Goal: Information Seeking & Learning: Learn about a topic

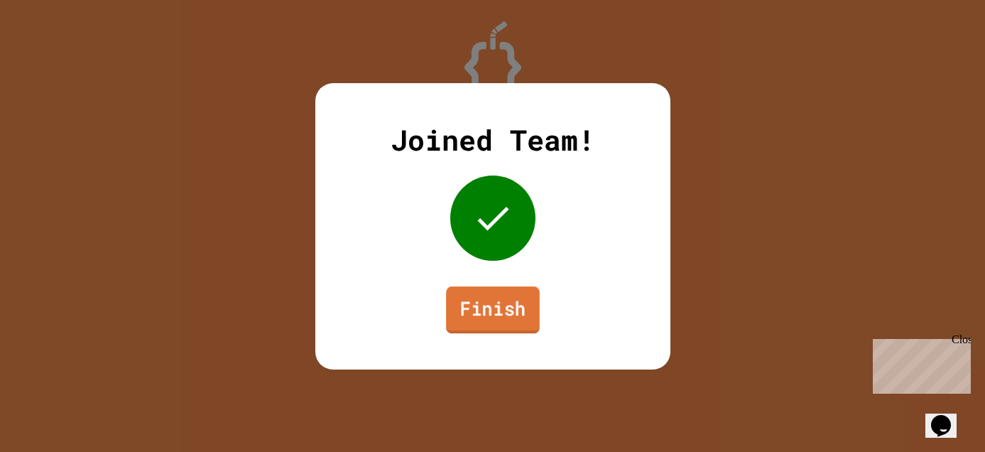
click at [504, 303] on link "Finish" at bounding box center [493, 309] width 94 height 47
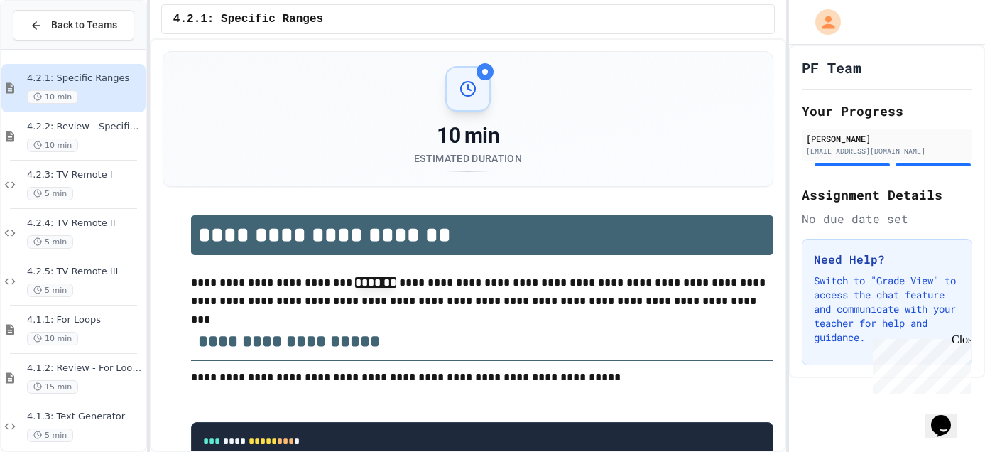
scroll to position [28, 0]
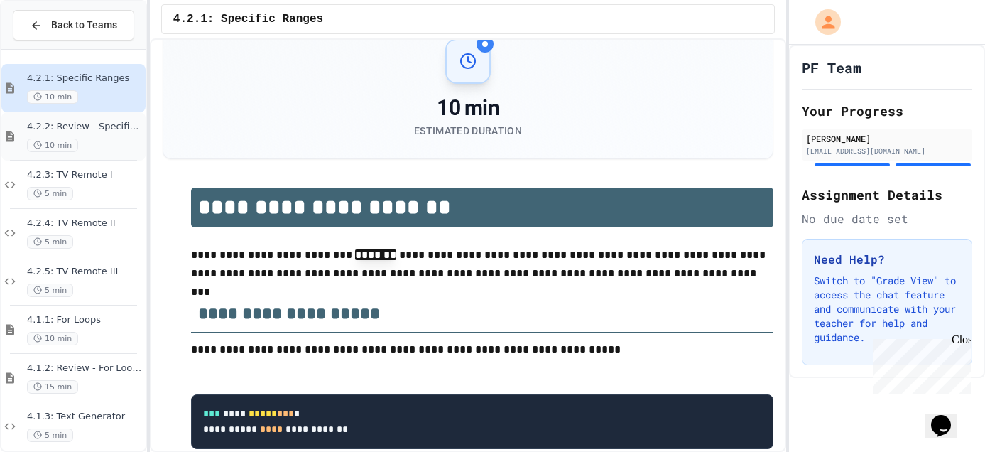
click at [83, 147] on div "10 min" at bounding box center [85, 144] width 116 height 13
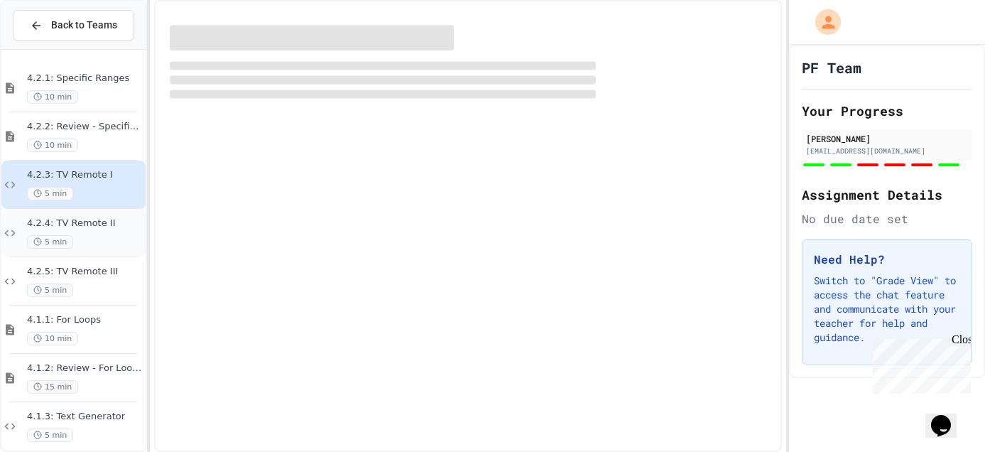
click at [97, 226] on span "4.2.4: TV Remote II" at bounding box center [85, 223] width 116 height 12
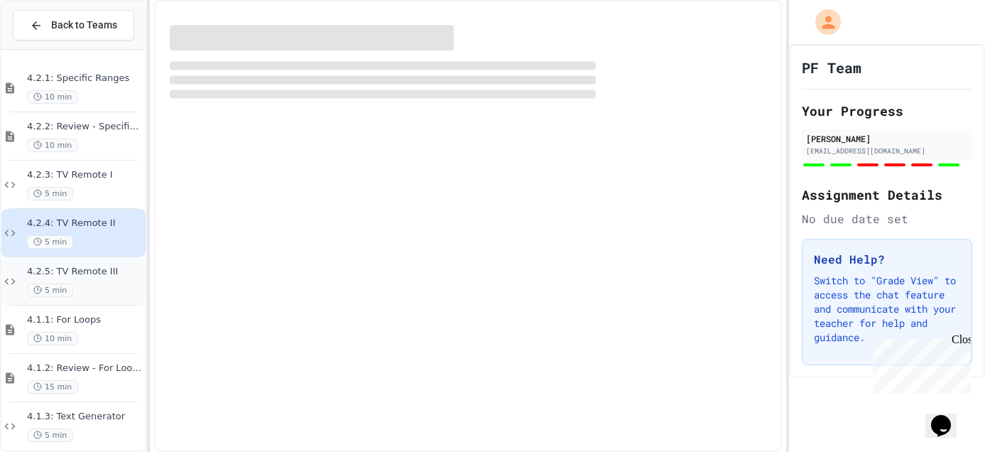
click at [97, 273] on span "4.2.5: TV Remote III" at bounding box center [85, 272] width 116 height 12
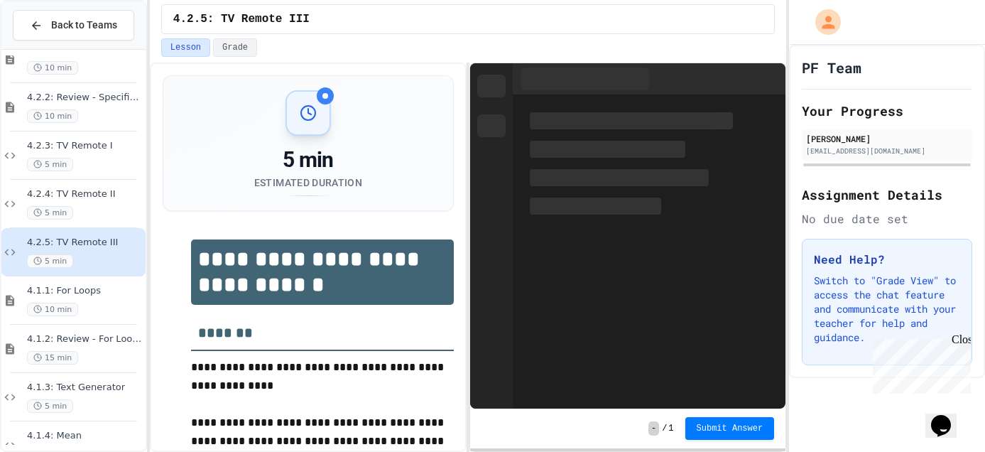
scroll to position [31, 0]
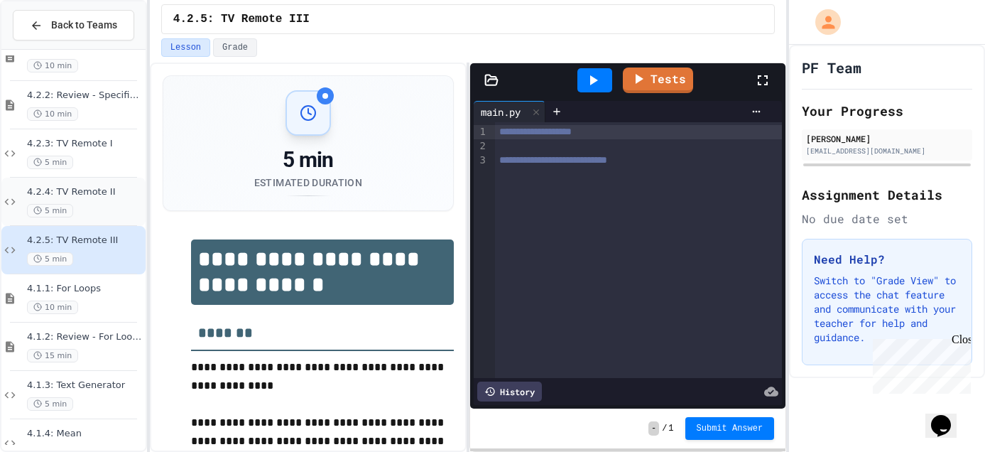
click at [97, 194] on span "4.2.4: TV Remote II" at bounding box center [85, 192] width 116 height 12
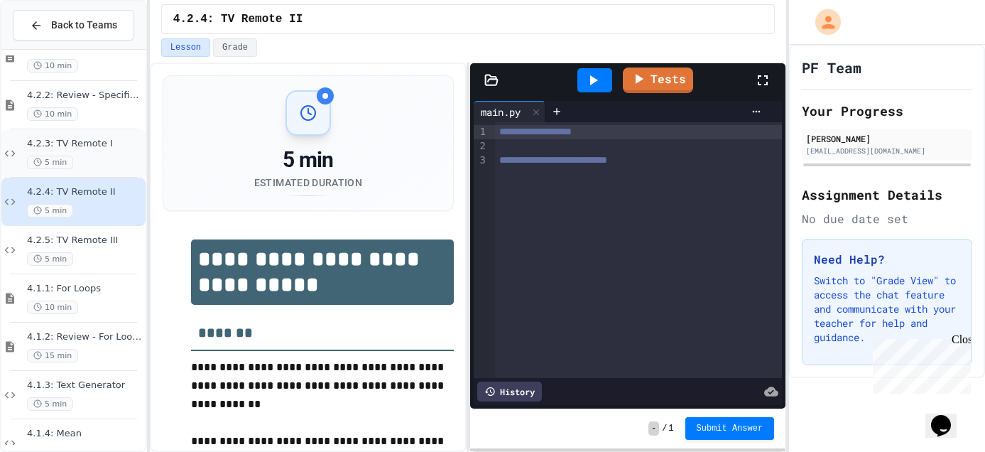
click at [94, 162] on div "5 min" at bounding box center [85, 161] width 116 height 13
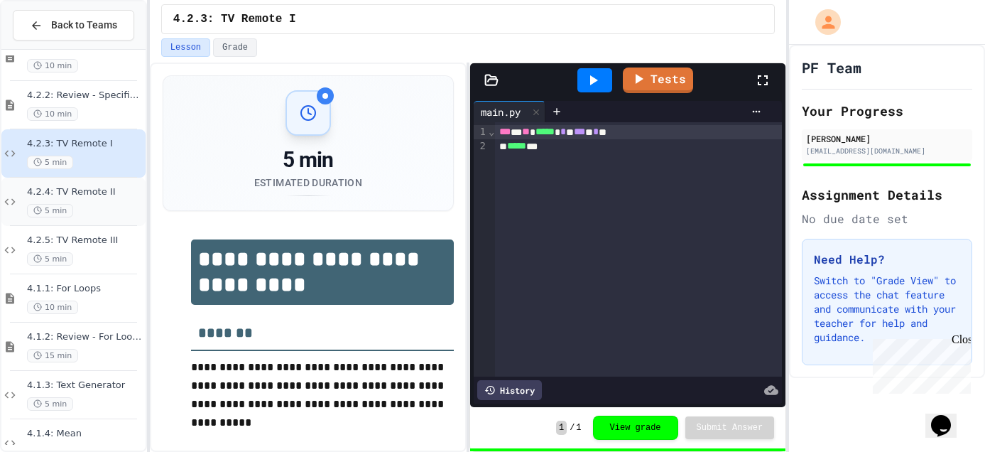
click at [94, 205] on div "5 min" at bounding box center [85, 210] width 116 height 13
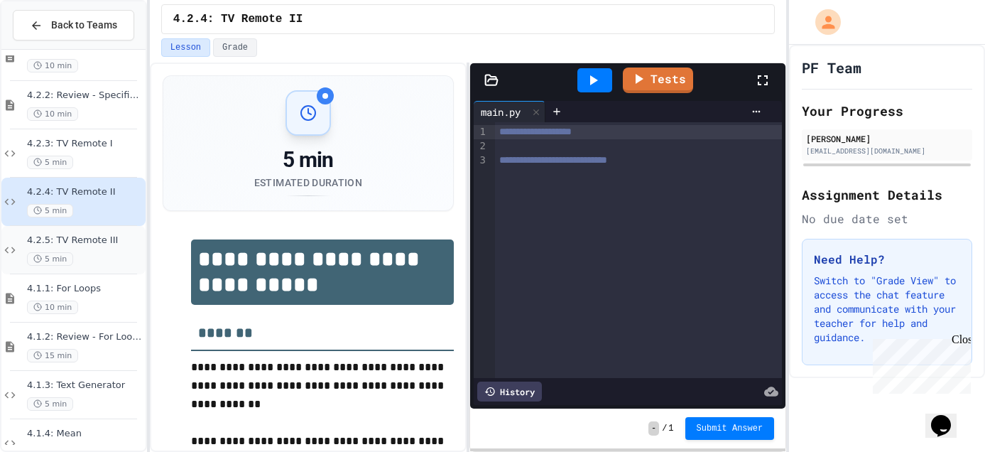
click at [89, 244] on span "4.2.5: TV Remote III" at bounding box center [85, 240] width 116 height 12
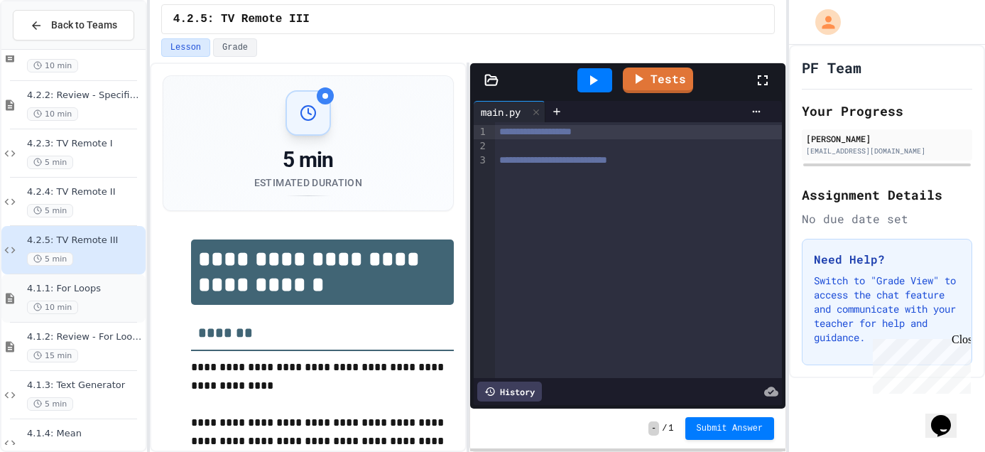
click at [91, 290] on span "4.1.1: For Loops" at bounding box center [85, 289] width 116 height 12
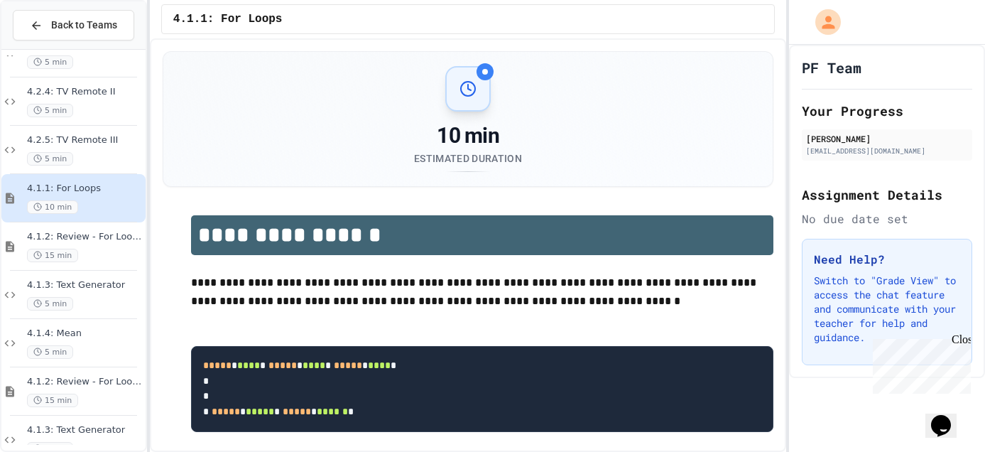
scroll to position [140, 0]
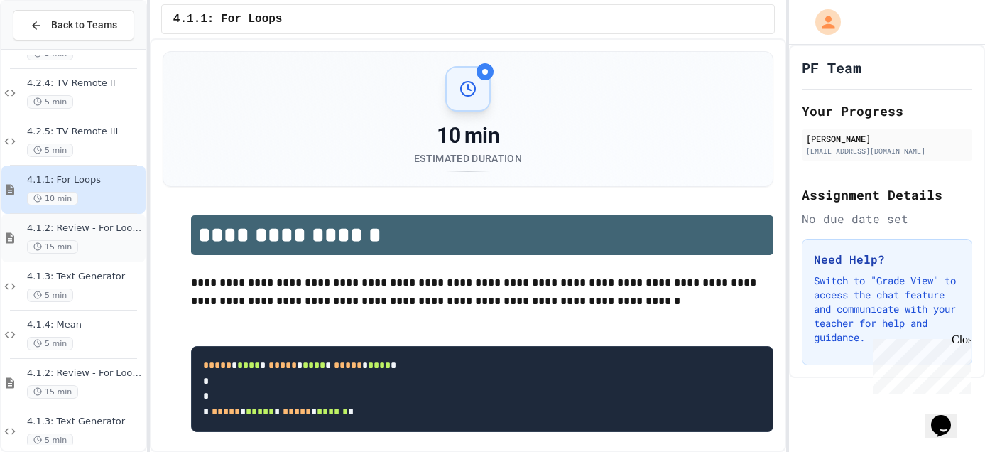
click at [98, 230] on span "4.1.2: Review - For Loops" at bounding box center [85, 228] width 116 height 12
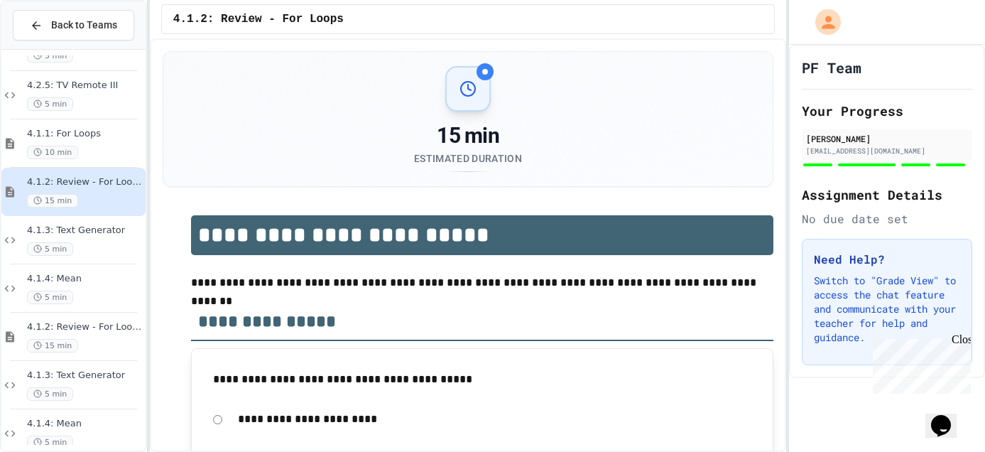
scroll to position [187, 0]
click at [101, 234] on span "4.1.3: Text Generator" at bounding box center [85, 230] width 116 height 12
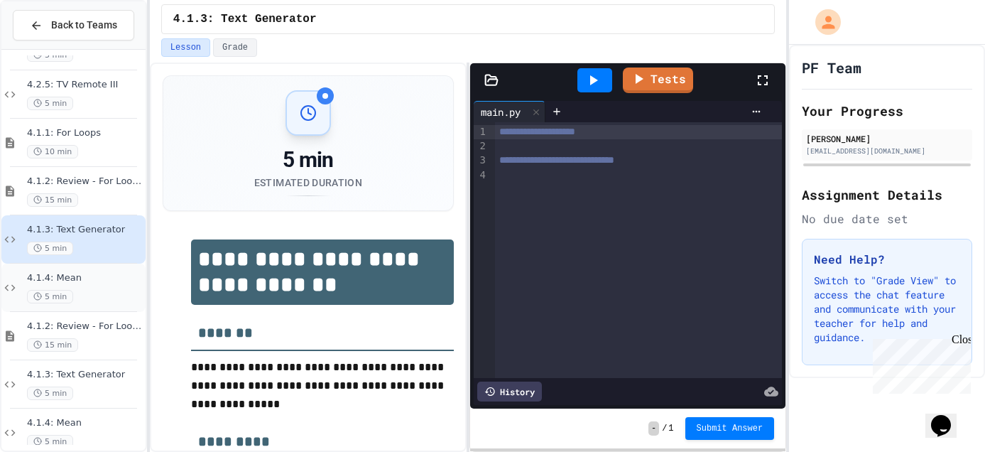
scroll to position [207, 0]
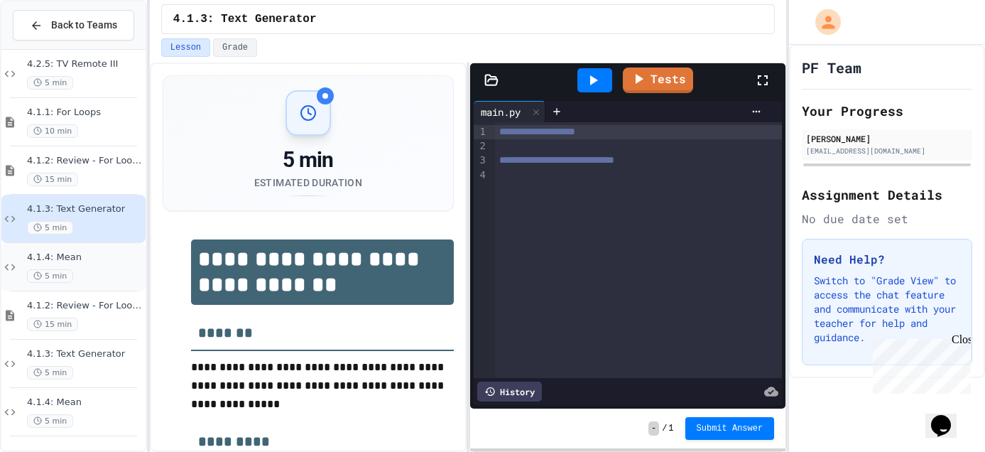
click at [103, 276] on div "5 min" at bounding box center [85, 275] width 116 height 13
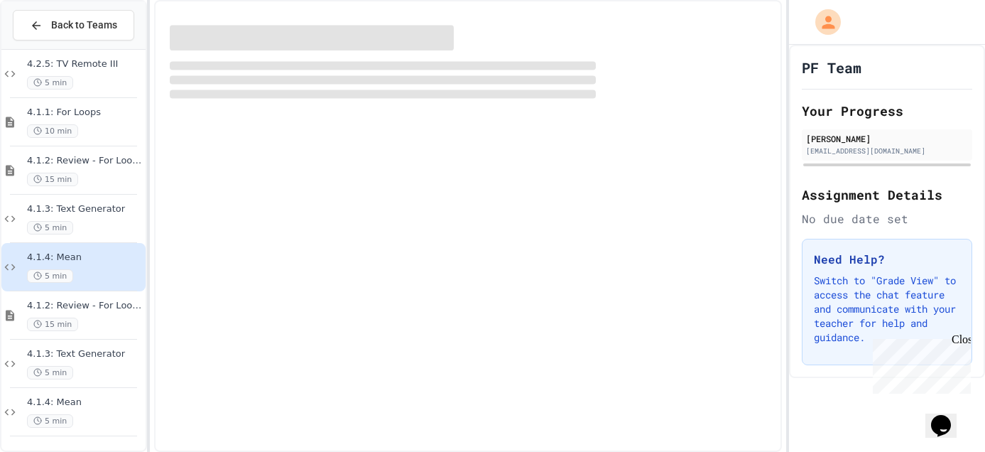
scroll to position [190, 0]
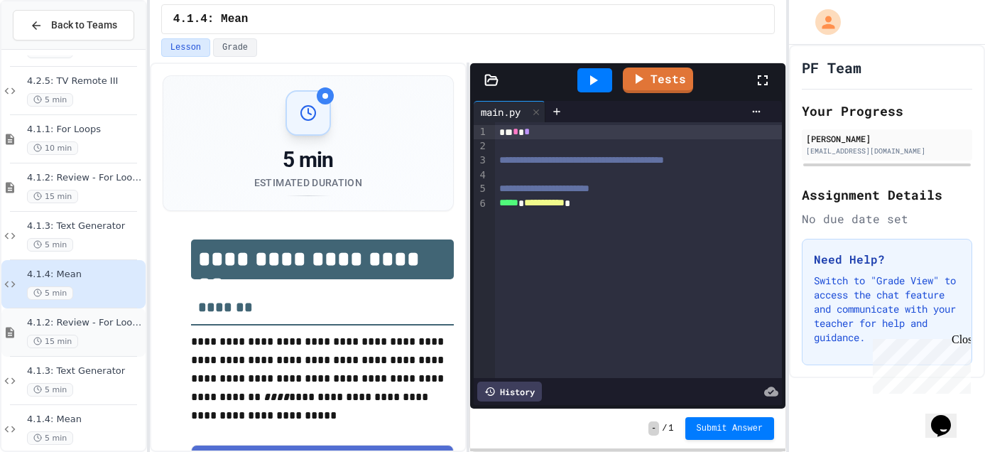
click at [103, 326] on span "4.1.2: Review - For Loops" at bounding box center [85, 323] width 116 height 12
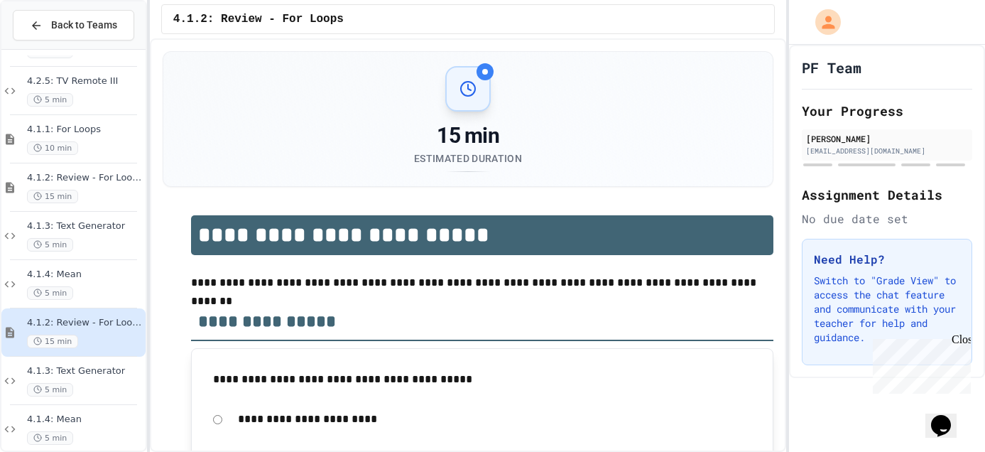
scroll to position [207, 0]
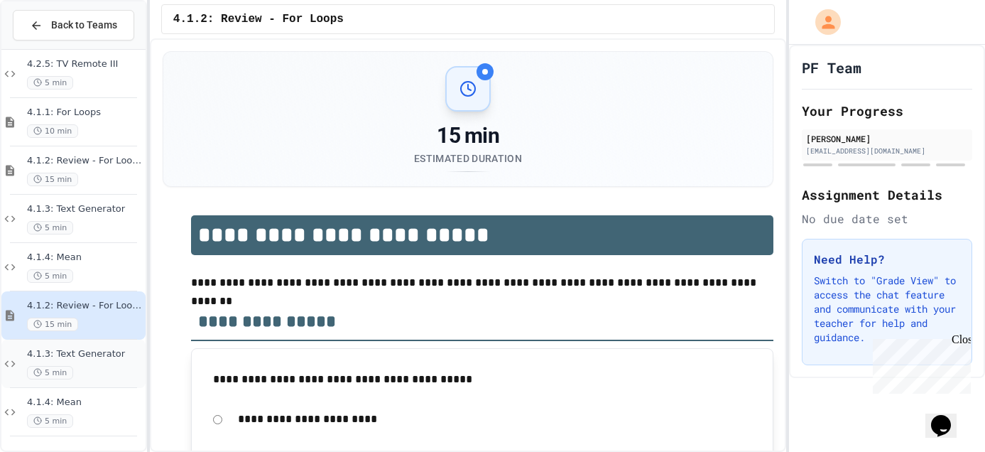
click at [97, 366] on div "5 min" at bounding box center [85, 372] width 116 height 13
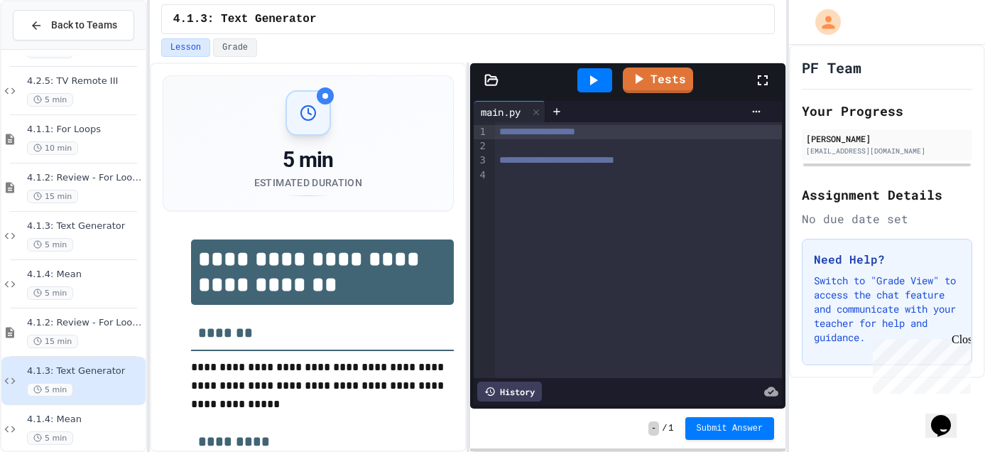
scroll to position [207, 0]
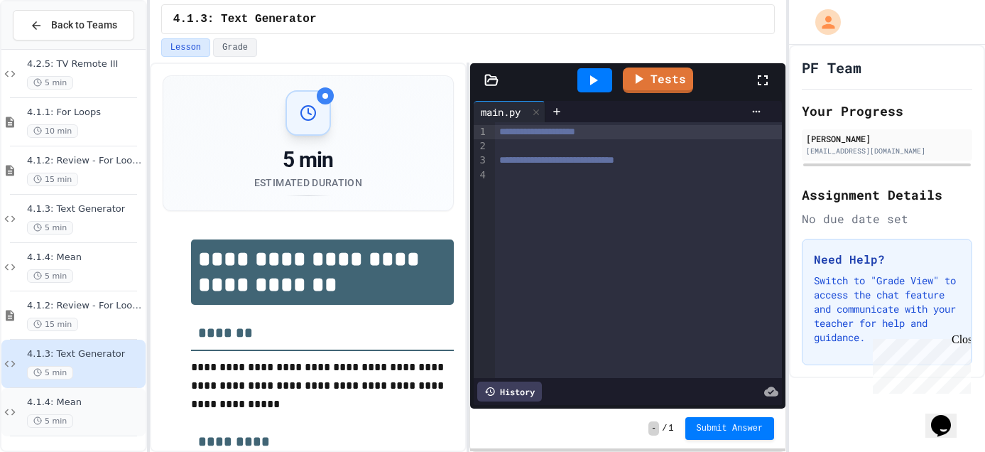
click at [89, 402] on span "4.1.4: Mean" at bounding box center [85, 402] width 116 height 12
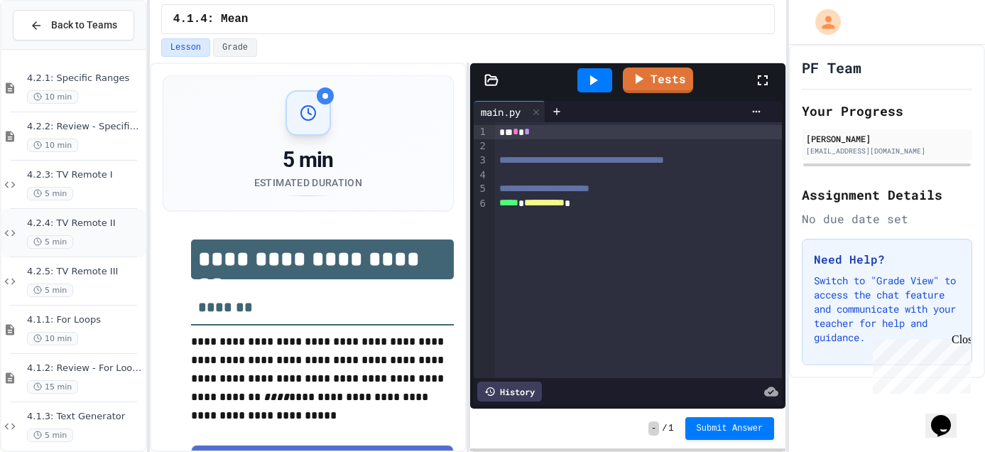
click at [113, 229] on div "4.2.4: TV Remote II 5 min" at bounding box center [85, 232] width 116 height 31
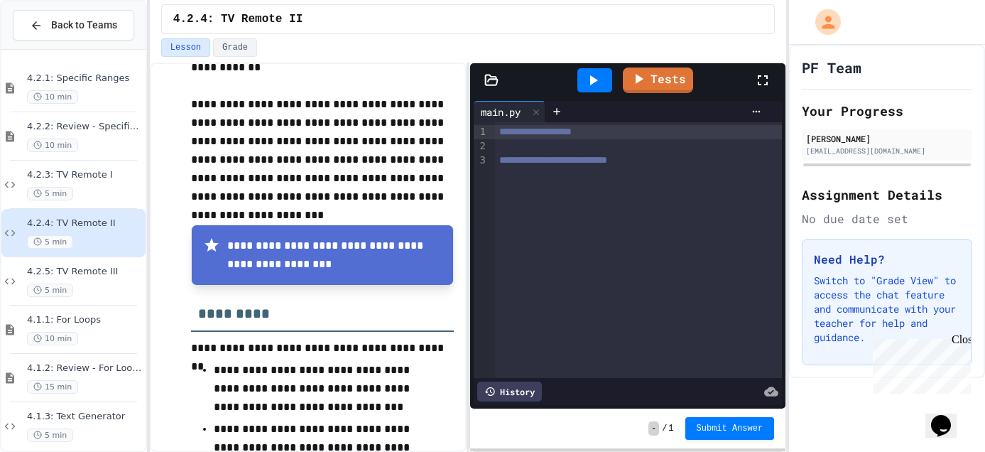
scroll to position [337, 0]
click at [87, 187] on div "5 min" at bounding box center [85, 193] width 116 height 13
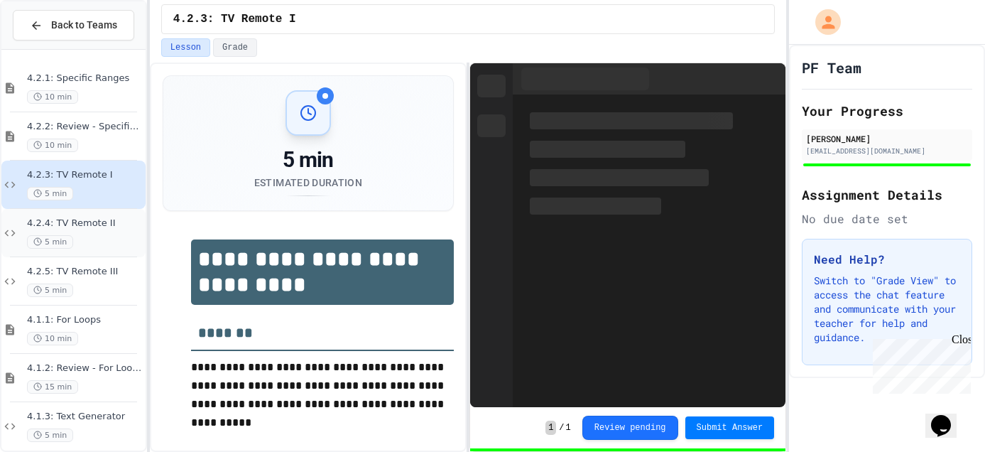
click at [85, 228] on span "4.2.4: TV Remote II" at bounding box center [85, 223] width 116 height 12
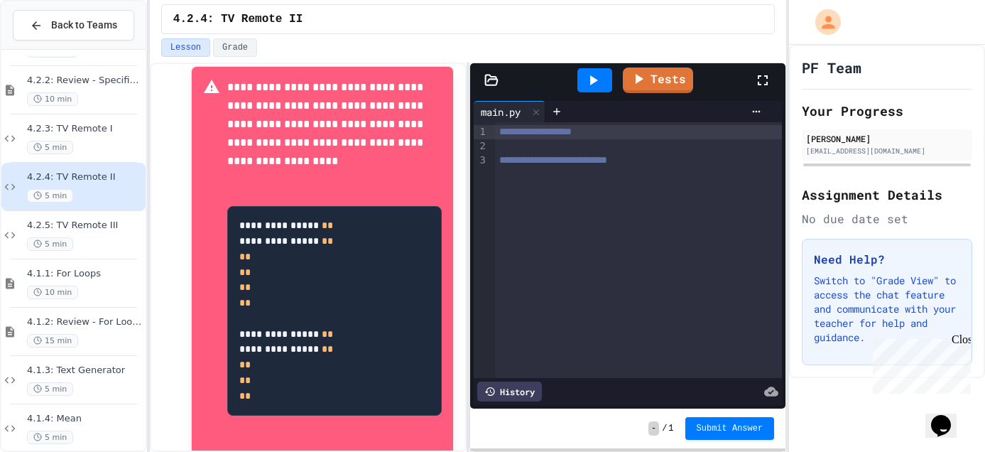
scroll to position [762, 0]
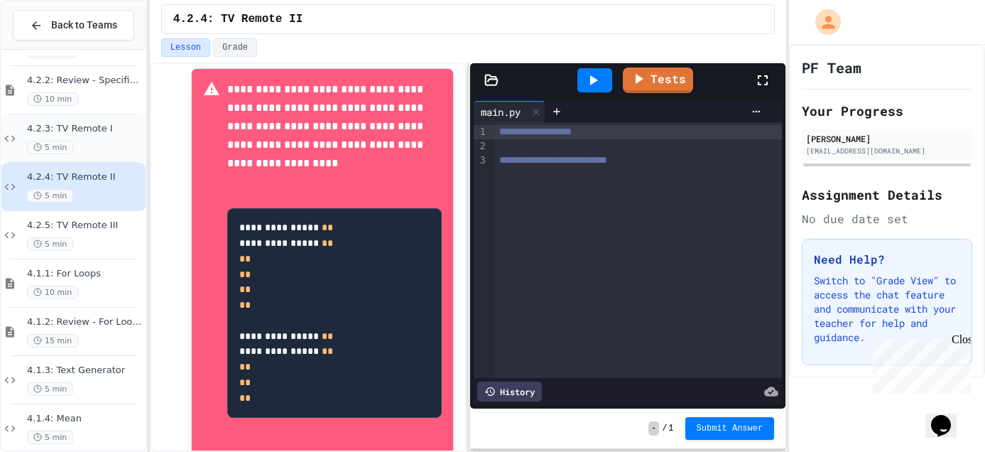
click at [108, 153] on div "5 min" at bounding box center [85, 147] width 116 height 13
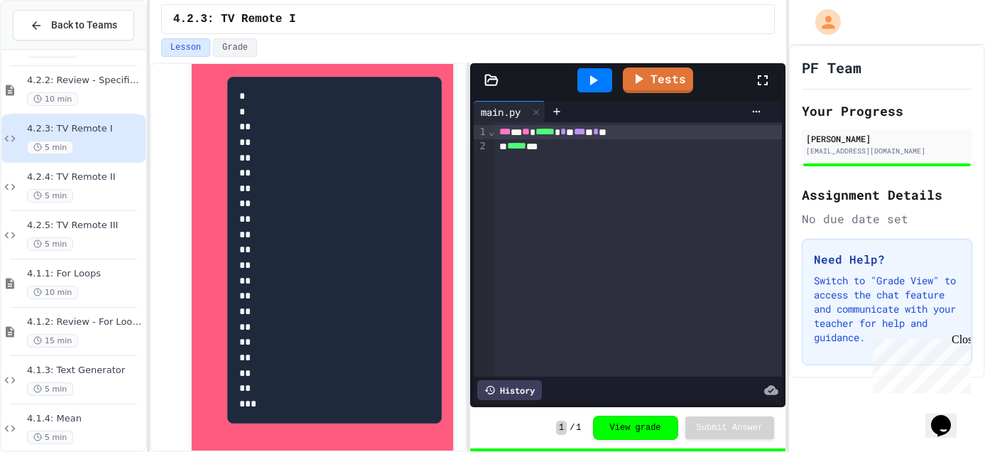
scroll to position [667, 0]
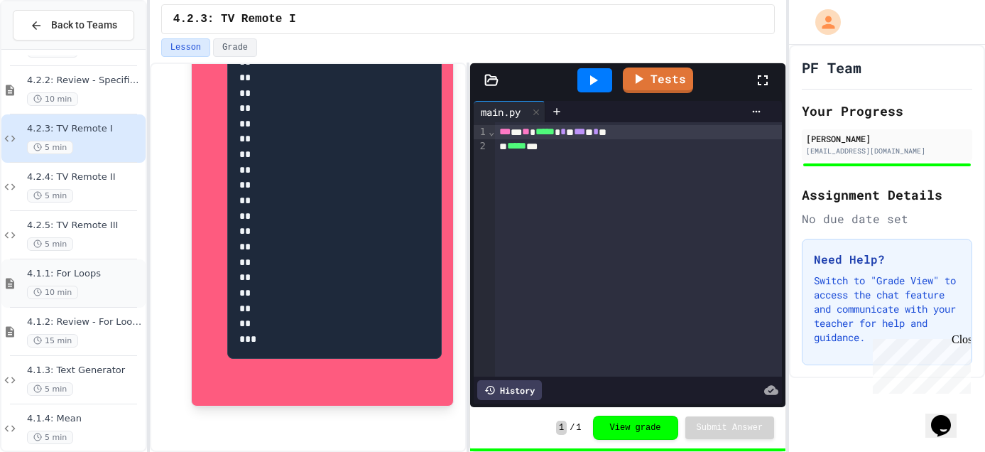
click at [92, 269] on span "4.1.1: For Loops" at bounding box center [85, 274] width 116 height 12
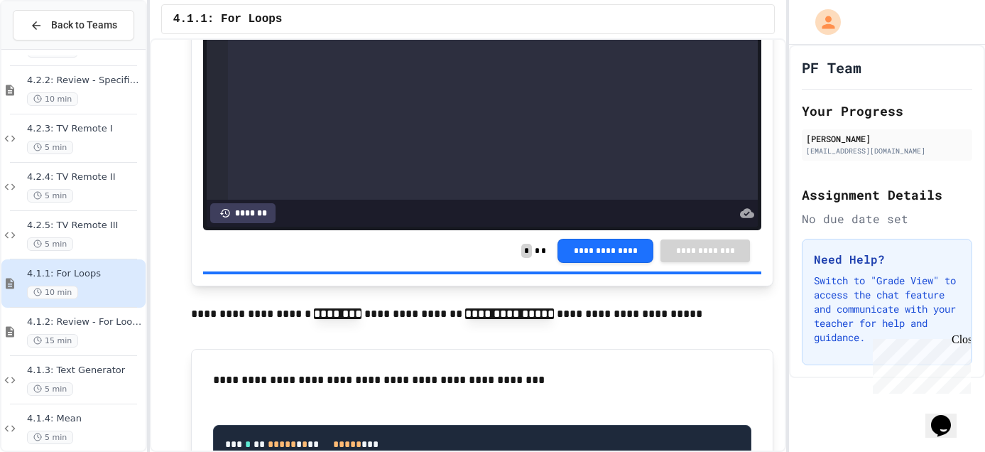
scroll to position [3114, 0]
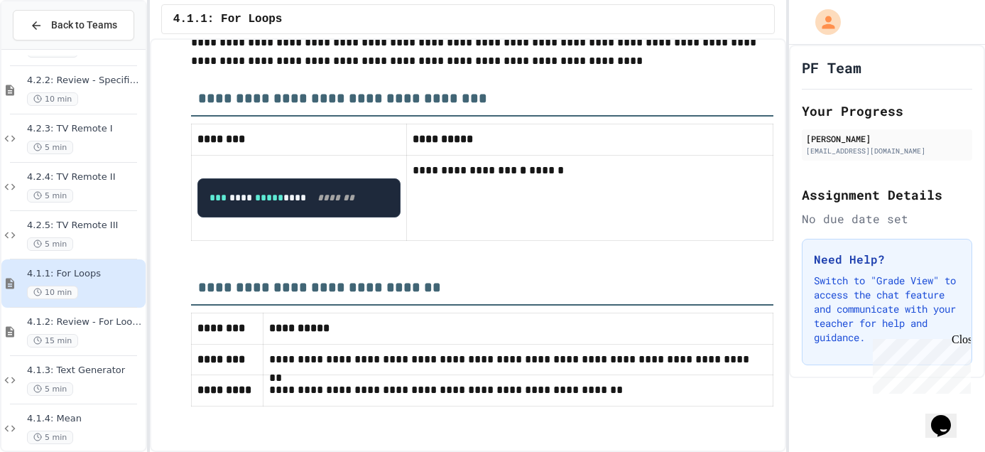
scroll to position [6065, 0]
click at [114, 317] on span "4.1.2: Review - For Loops" at bounding box center [85, 322] width 116 height 12
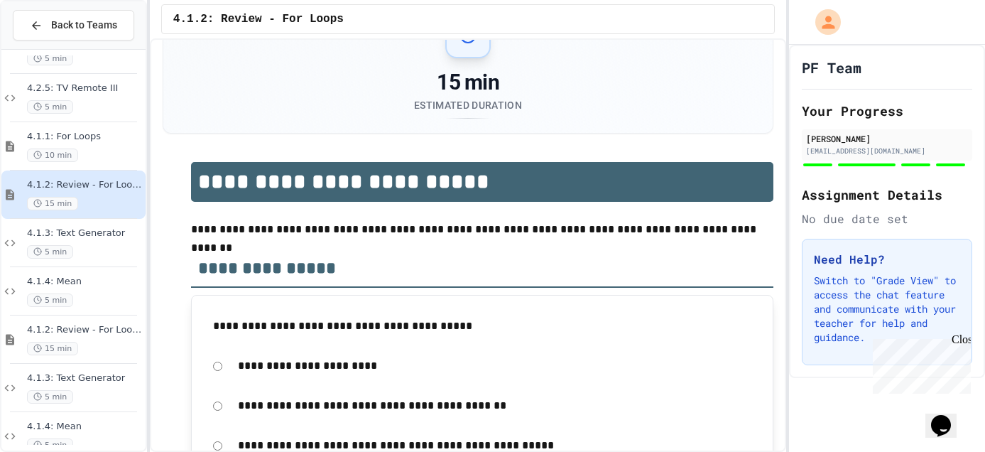
scroll to position [67, 0]
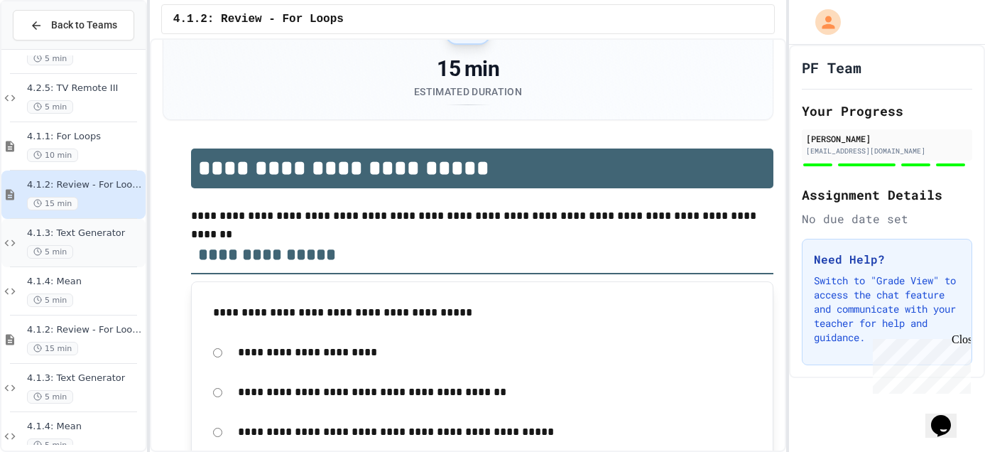
click at [97, 239] on div "4.1.3: Text Generator 5 min" at bounding box center [85, 242] width 116 height 31
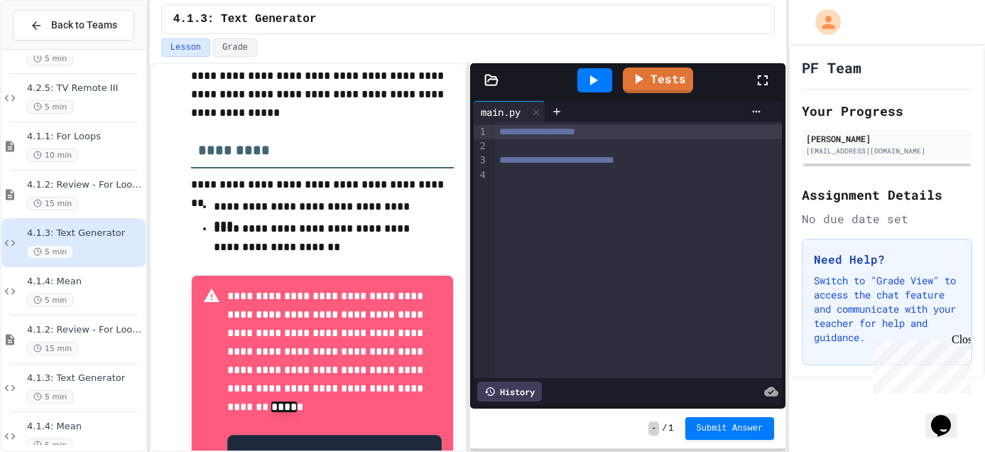
scroll to position [305, 0]
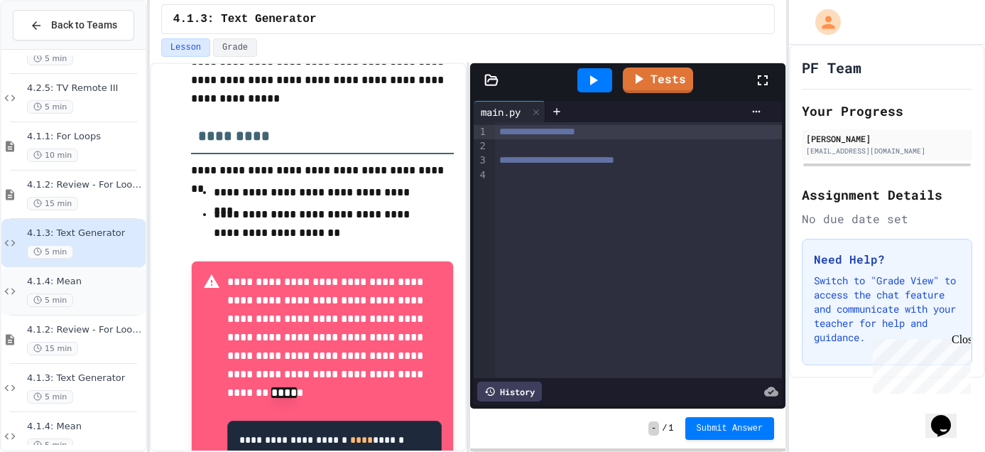
click at [109, 288] on div "4.1.4: Mean 5 min" at bounding box center [85, 290] width 116 height 31
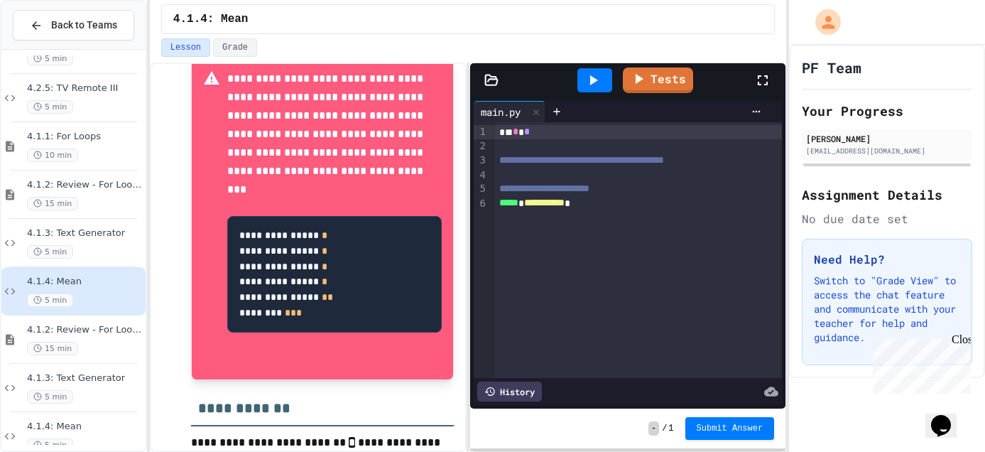
scroll to position [788, 0]
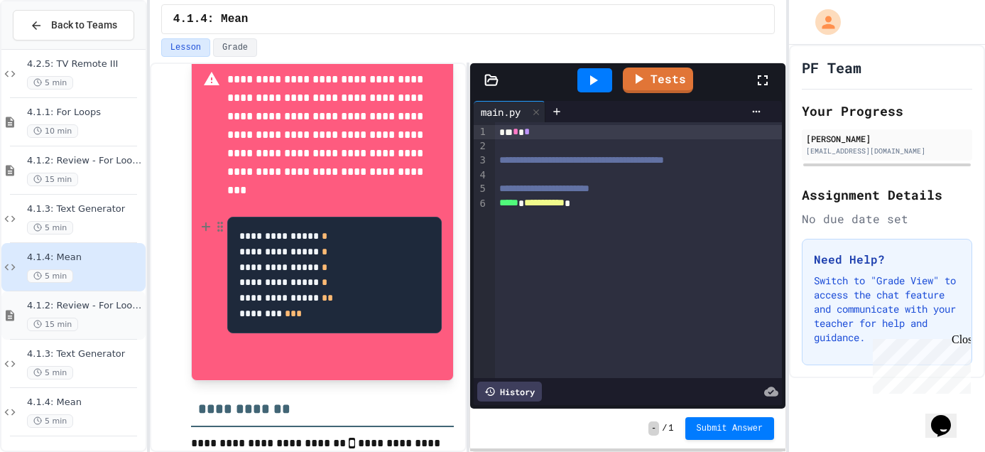
click at [96, 307] on span "4.1.2: Review - For Loops" at bounding box center [85, 306] width 116 height 12
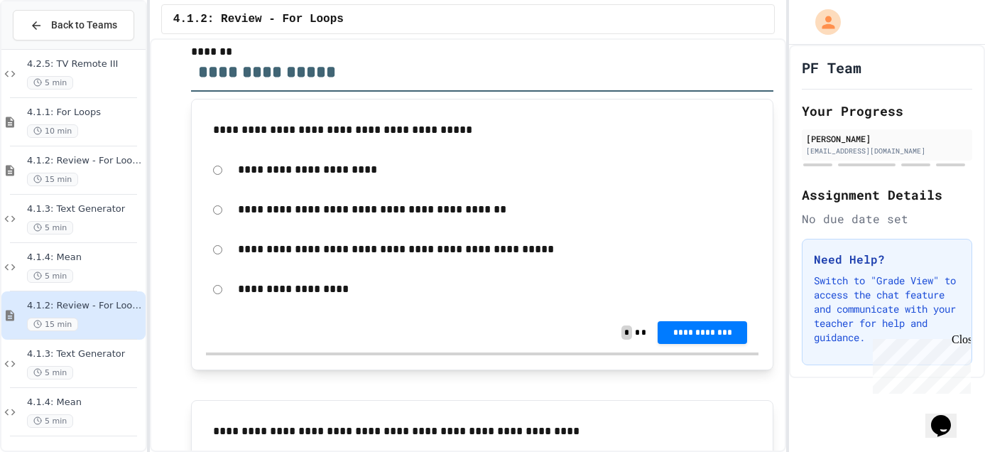
scroll to position [247, 0]
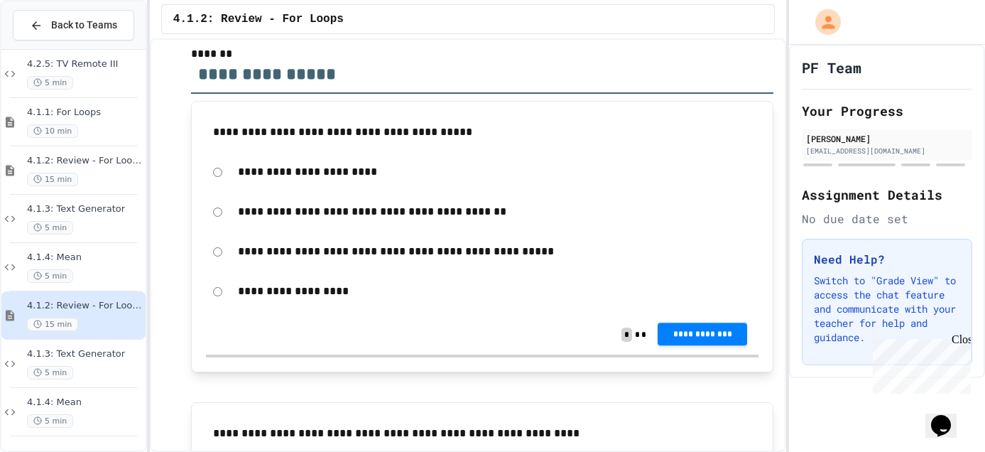
click at [689, 332] on span "**********" at bounding box center [702, 333] width 67 height 11
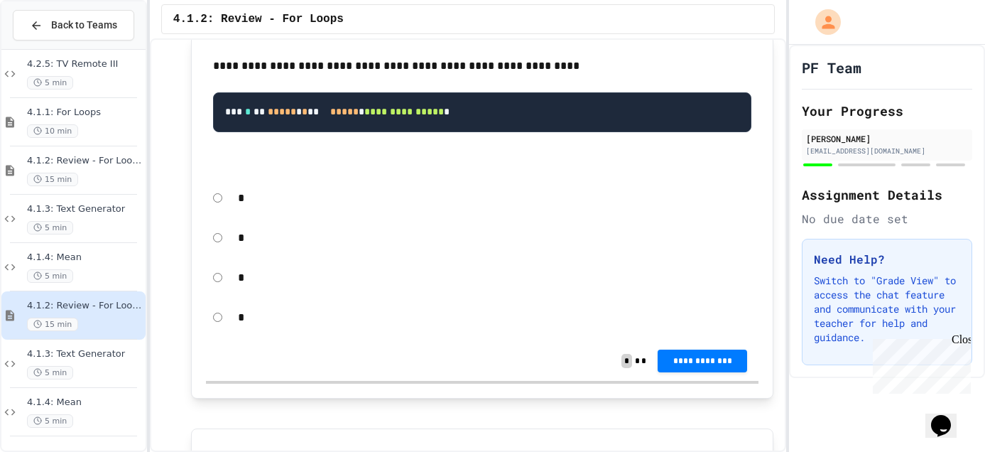
scroll to position [619, 0]
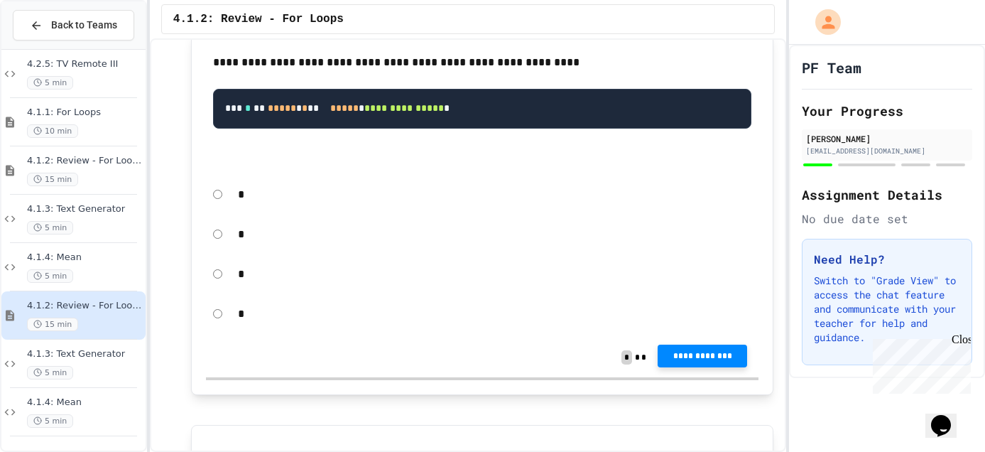
click at [690, 361] on span "**********" at bounding box center [702, 355] width 67 height 11
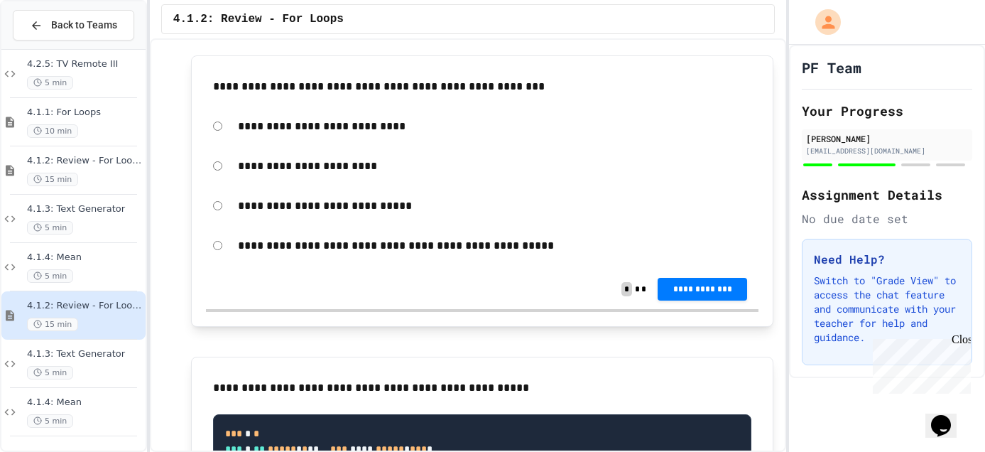
scroll to position [994, 0]
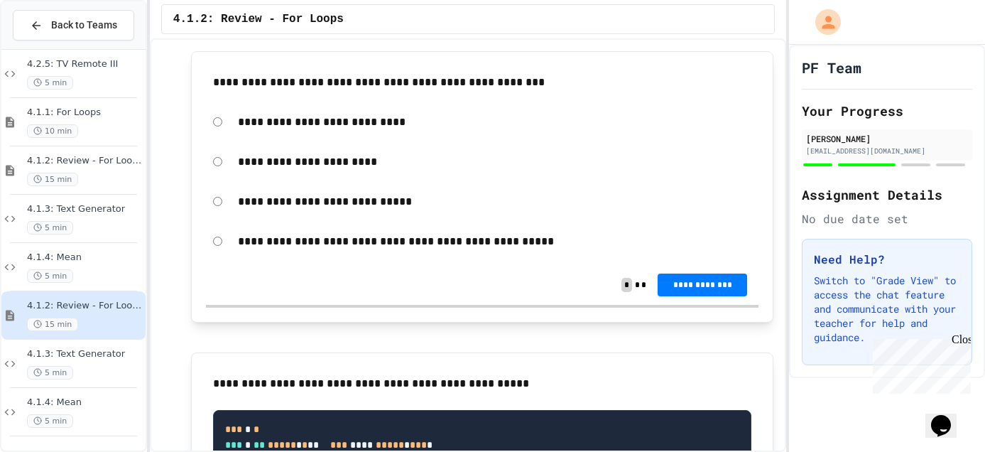
click at [421, 251] on p "**********" at bounding box center [494, 241] width 513 height 18
click at [701, 289] on span "**********" at bounding box center [702, 283] width 67 height 11
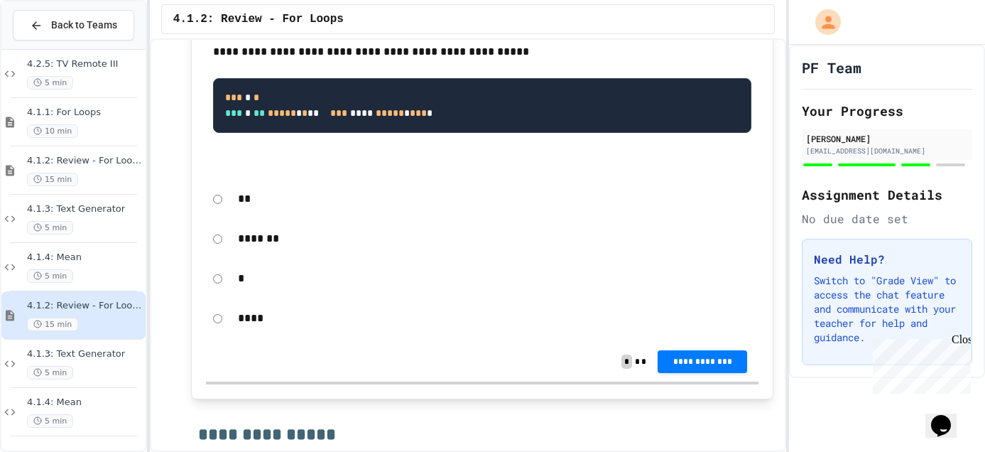
scroll to position [1328, 0]
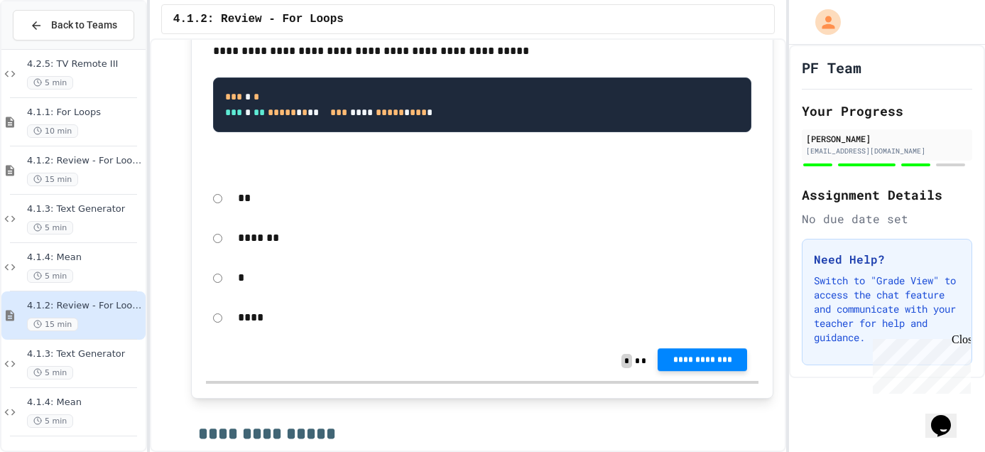
click at [689, 365] on span "**********" at bounding box center [702, 359] width 67 height 11
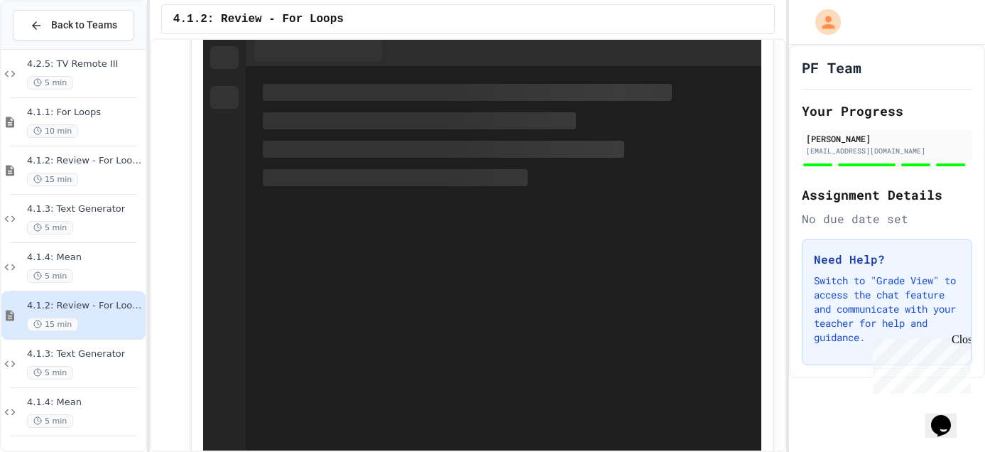
scroll to position [2016, 0]
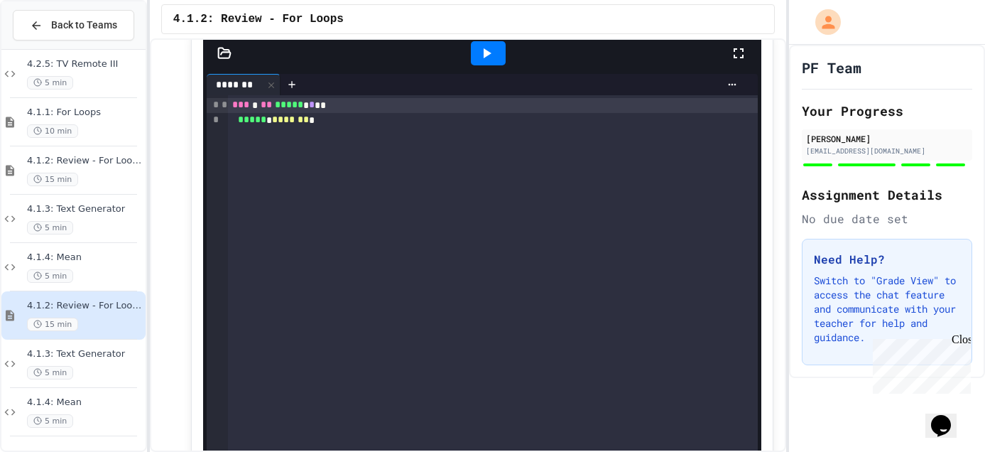
click at [485, 62] on icon at bounding box center [486, 53] width 17 height 17
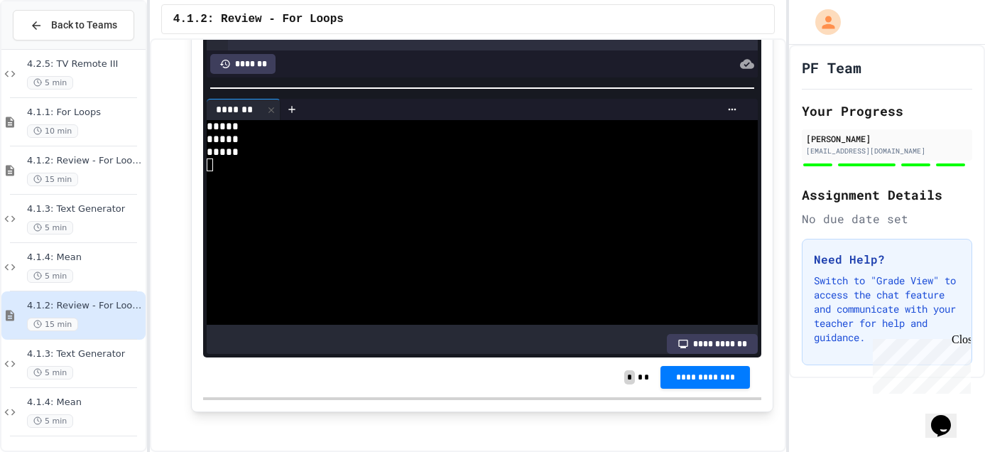
scroll to position [2325, 0]
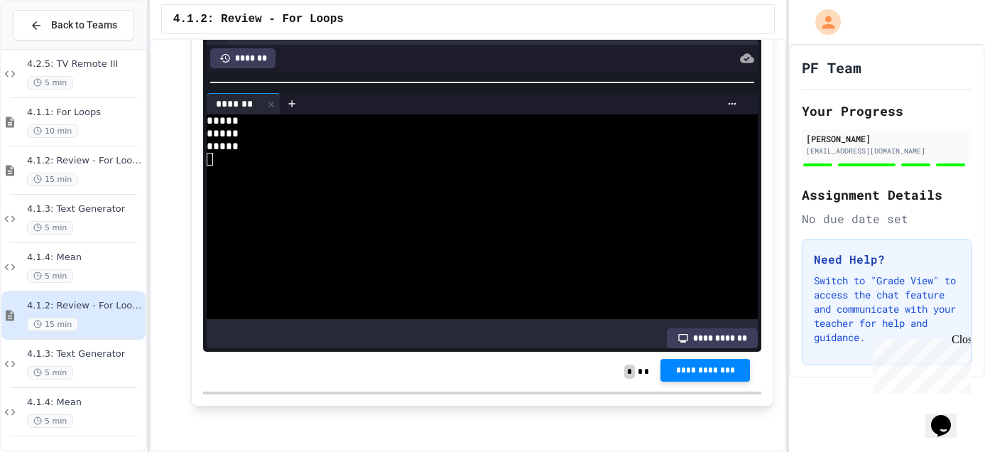
click at [684, 366] on span "**********" at bounding box center [705, 369] width 67 height 11
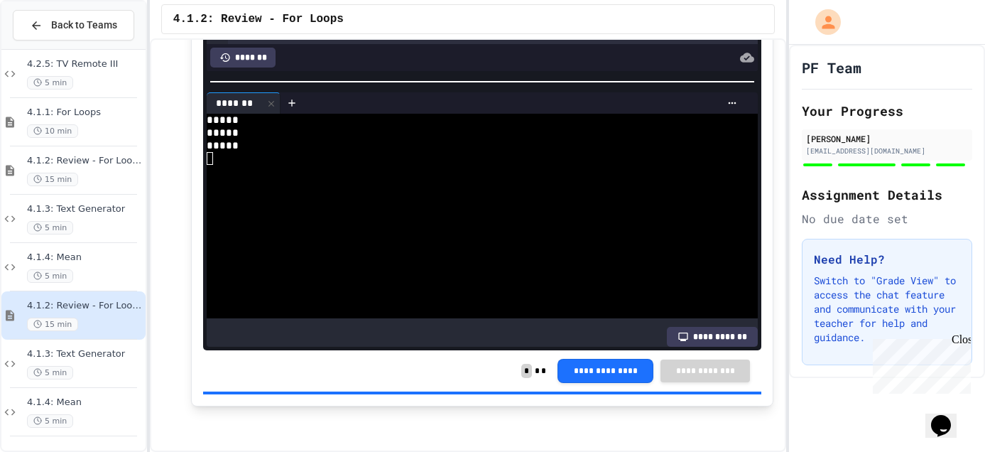
click at [92, 363] on div "4.1.3: Text Generator 5 min" at bounding box center [85, 363] width 116 height 31
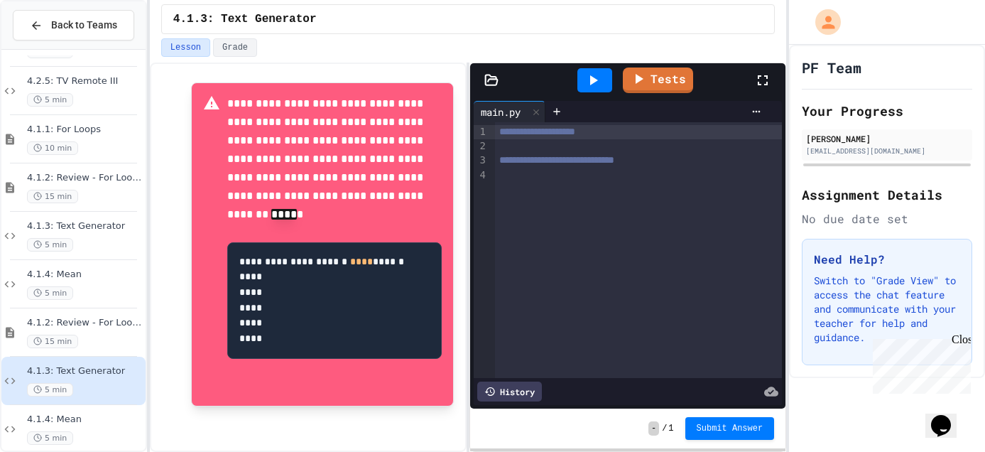
scroll to position [504, 0]
click at [98, 403] on div "4.1.3: Text Generator 5 min" at bounding box center [73, 380] width 144 height 48
click at [96, 411] on div "4.1.4: Mean 5 min" at bounding box center [73, 429] width 144 height 48
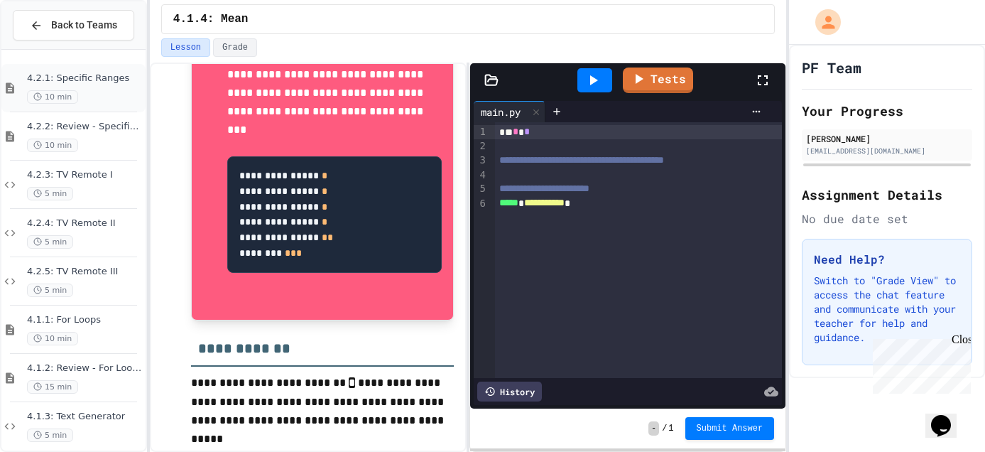
click at [101, 92] on div "10 min" at bounding box center [85, 96] width 116 height 13
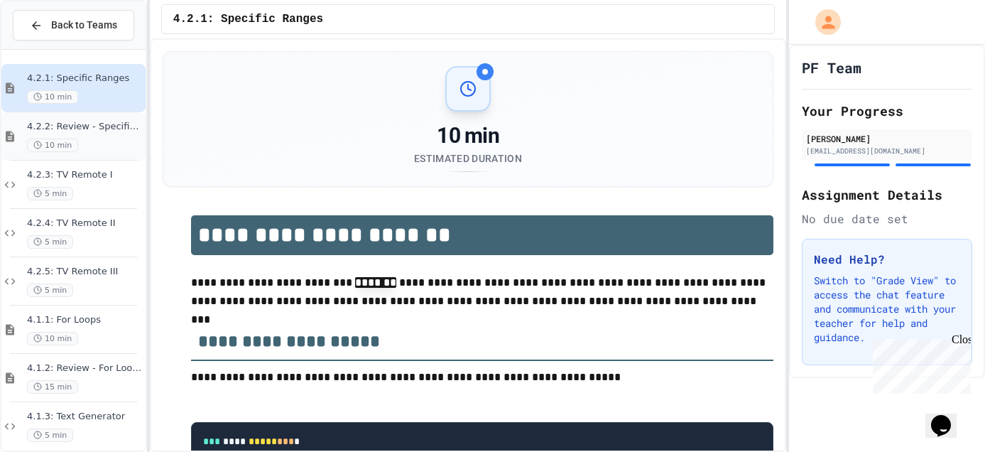
click at [104, 123] on span "4.2.2: Review - Specific Ranges" at bounding box center [85, 127] width 116 height 12
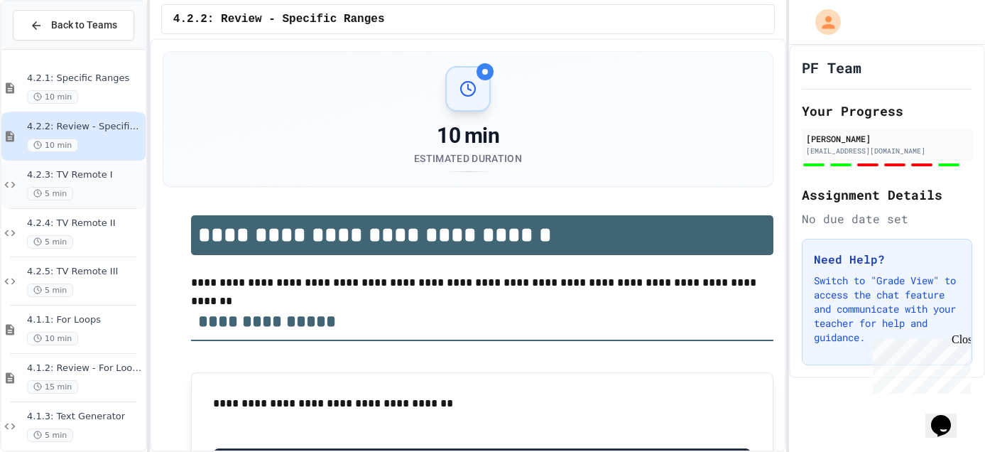
click at [103, 175] on span "4.2.3: TV Remote I" at bounding box center [85, 175] width 116 height 12
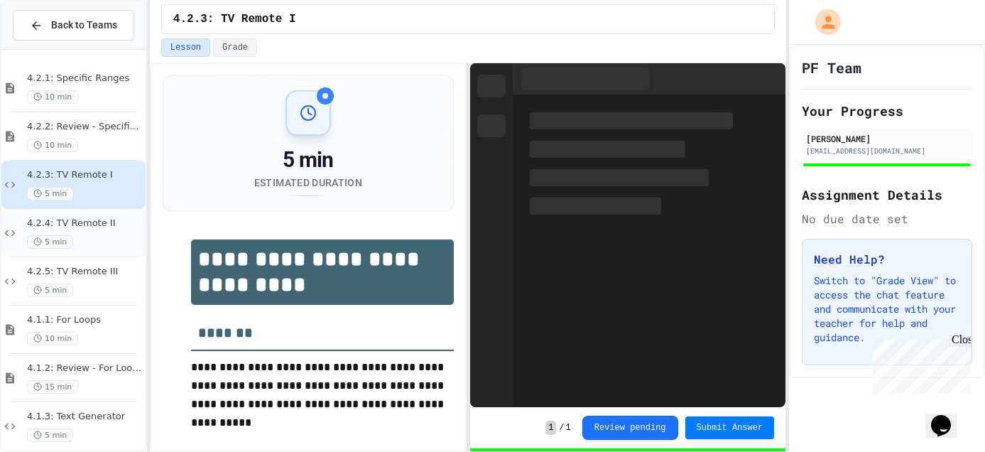
click at [104, 218] on span "4.2.4: TV Remote II" at bounding box center [85, 223] width 116 height 12
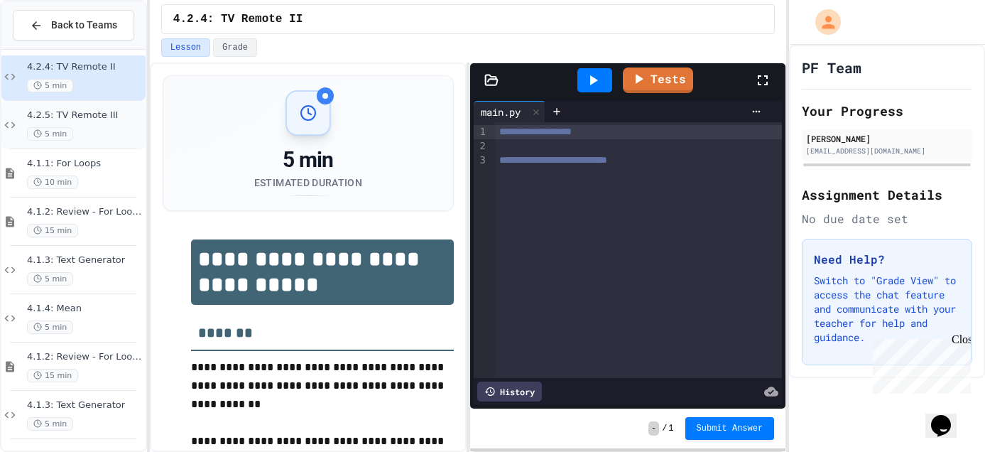
scroll to position [158, 0]
click at [111, 166] on span "4.1.1: For Loops" at bounding box center [85, 162] width 116 height 12
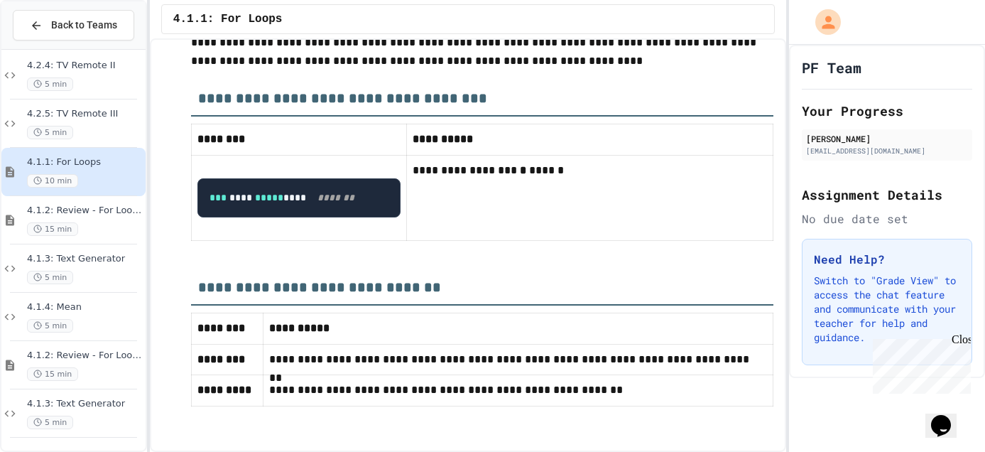
scroll to position [6065, 0]
click at [105, 226] on div "15 min" at bounding box center [85, 228] width 116 height 13
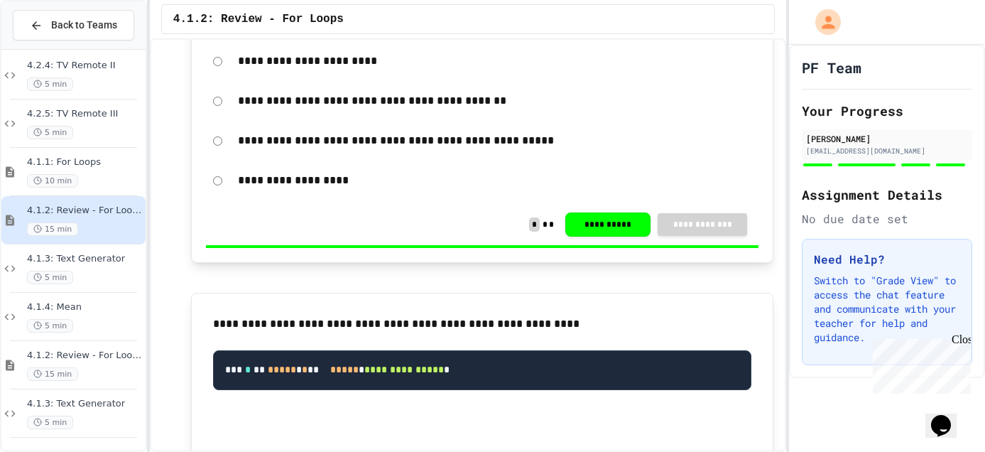
scroll to position [383, 0]
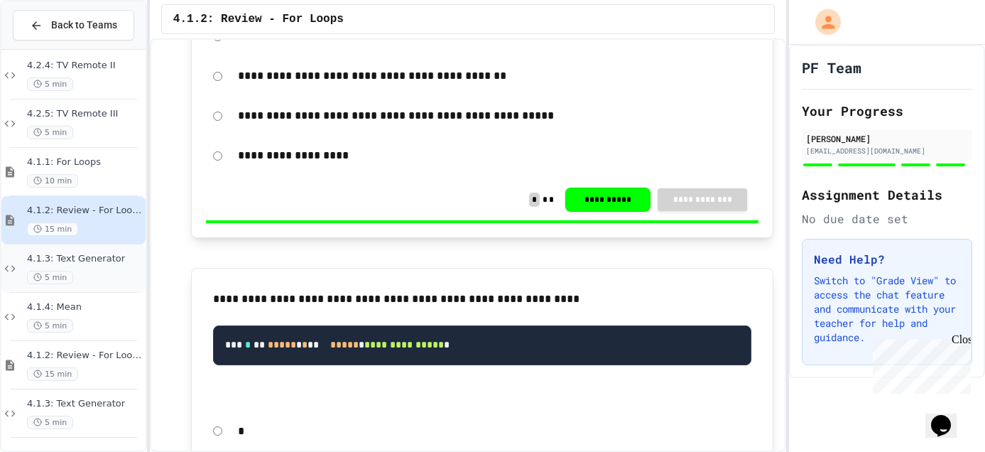
click at [87, 268] on div "4.1.3: Text Generator 5 min" at bounding box center [85, 268] width 116 height 31
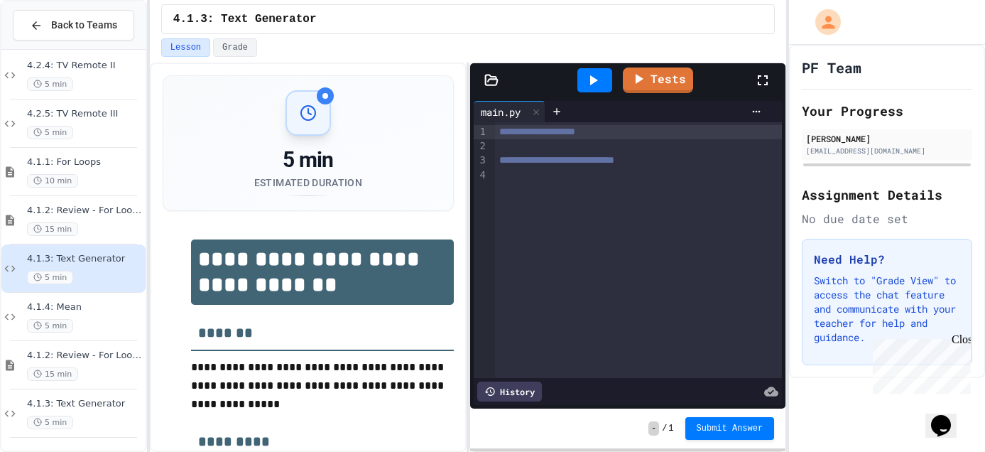
scroll to position [207, 0]
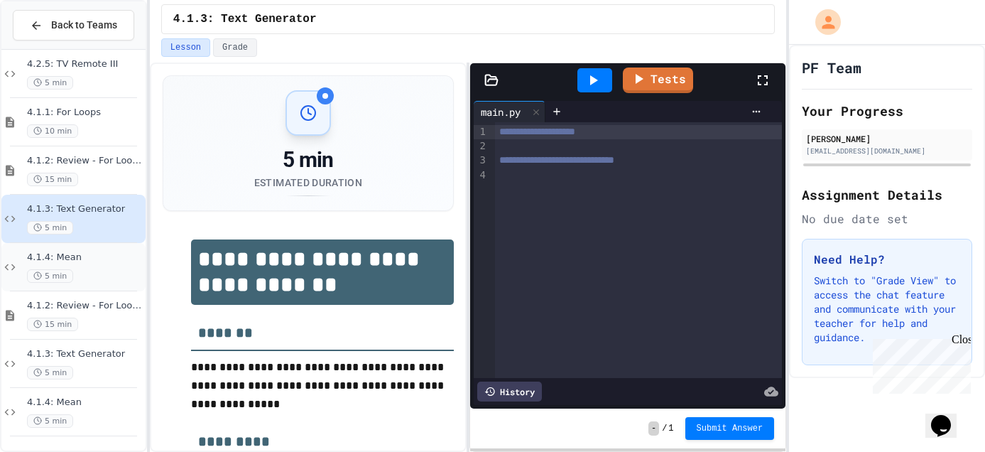
click at [101, 266] on div "4.1.4: Mean 5 min" at bounding box center [85, 266] width 116 height 31
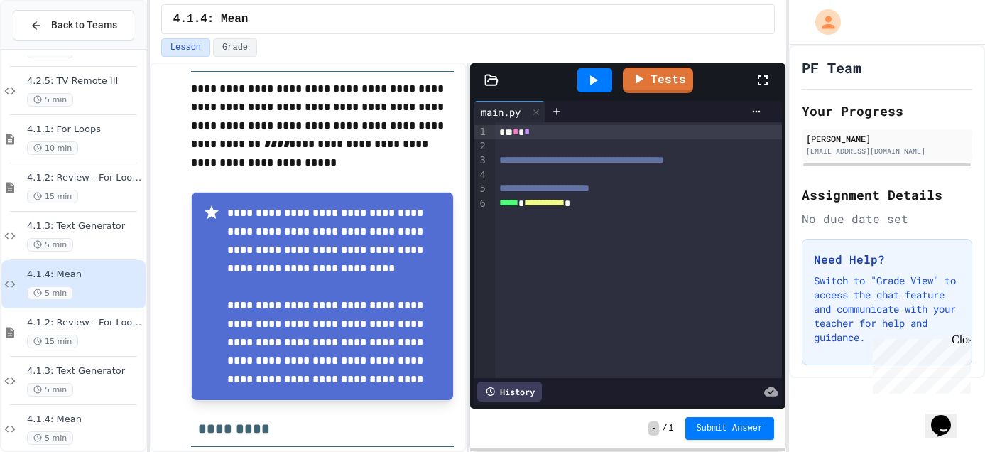
scroll to position [267, 0]
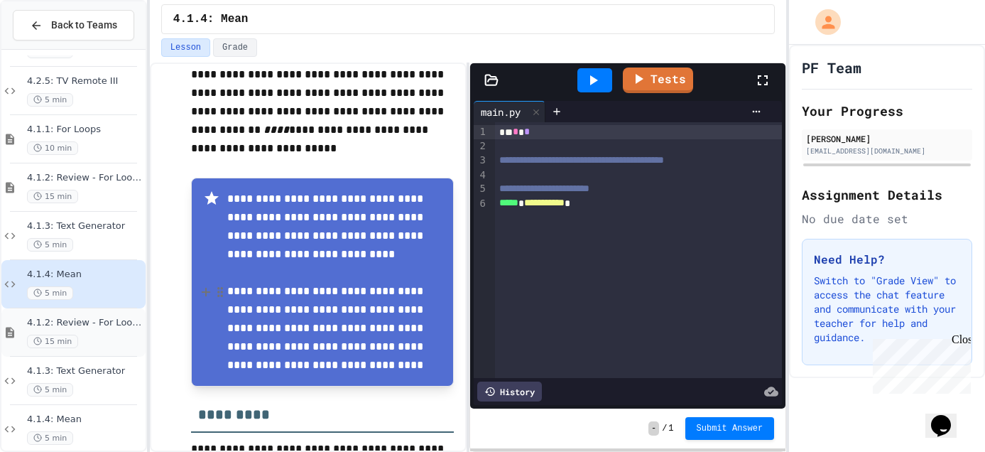
click at [98, 333] on div "4.1.2: Review - For Loops 15 min" at bounding box center [85, 332] width 116 height 31
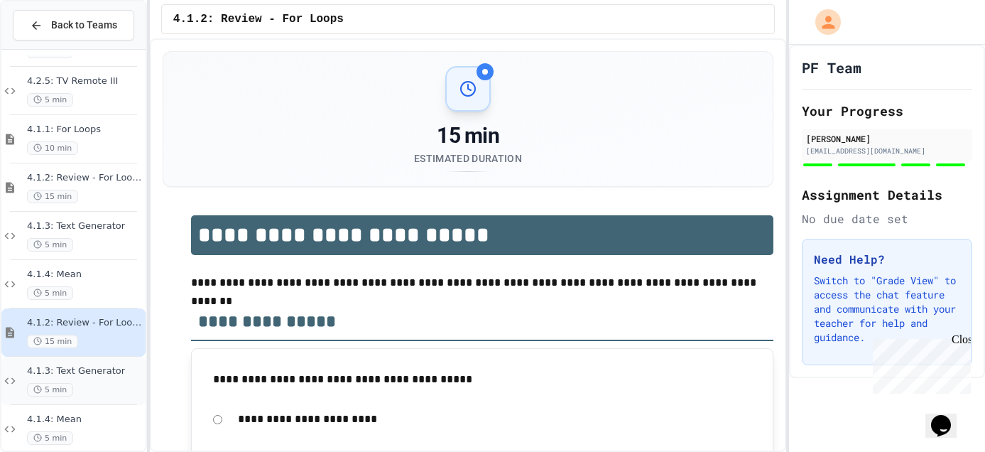
click at [97, 379] on div "4.1.3: Text Generator 5 min" at bounding box center [85, 380] width 116 height 31
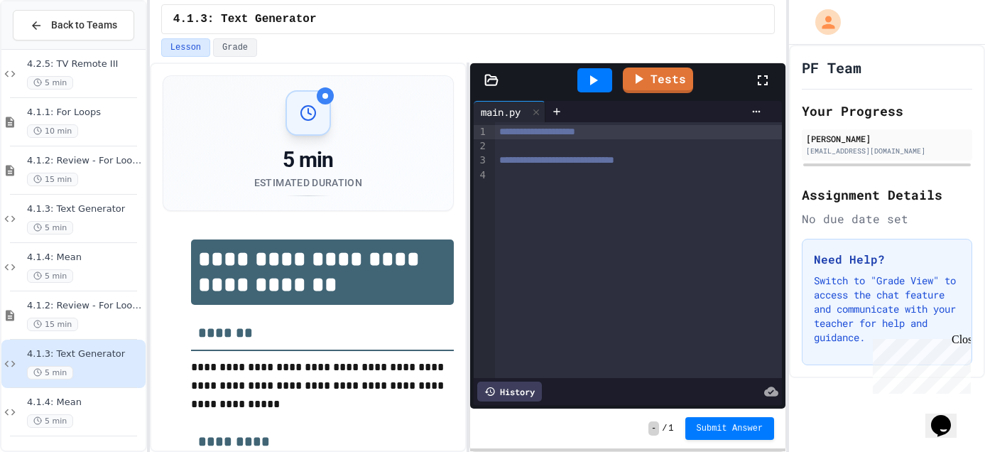
scroll to position [35, 0]
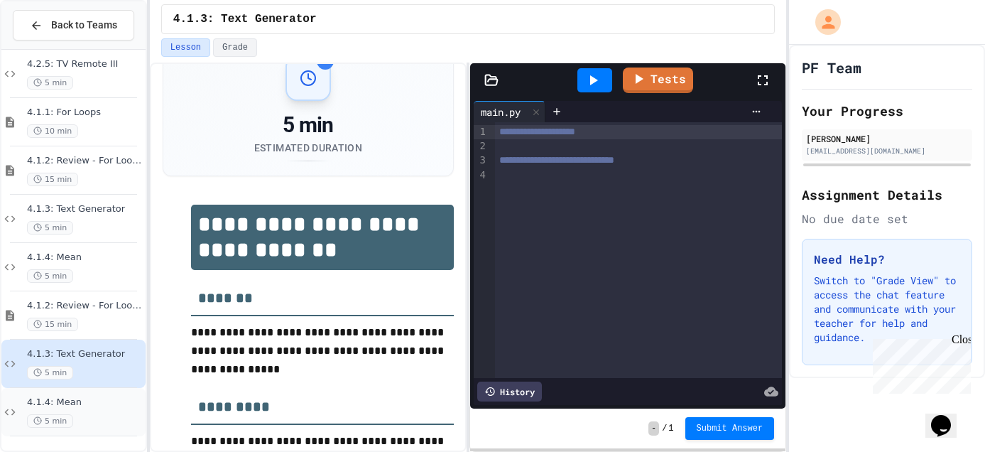
click at [92, 412] on div "4.1.4: Mean 5 min" at bounding box center [85, 411] width 116 height 31
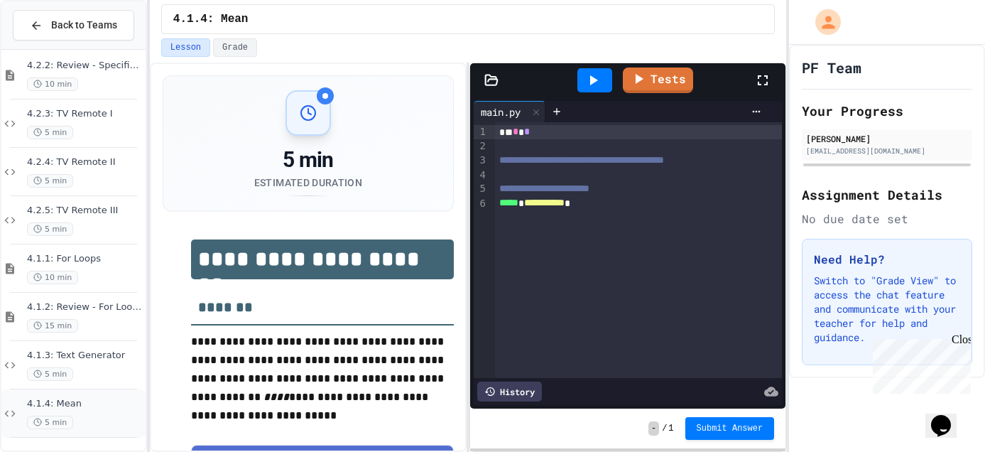
scroll to position [55, 0]
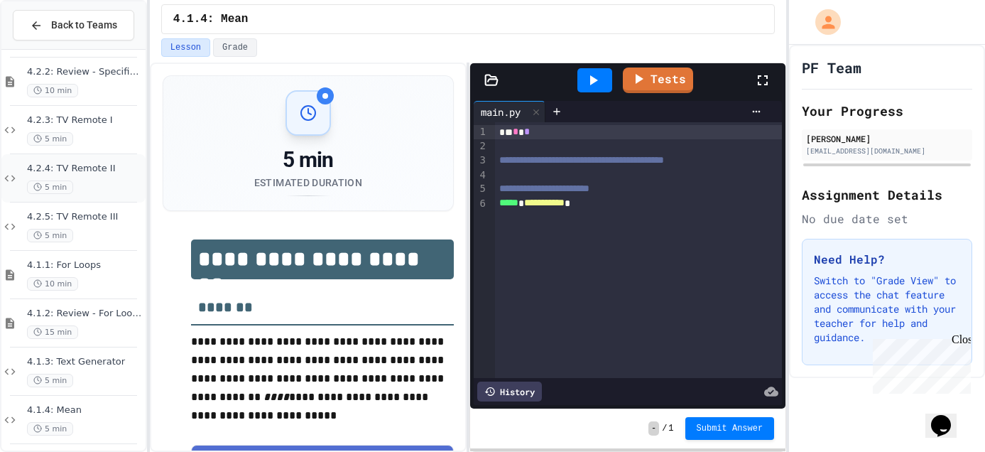
click at [94, 182] on div "5 min" at bounding box center [85, 186] width 116 height 13
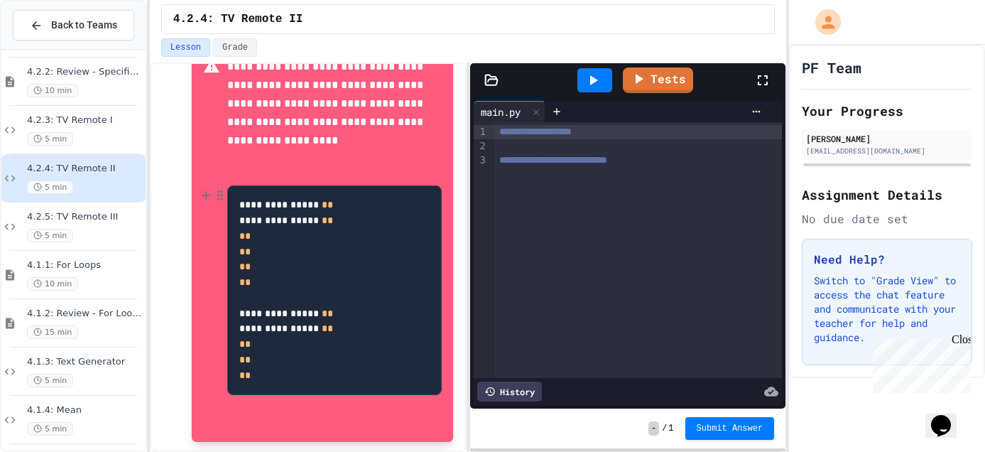
scroll to position [782, 0]
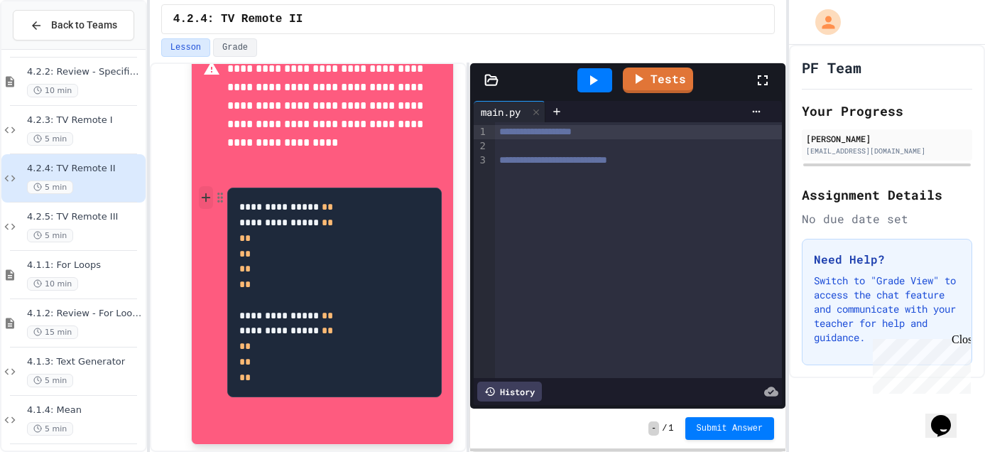
click at [204, 195] on icon at bounding box center [206, 197] width 13 height 14
click at [217, 196] on icon "button" at bounding box center [220, 197] width 13 height 14
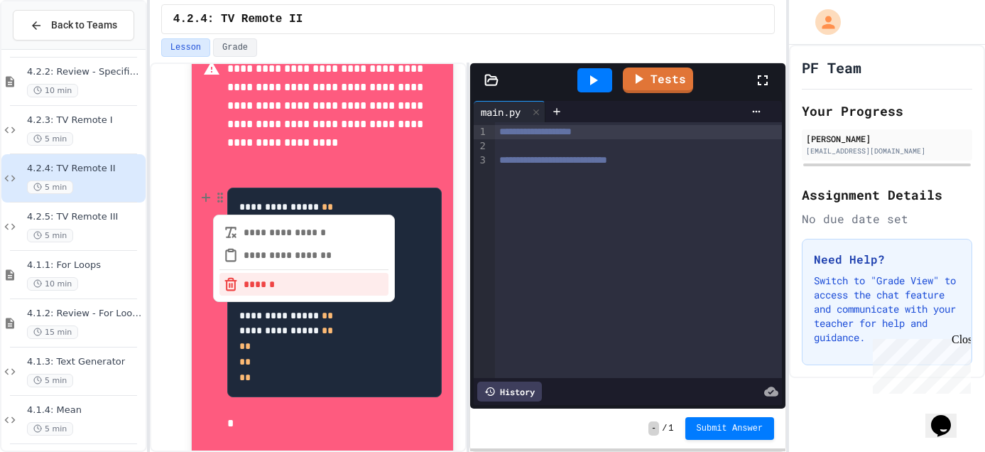
scroll to position [831, 0]
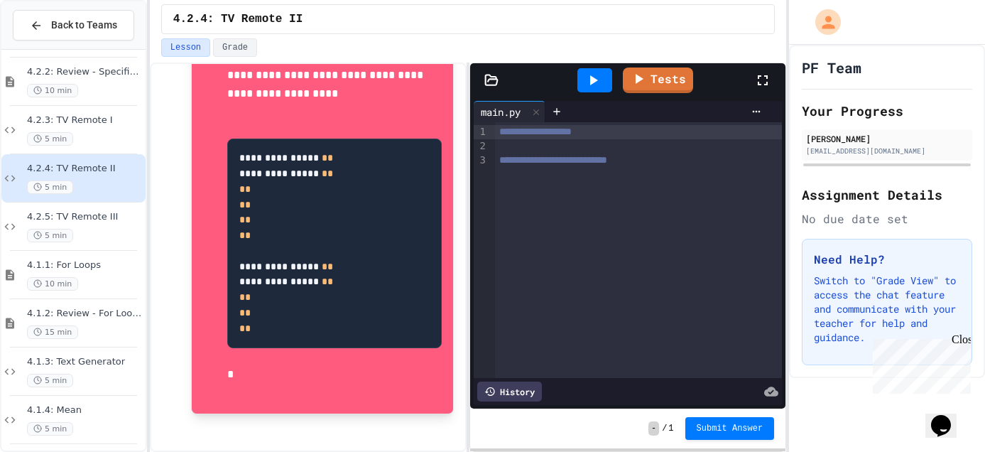
click at [386, 85] on p "**********" at bounding box center [334, 57] width 214 height 92
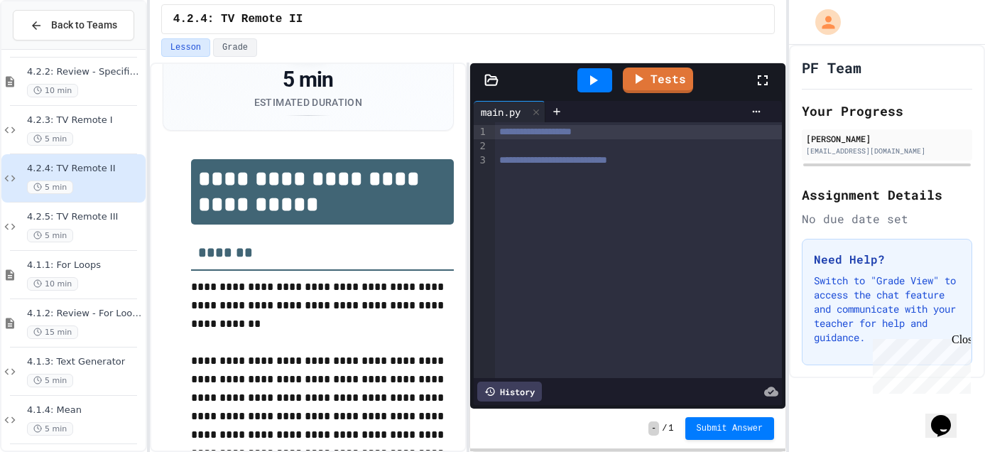
scroll to position [82, 0]
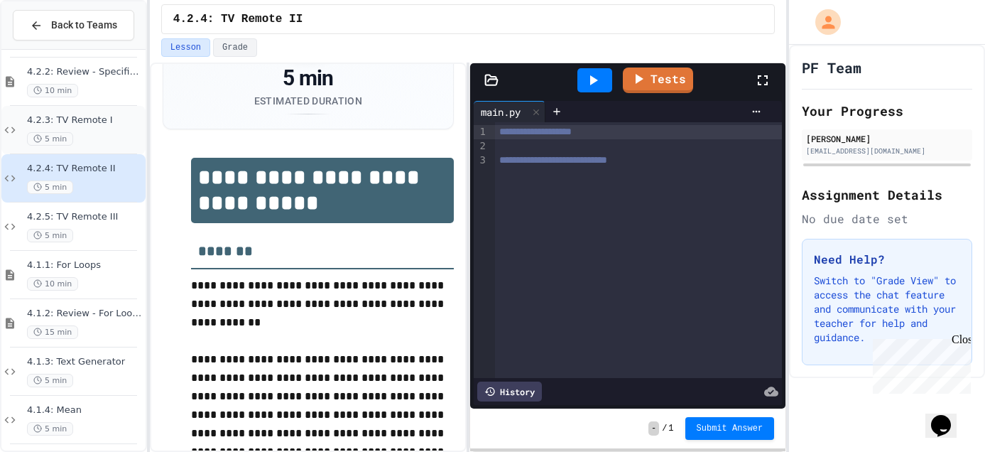
click at [68, 124] on span "4.2.3: TV Remote I" at bounding box center [85, 120] width 116 height 12
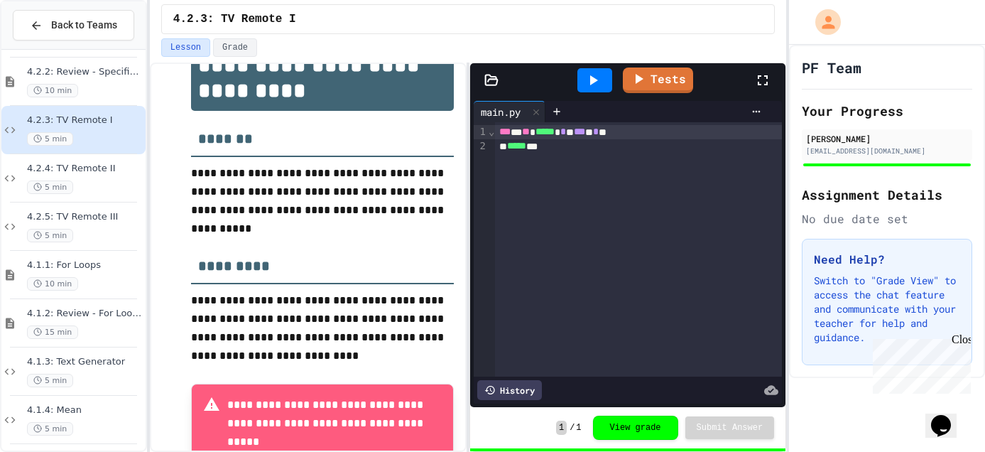
scroll to position [155, 0]
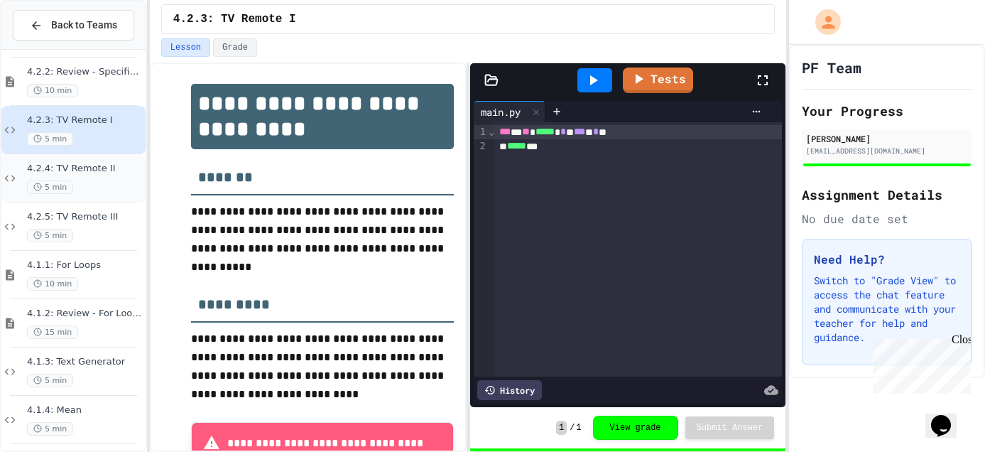
click at [99, 187] on div "5 min" at bounding box center [85, 186] width 116 height 13
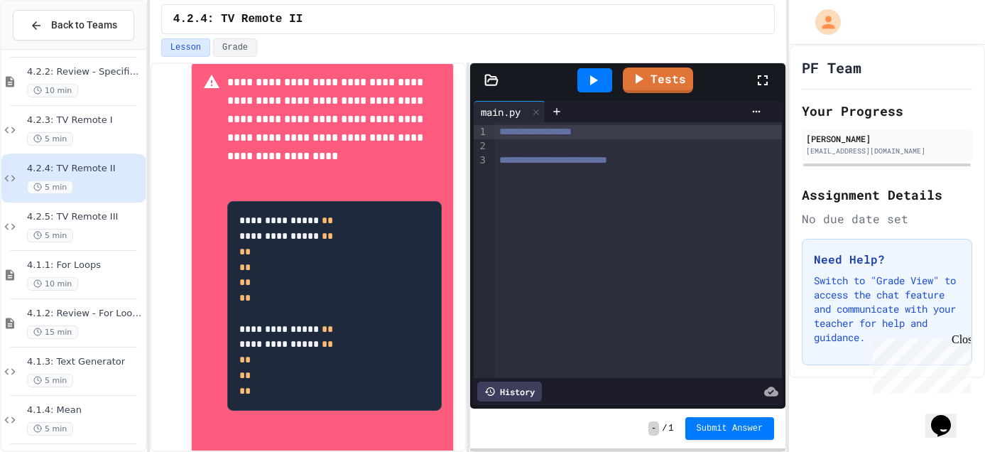
scroll to position [772, 0]
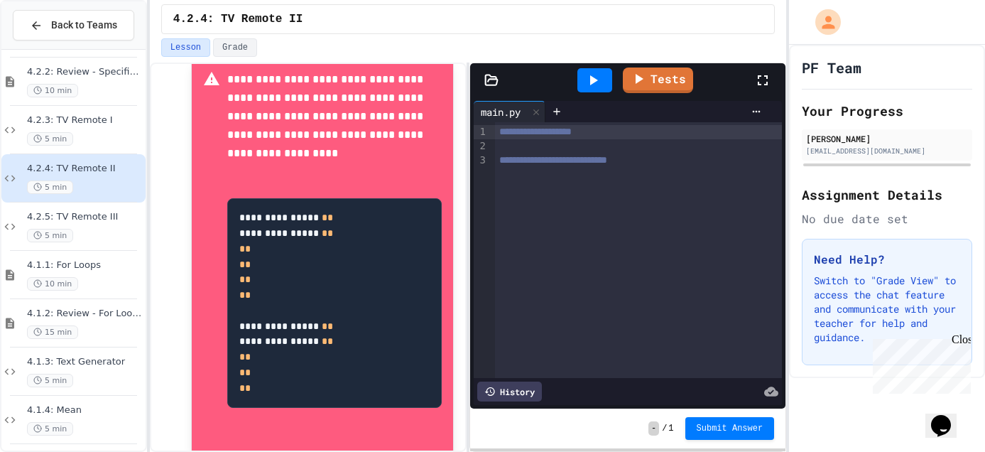
click at [679, 142] on div at bounding box center [638, 146] width 287 height 14
click at [660, 135] on div "**********" at bounding box center [638, 132] width 287 height 14
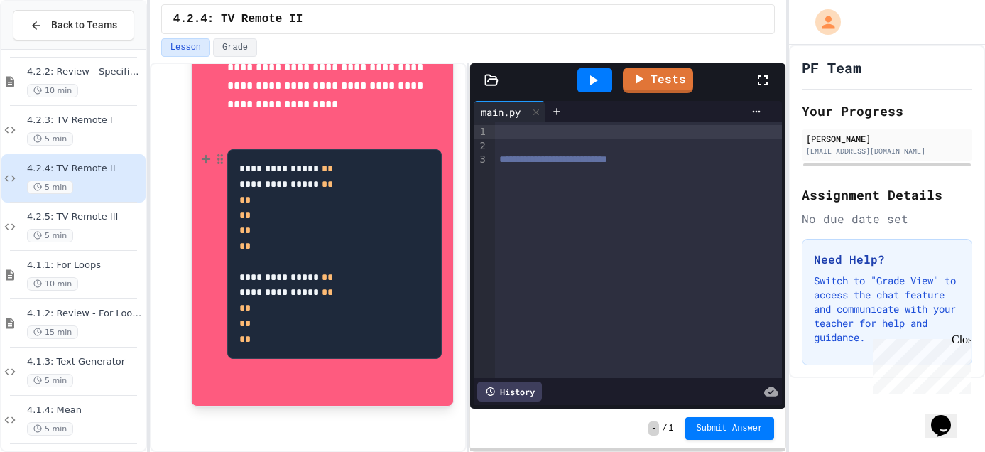
scroll to position [831, 0]
click at [568, 128] on div at bounding box center [638, 132] width 287 height 14
click at [570, 153] on div at bounding box center [638, 146] width 287 height 14
click at [655, 128] on span "**********" at bounding box center [622, 131] width 65 height 10
click at [648, 151] on span "**********" at bounding box center [619, 146] width 58 height 10
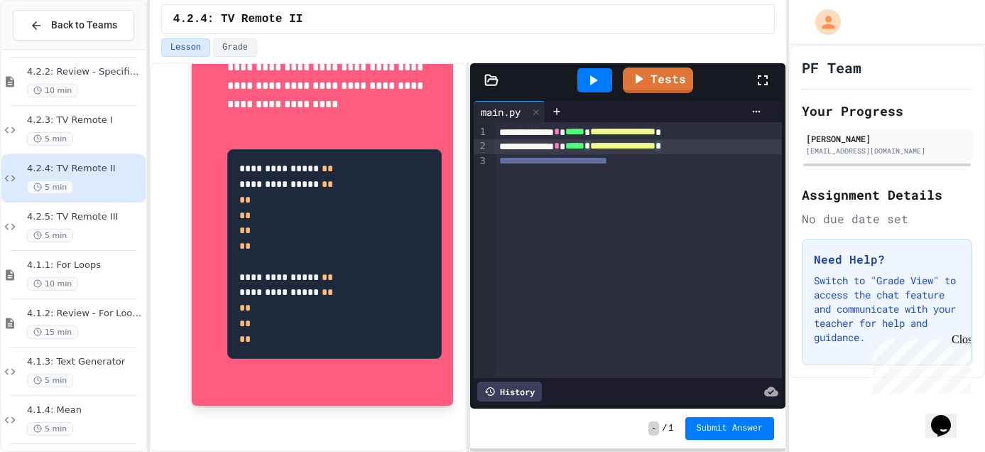
click at [765, 152] on div "**********" at bounding box center [638, 146] width 287 height 14
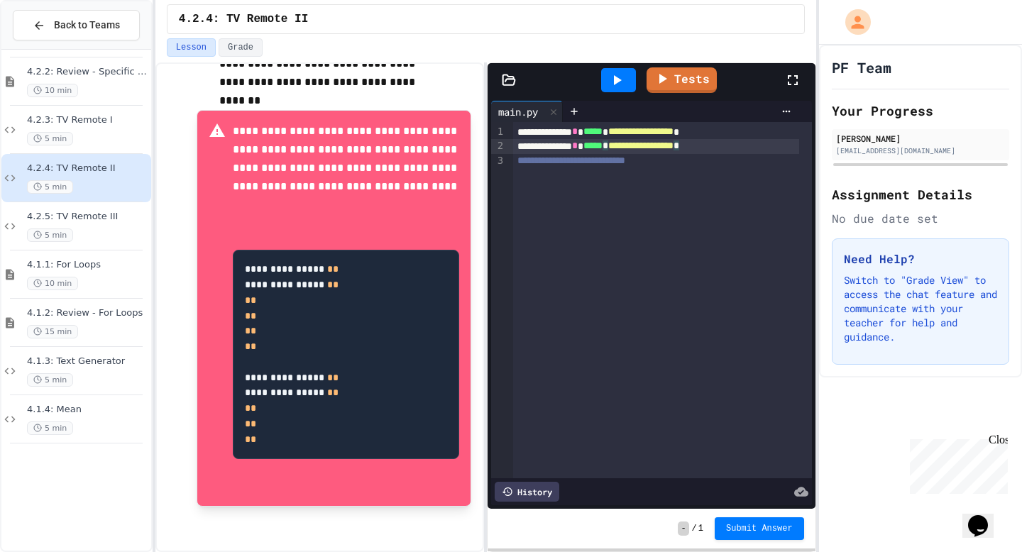
scroll to position [694, 0]
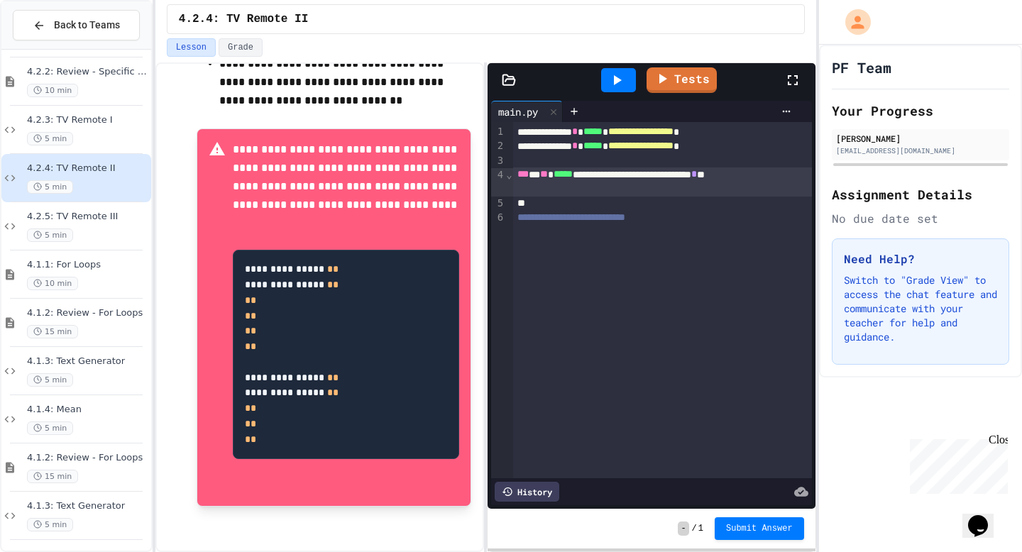
click at [628, 187] on div "**********" at bounding box center [662, 182] width 299 height 29
click at [623, 86] on icon at bounding box center [616, 80] width 17 height 17
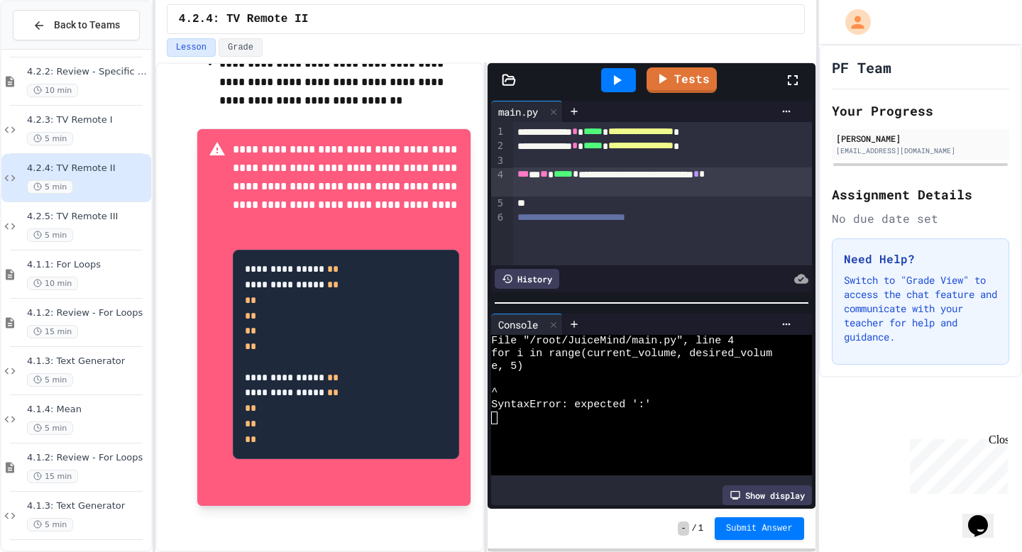
click at [559, 192] on div "**********" at bounding box center [662, 182] width 299 height 29
drag, startPoint x: 537, startPoint y: 192, endPoint x: 521, endPoint y: 178, distance: 21.6
click at [521, 178] on div "**********" at bounding box center [662, 182] width 299 height 29
click at [542, 187] on div "**********" at bounding box center [662, 182] width 299 height 29
drag, startPoint x: 541, startPoint y: 187, endPoint x: 516, endPoint y: 174, distance: 27.9
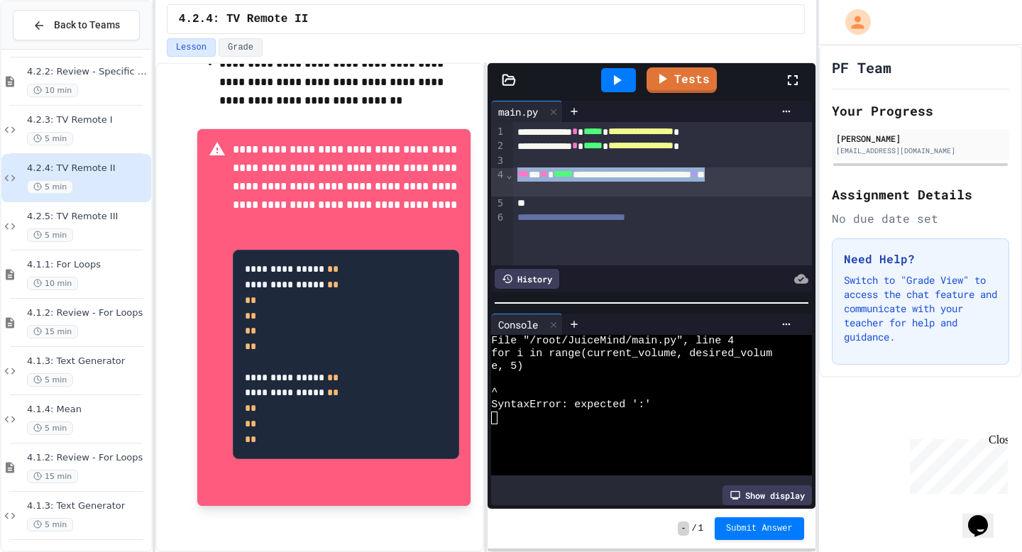
click at [516, 174] on div "**********" at bounding box center [662, 182] width 299 height 29
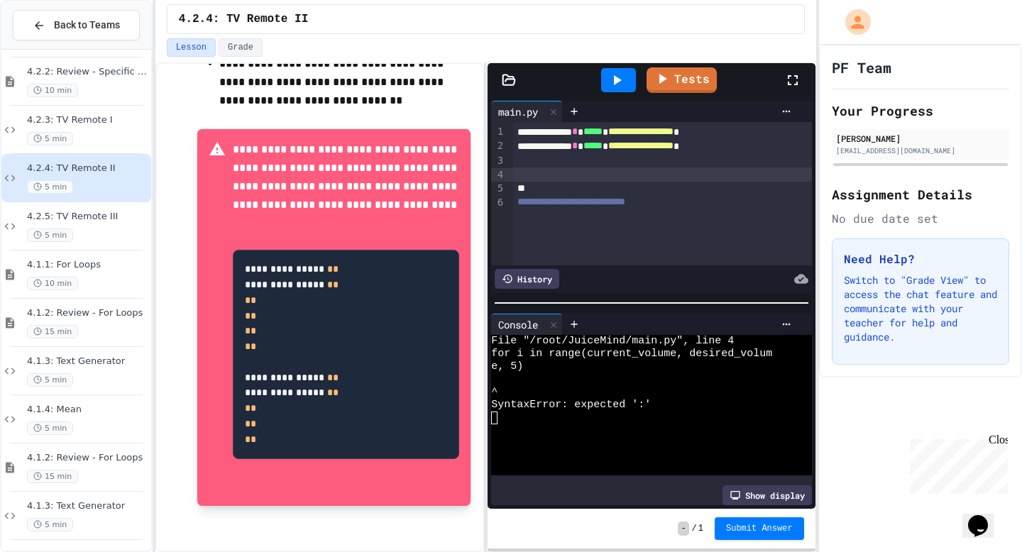
click at [614, 75] on icon at bounding box center [616, 80] width 17 height 17
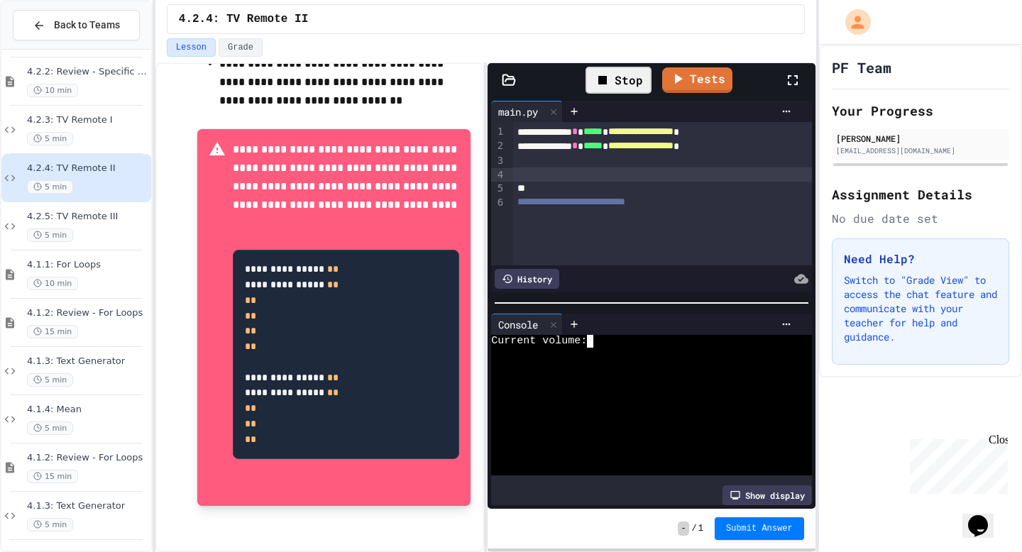
click at [596, 349] on div at bounding box center [644, 354] width 307 height 13
click at [550, 181] on div at bounding box center [662, 175] width 299 height 14
click at [525, 451] on div at bounding box center [511, 554] width 1022 height 0
click at [517, 451] on div at bounding box center [511, 554] width 1022 height 0
click at [542, 286] on div "History" at bounding box center [527, 279] width 65 height 20
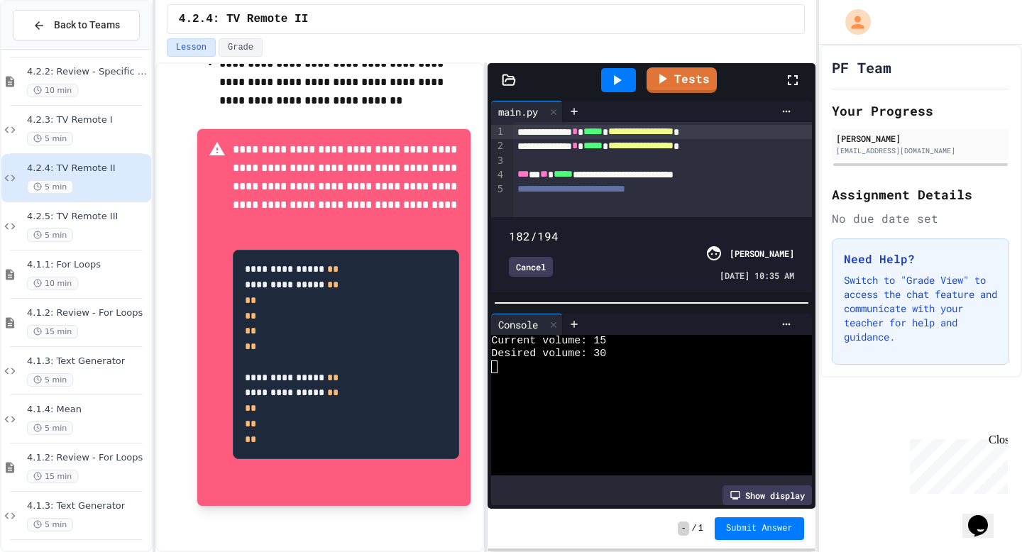
click at [777, 228] on span at bounding box center [651, 228] width 285 height 0
click at [772, 178] on div "**********" at bounding box center [662, 175] width 299 height 14
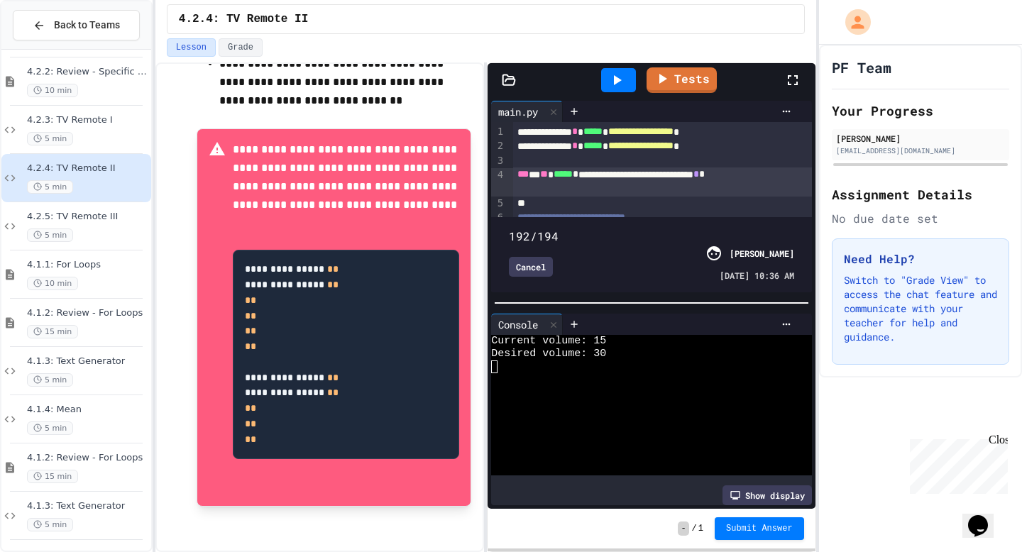
type input "***"
drag, startPoint x: 773, startPoint y: 212, endPoint x: 788, endPoint y: 214, distance: 15.2
click at [509, 229] on span at bounding box center [509, 229] width 0 height 0
click at [606, 188] on div "**********" at bounding box center [662, 182] width 299 height 29
click at [540, 261] on div "Cancel" at bounding box center [531, 267] width 44 height 20
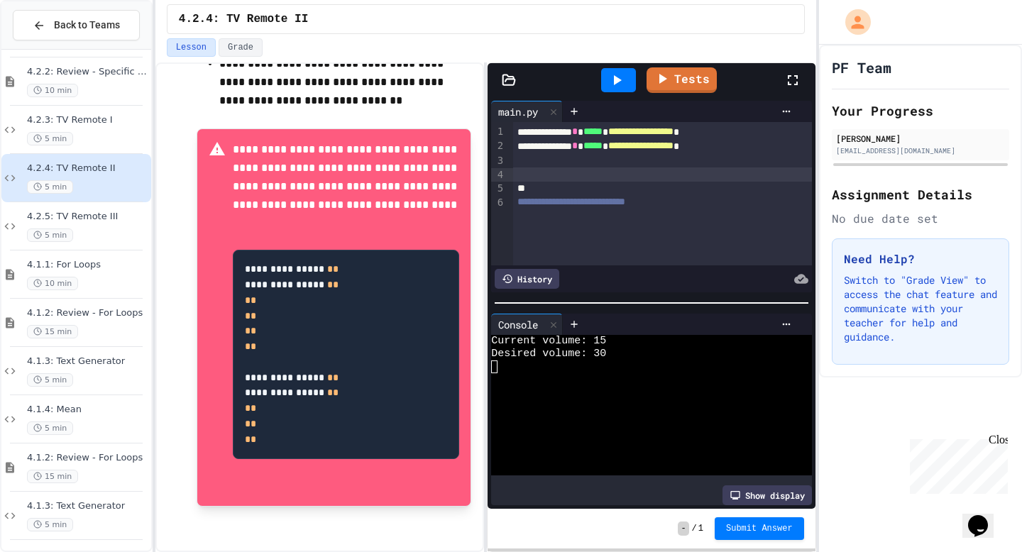
click at [676, 178] on div at bounding box center [662, 175] width 299 height 14
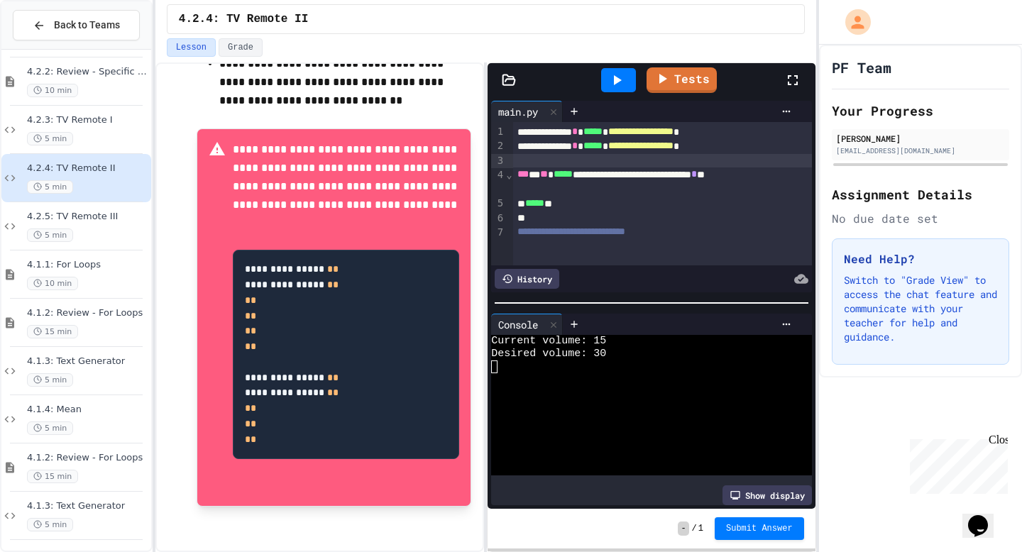
click at [591, 165] on div at bounding box center [662, 161] width 299 height 14
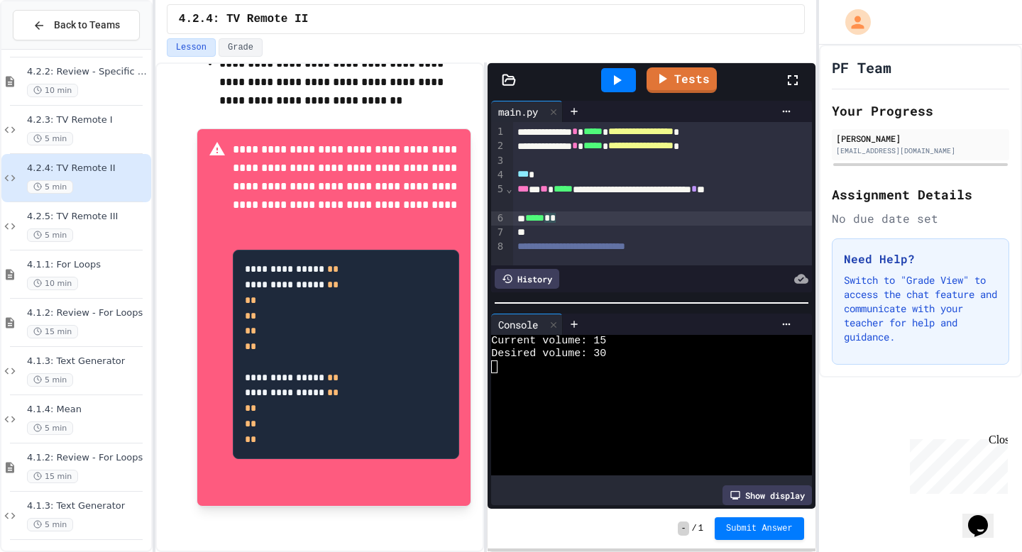
click at [586, 222] on div "***** * *" at bounding box center [662, 219] width 299 height 14
click at [599, 179] on div "***" at bounding box center [662, 175] width 299 height 14
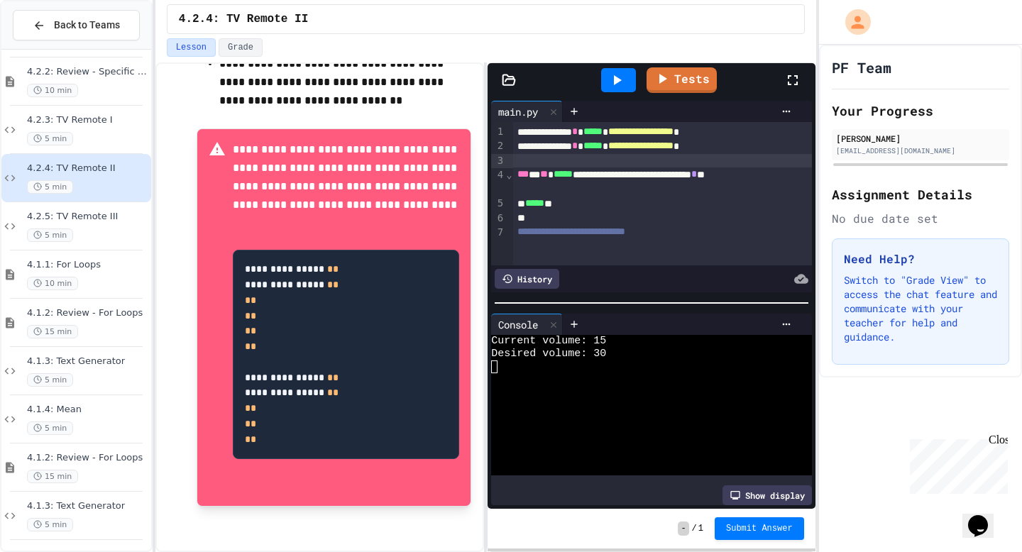
click at [577, 210] on div "***** **" at bounding box center [662, 204] width 299 height 14
click at [577, 209] on div "***** * *" at bounding box center [662, 204] width 299 height 14
click at [629, 70] on div at bounding box center [618, 80] width 35 height 24
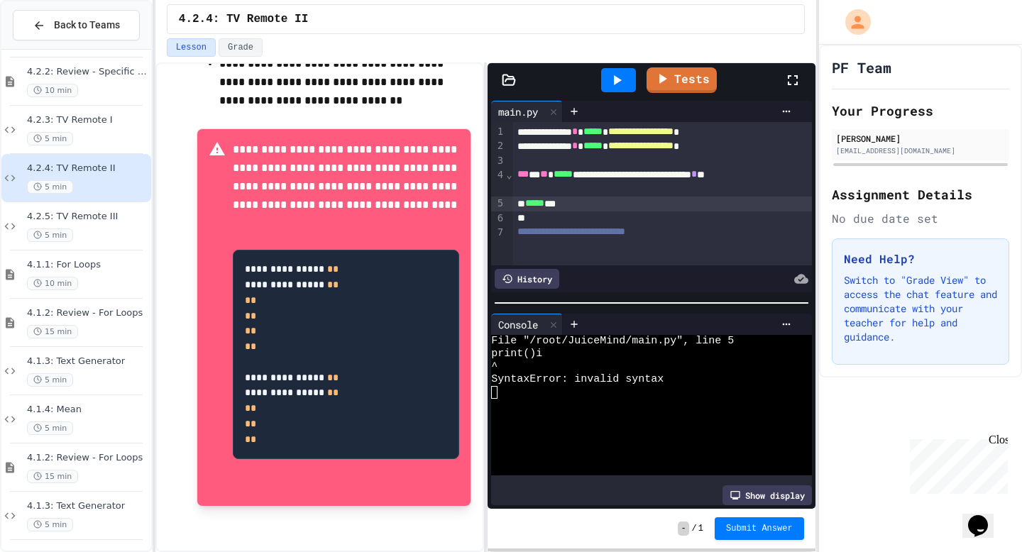
click at [606, 209] on div "***** ***" at bounding box center [662, 204] width 299 height 14
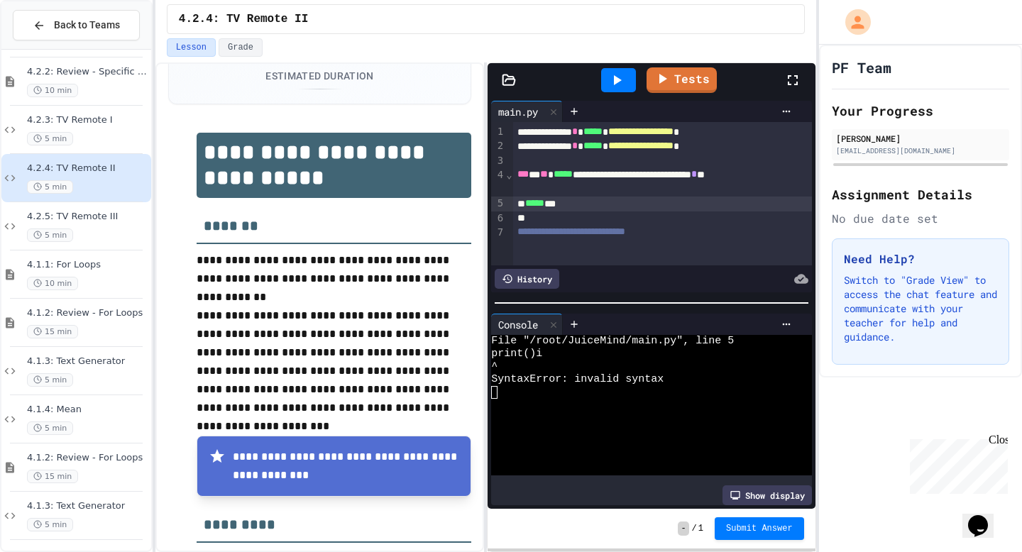
scroll to position [109, 0]
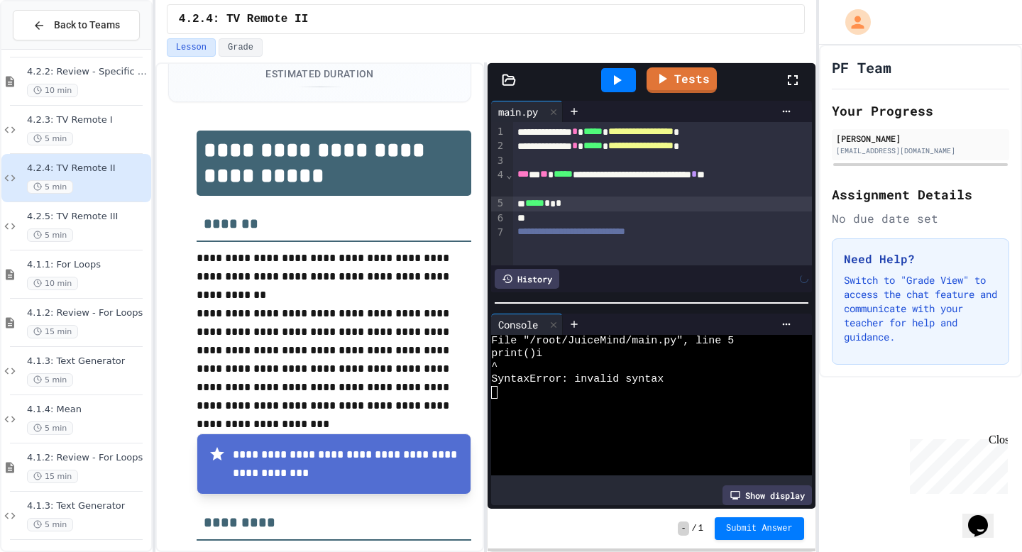
click at [623, 87] on icon at bounding box center [616, 80] width 17 height 17
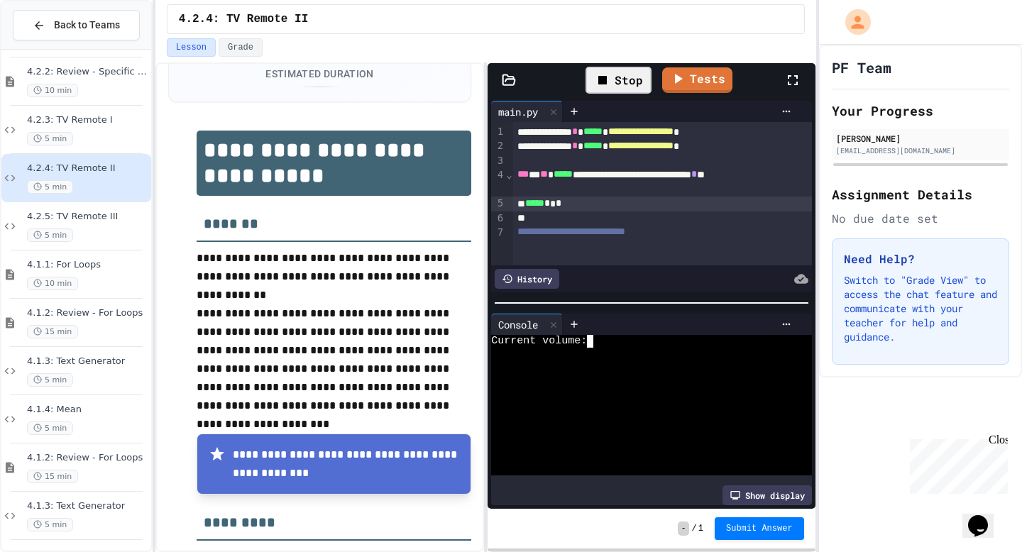
click at [602, 344] on div "Current volume:" at bounding box center [644, 341] width 307 height 13
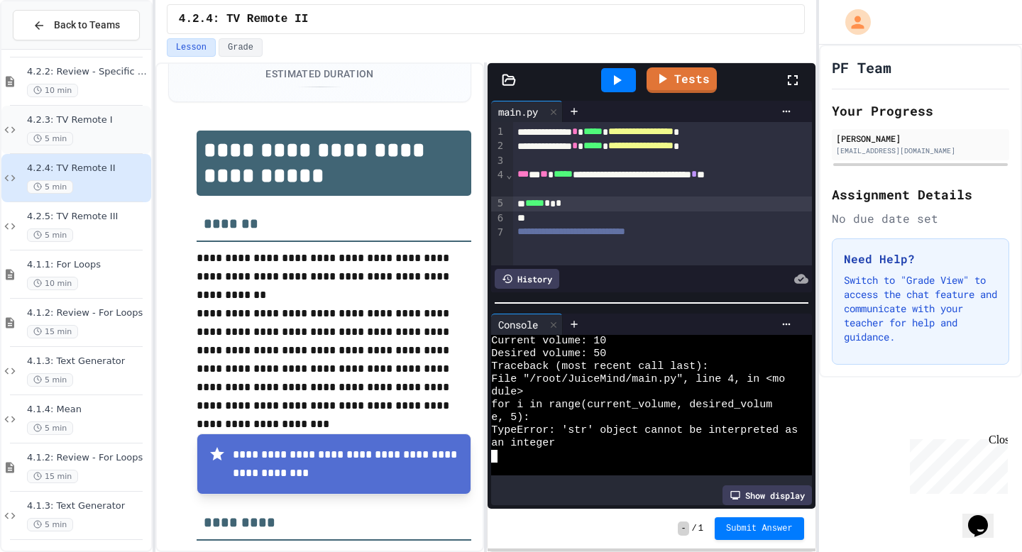
click at [94, 138] on div "5 min" at bounding box center [87, 138] width 121 height 13
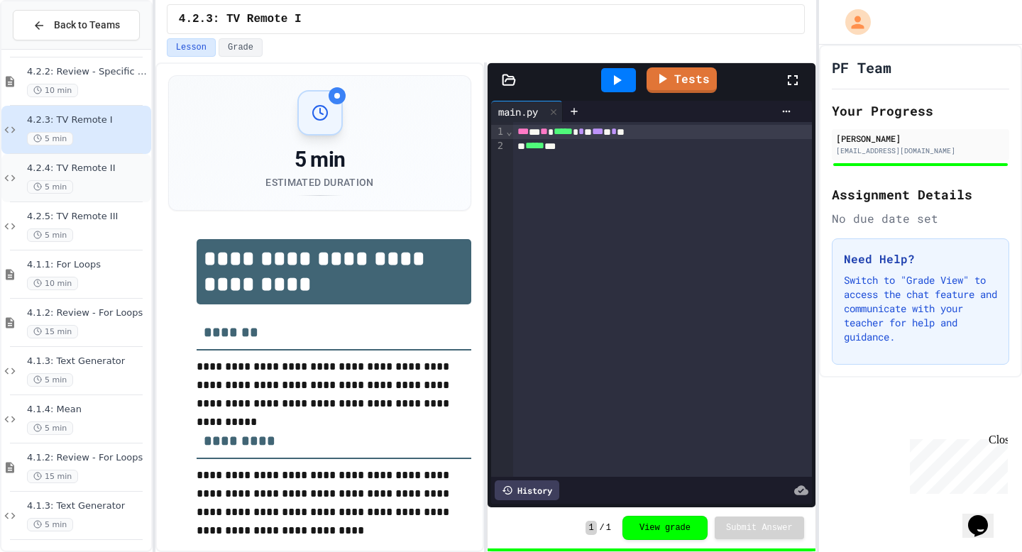
click at [120, 185] on div "5 min" at bounding box center [87, 186] width 121 height 13
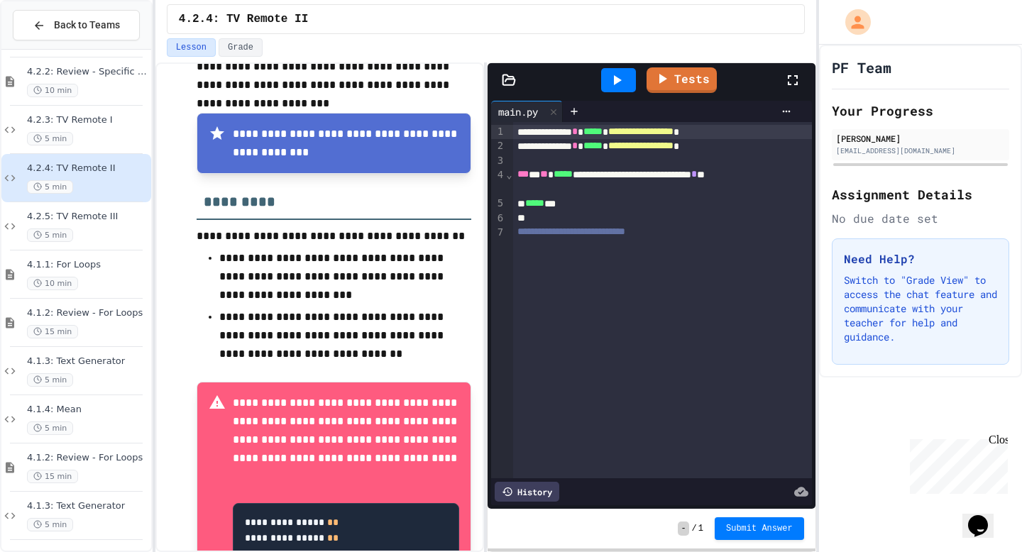
scroll to position [432, 0]
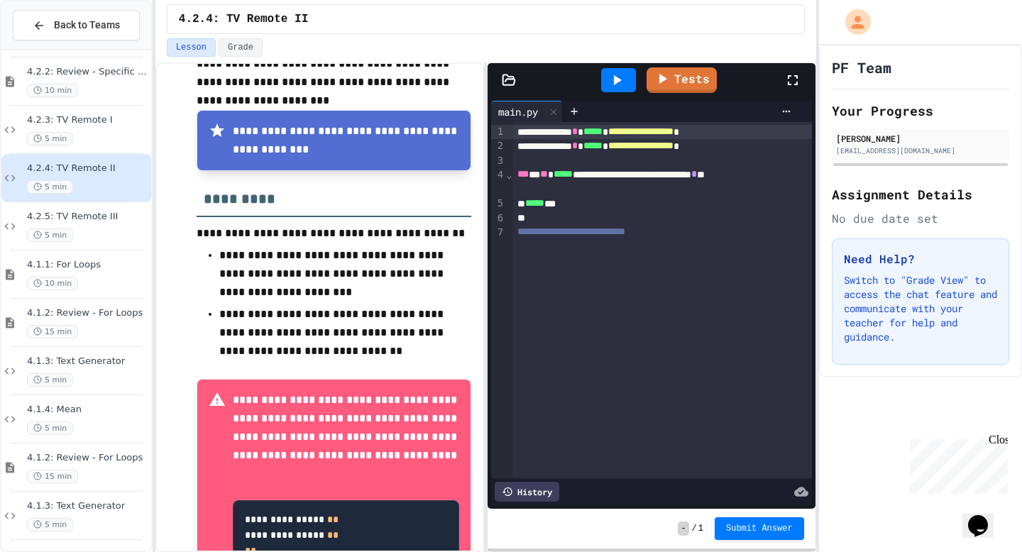
click at [598, 203] on div "***** ***" at bounding box center [662, 204] width 299 height 14
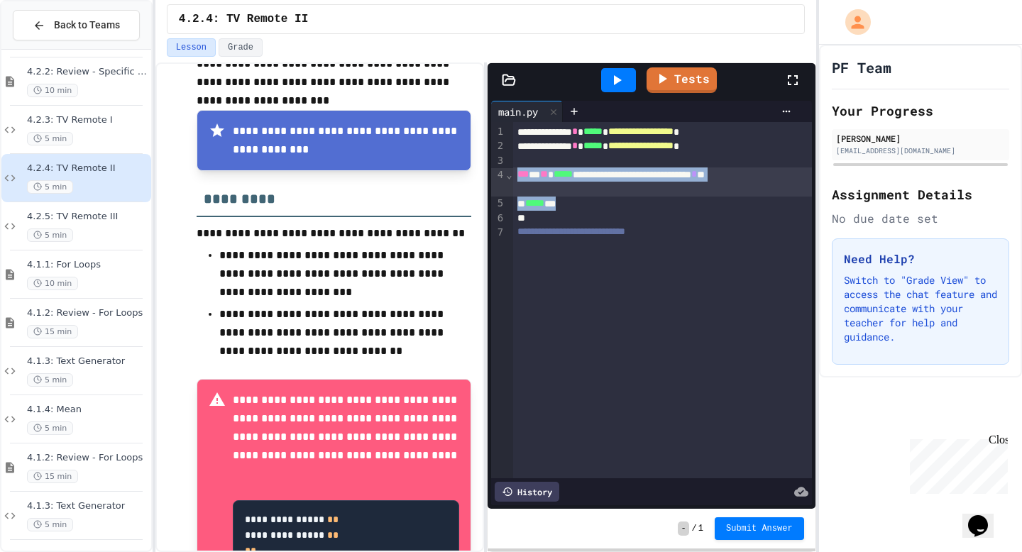
drag, startPoint x: 586, startPoint y: 205, endPoint x: 518, endPoint y: 174, distance: 74.3
click at [518, 174] on div "**********" at bounding box center [662, 300] width 299 height 356
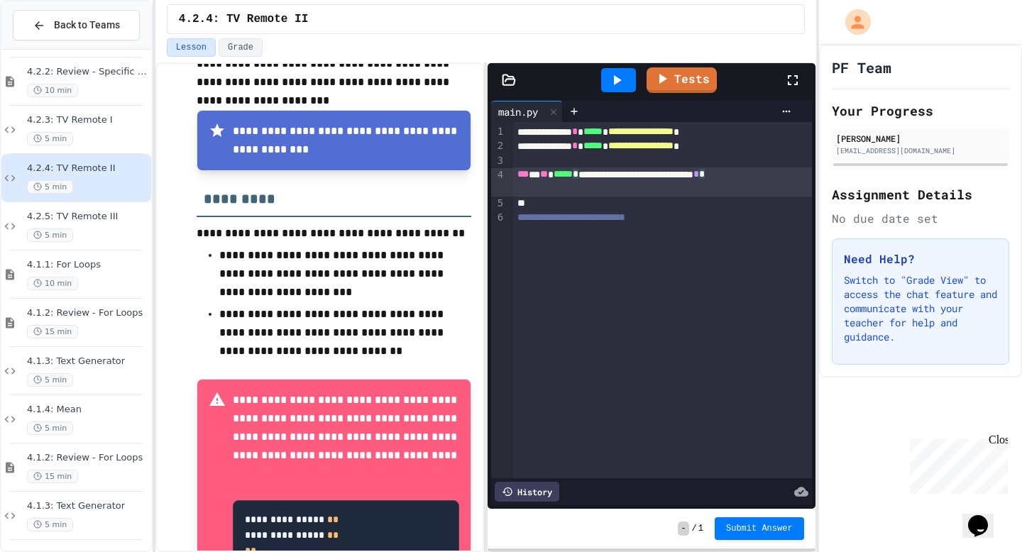
click at [611, 175] on div "**********" at bounding box center [662, 182] width 299 height 29
click at [522, 190] on div "**********" at bounding box center [662, 182] width 299 height 29
click at [680, 192] on div "**********" at bounding box center [662, 182] width 299 height 29
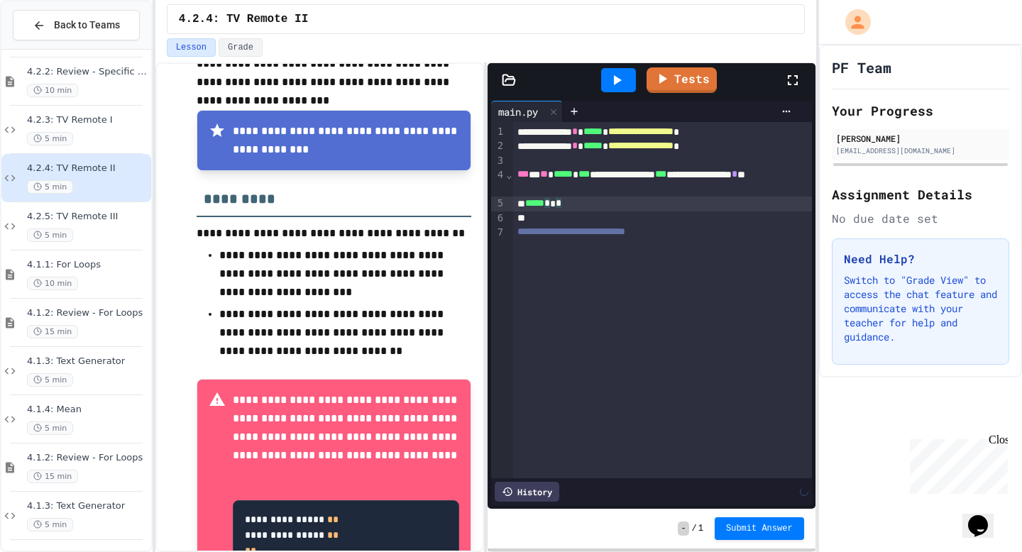
click at [628, 76] on div at bounding box center [618, 80] width 35 height 24
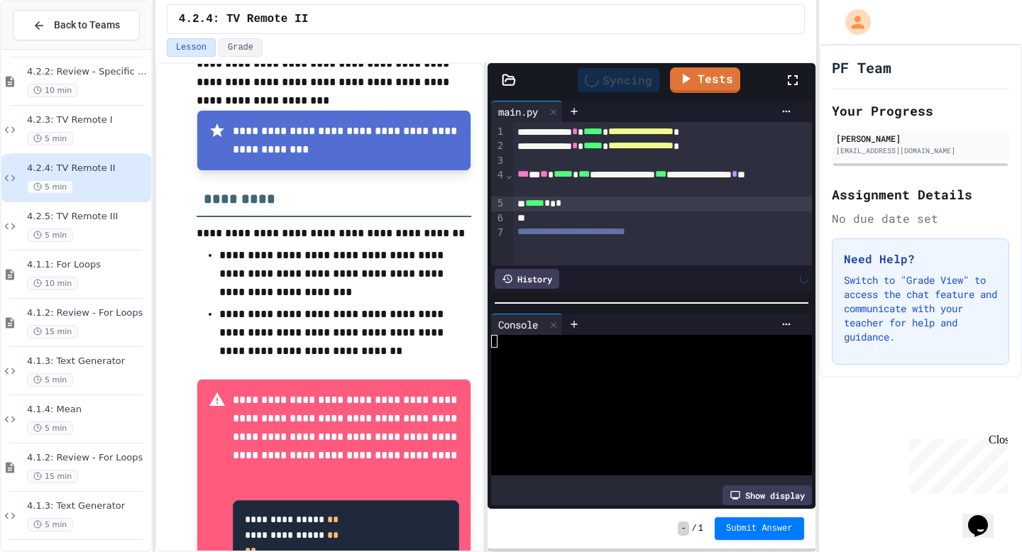
click at [511, 349] on div at bounding box center [644, 354] width 307 height 13
click at [513, 343] on div at bounding box center [644, 341] width 307 height 13
click at [633, 84] on div "Syncing" at bounding box center [619, 80] width 82 height 24
click at [589, 222] on div at bounding box center [662, 219] width 299 height 14
click at [591, 210] on div "***** * * *" at bounding box center [662, 204] width 299 height 14
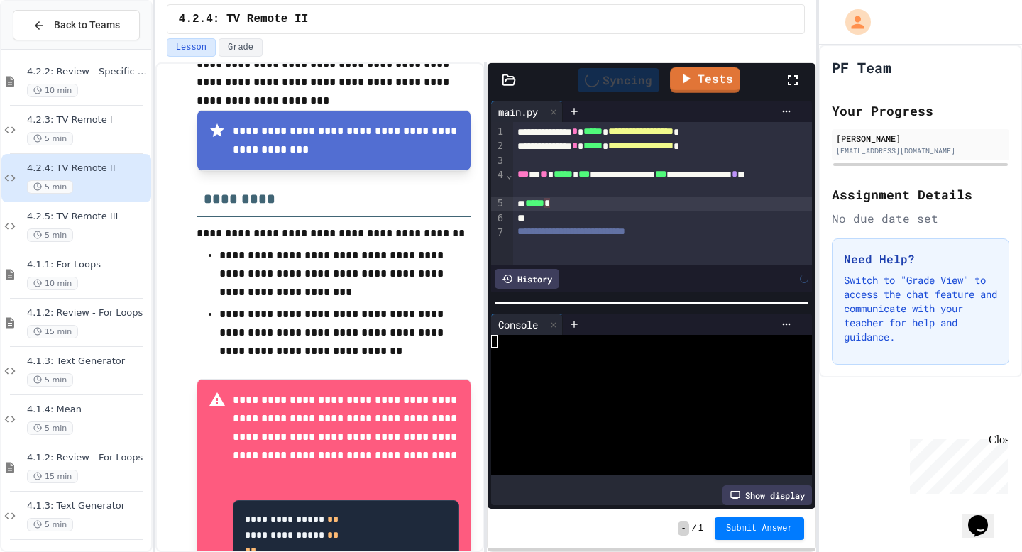
click at [640, 77] on div "Syncing" at bounding box center [619, 80] width 82 height 24
click at [616, 202] on div "***** *" at bounding box center [662, 204] width 299 height 14
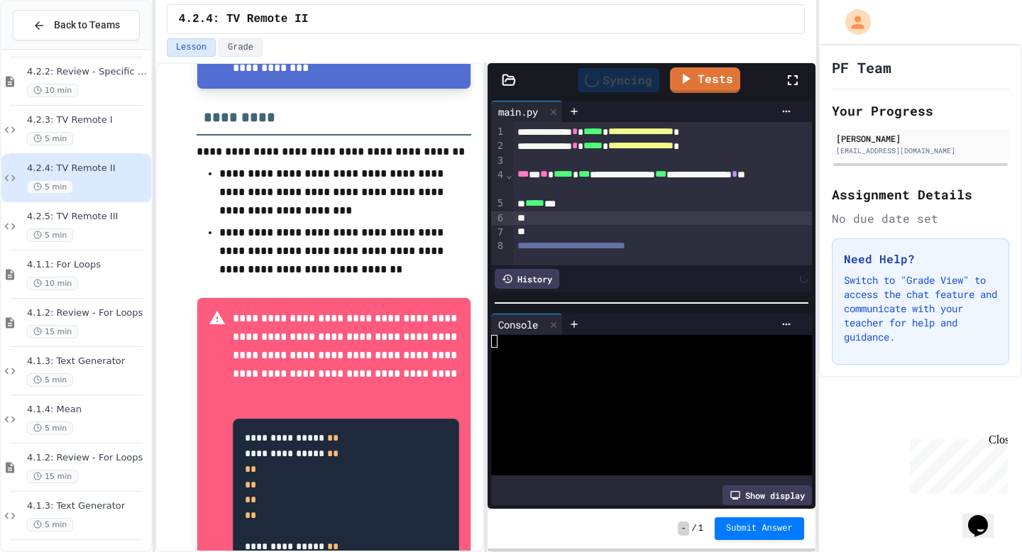
scroll to position [573, 0]
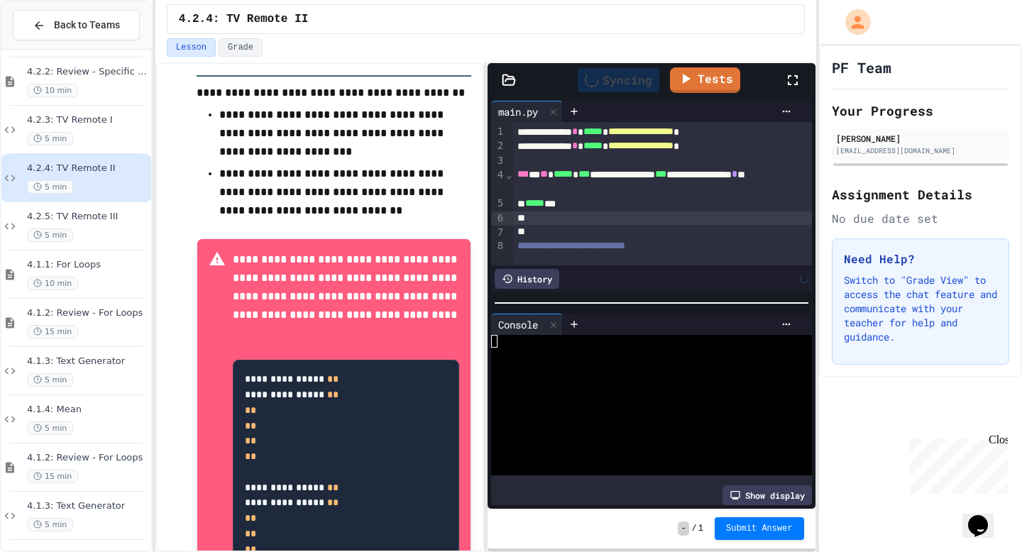
click at [756, 451] on div "Show display" at bounding box center [767, 496] width 89 height 20
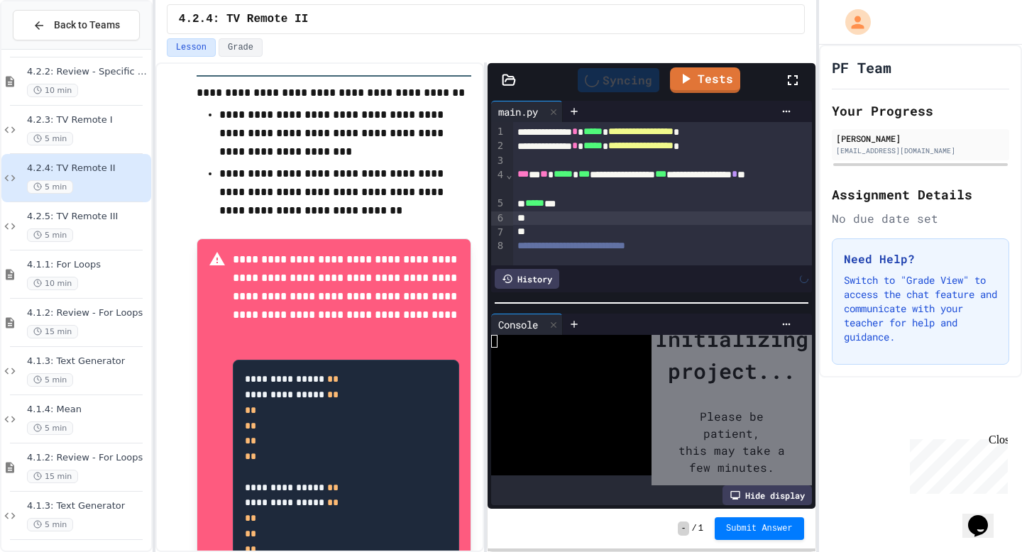
click at [756, 451] on div "Hide display" at bounding box center [767, 496] width 89 height 20
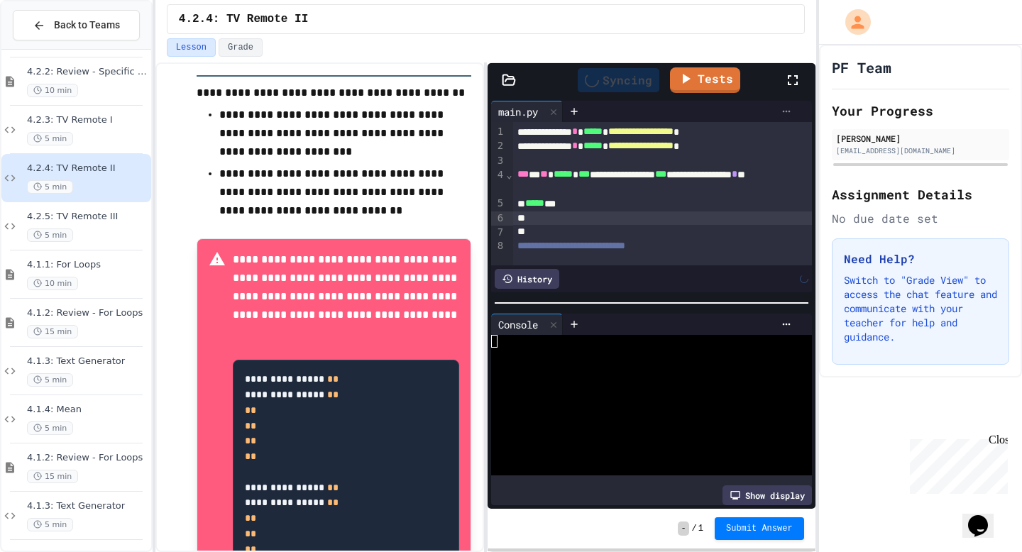
click at [789, 109] on icon at bounding box center [786, 111] width 11 height 11
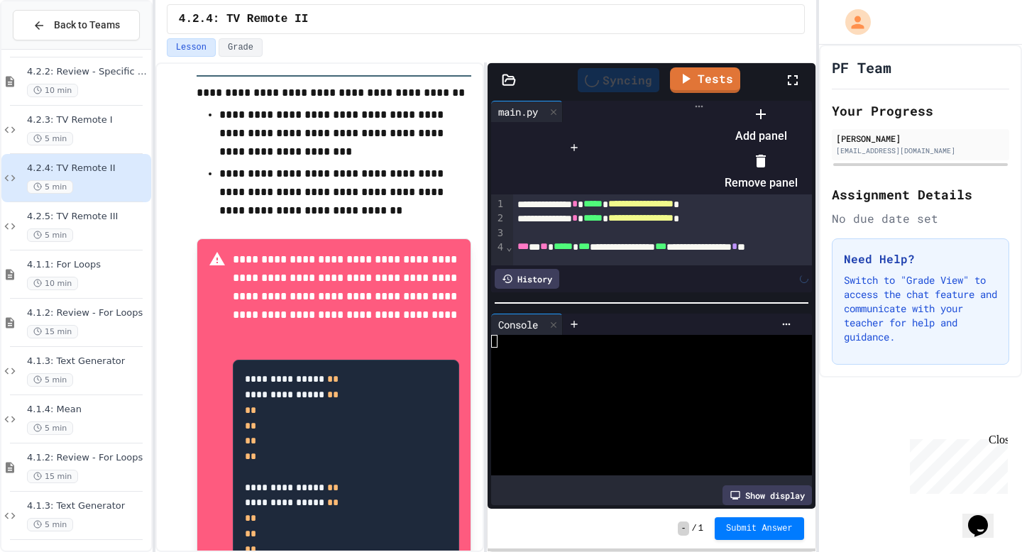
click at [789, 102] on div at bounding box center [754, 102] width 87 height 0
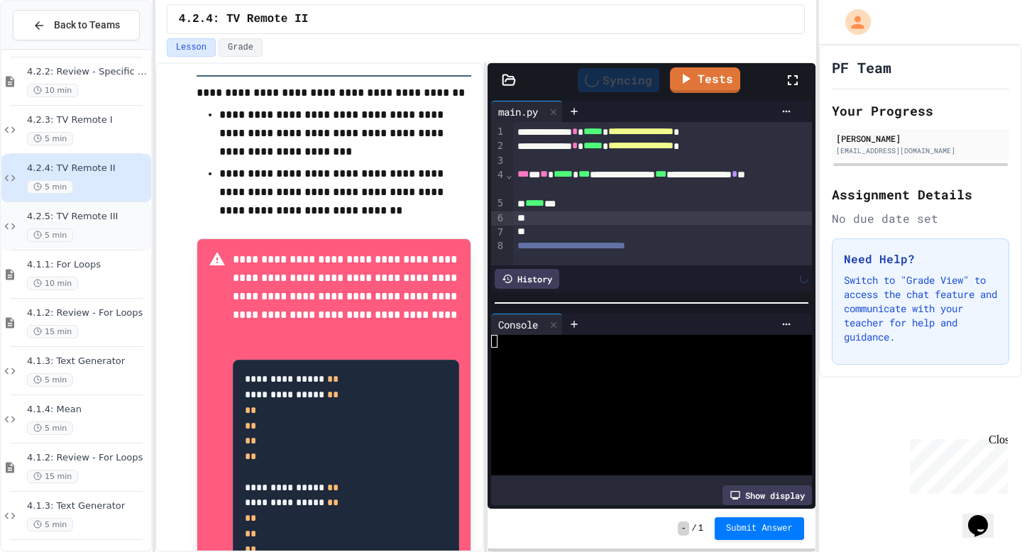
click at [115, 212] on span "4.2.5: TV Remote III" at bounding box center [87, 217] width 121 height 12
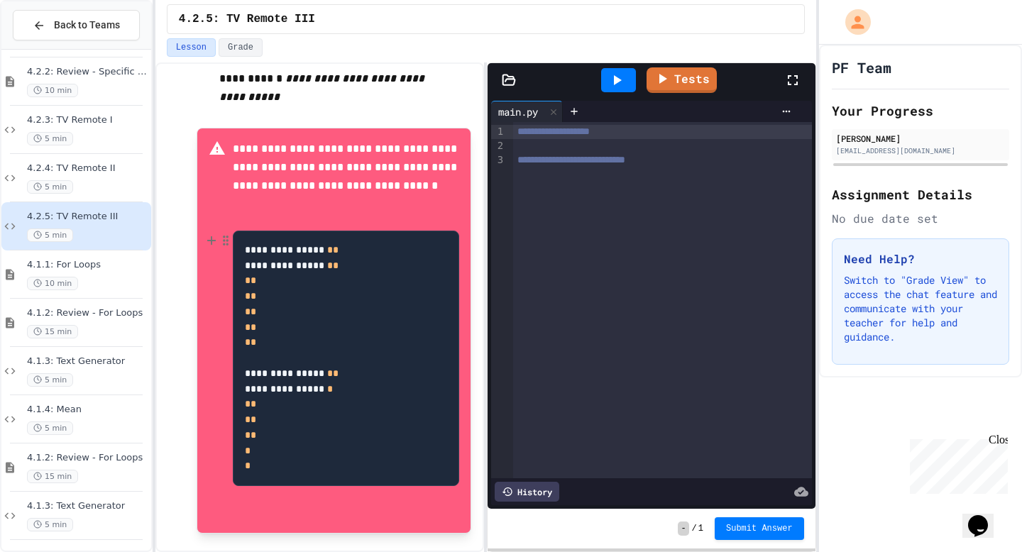
scroll to position [754, 0]
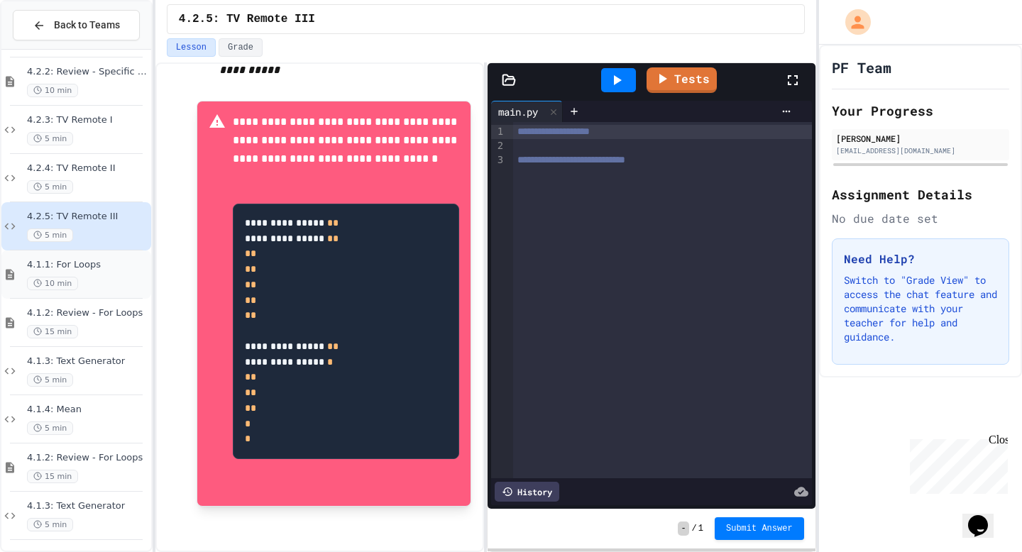
click at [121, 283] on div "10 min" at bounding box center [87, 283] width 121 height 13
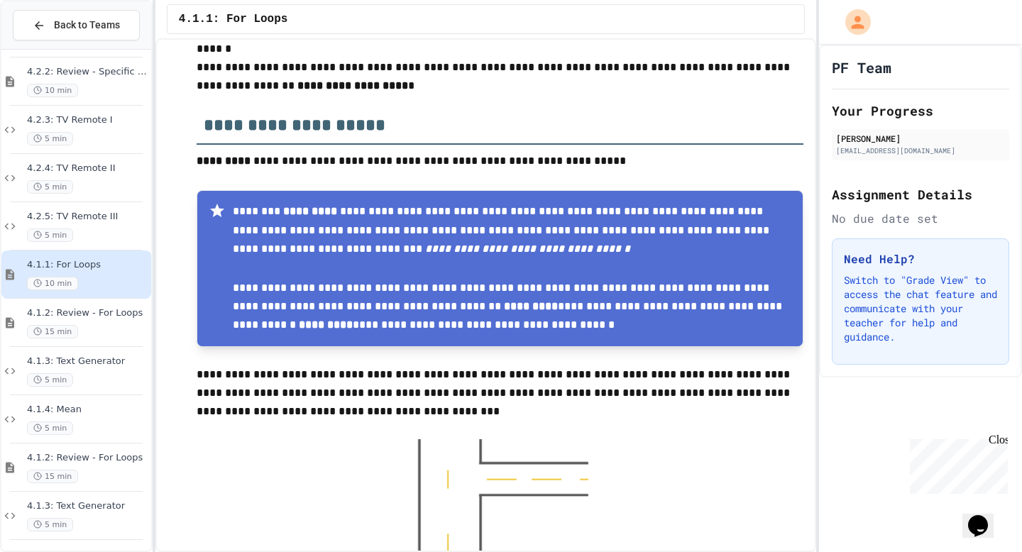
scroll to position [464, 0]
click at [245, 261] on p "**********" at bounding box center [512, 232] width 559 height 58
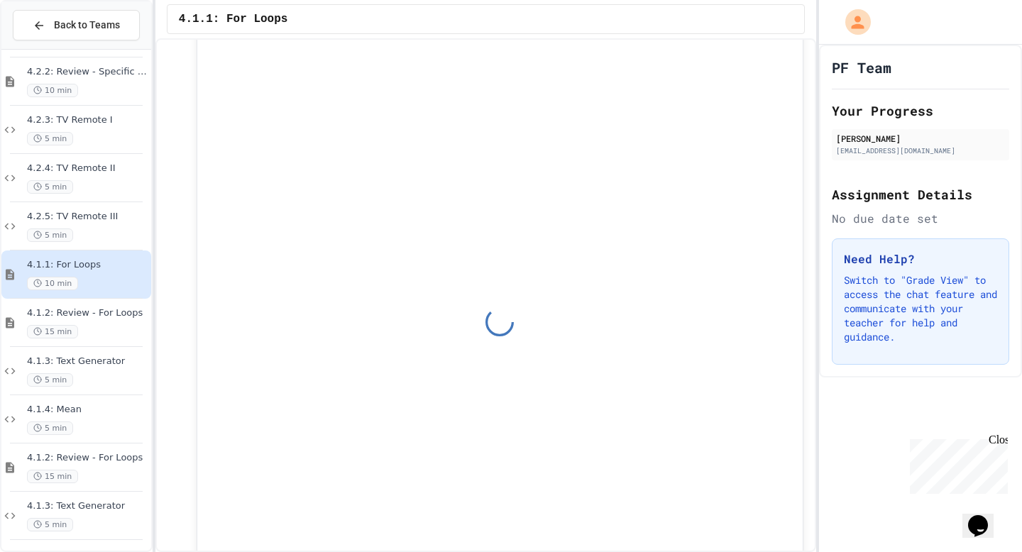
scroll to position [5068, 0]
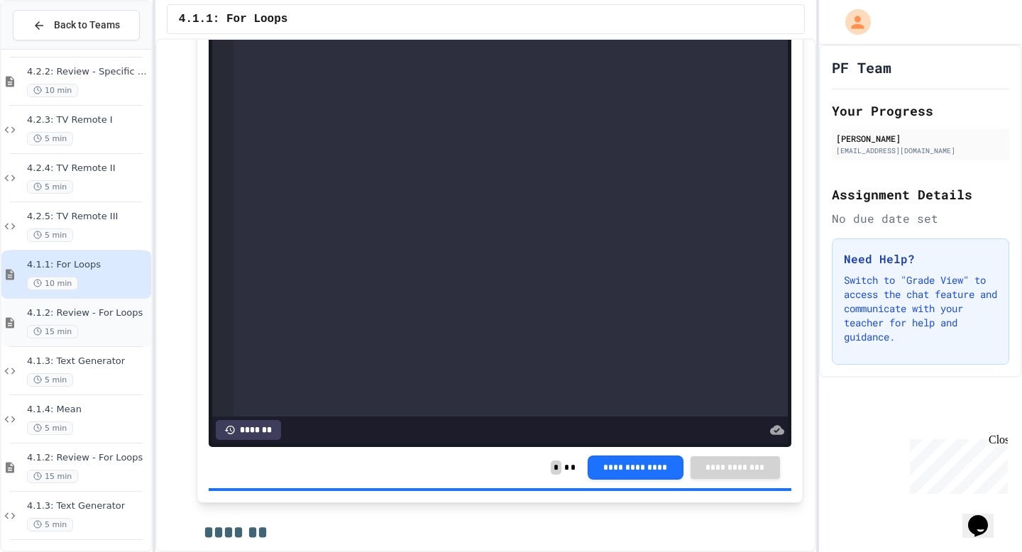
click at [48, 317] on span "4.1.2: Review - For Loops" at bounding box center [87, 313] width 121 height 12
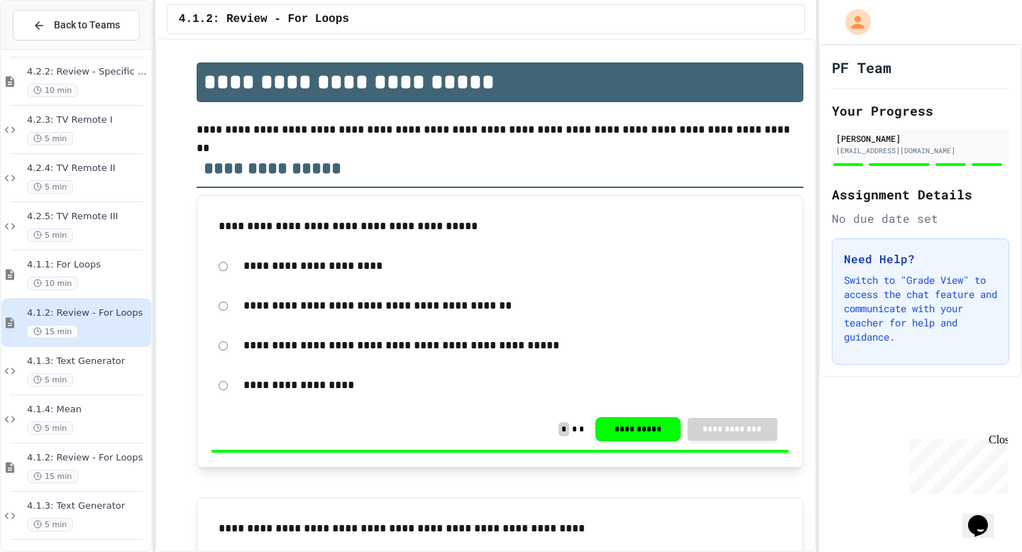
scroll to position [192, 0]
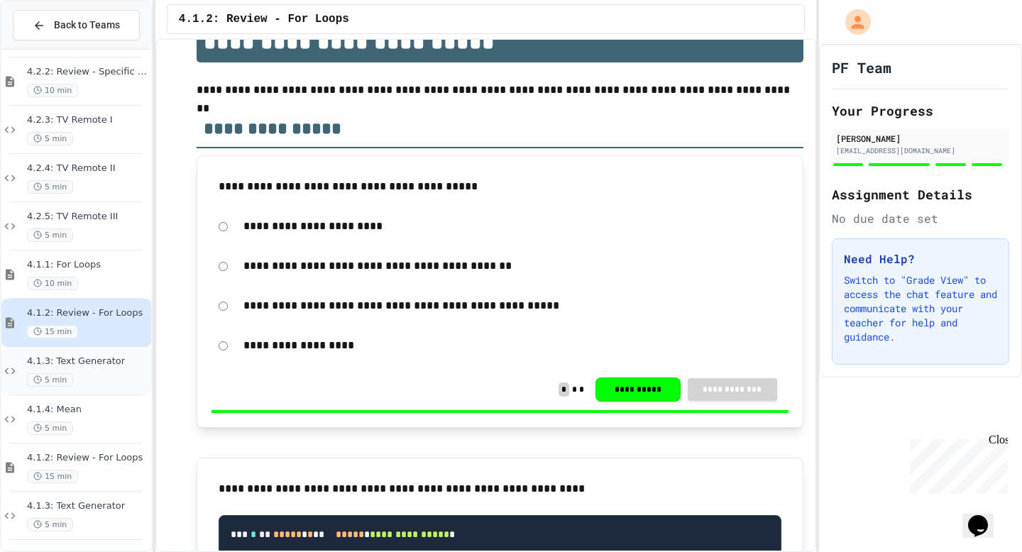
click at [82, 365] on span "4.1.3: Text Generator" at bounding box center [87, 362] width 121 height 12
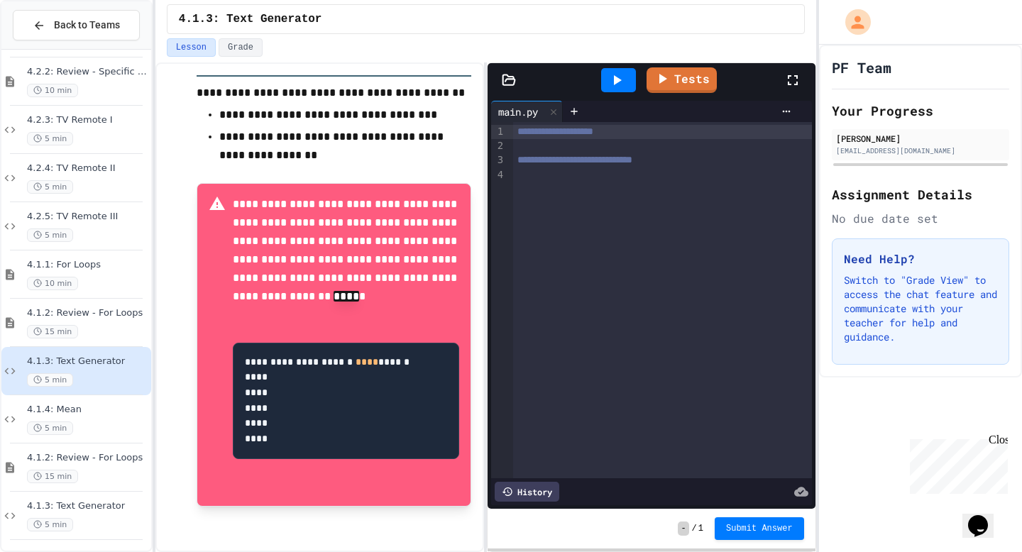
scroll to position [369, 0]
click at [108, 412] on span "4.1.4: Mean" at bounding box center [87, 410] width 121 height 12
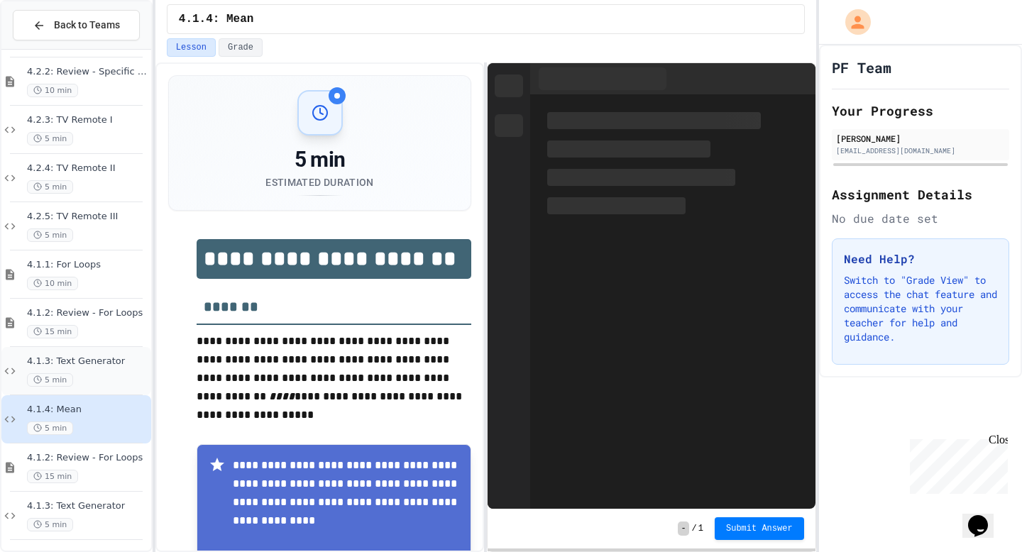
click at [106, 370] on div "4.1.3: Text Generator 5 min" at bounding box center [87, 371] width 121 height 31
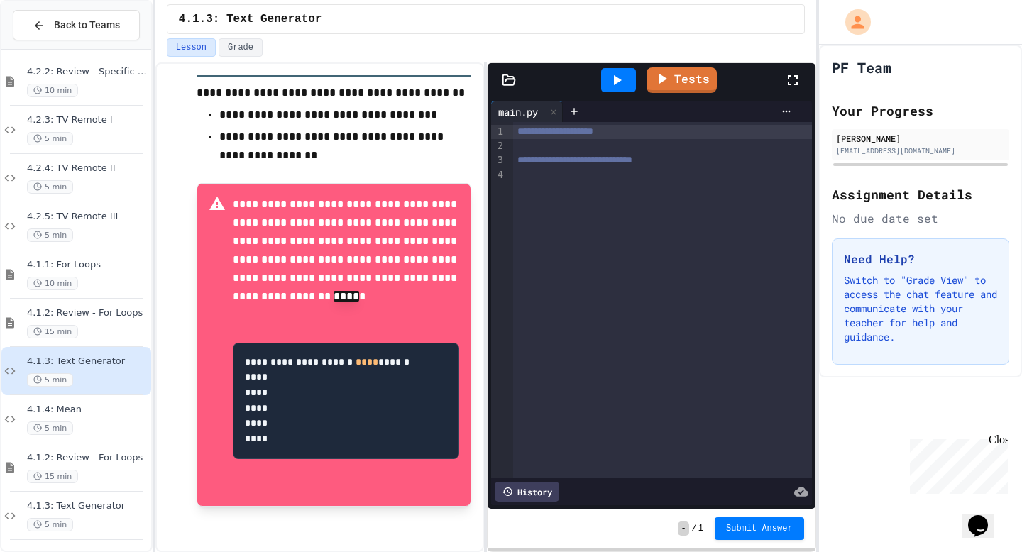
scroll to position [369, 0]
click at [643, 141] on div at bounding box center [662, 146] width 299 height 14
click at [596, 146] on div "**********" at bounding box center [662, 146] width 299 height 14
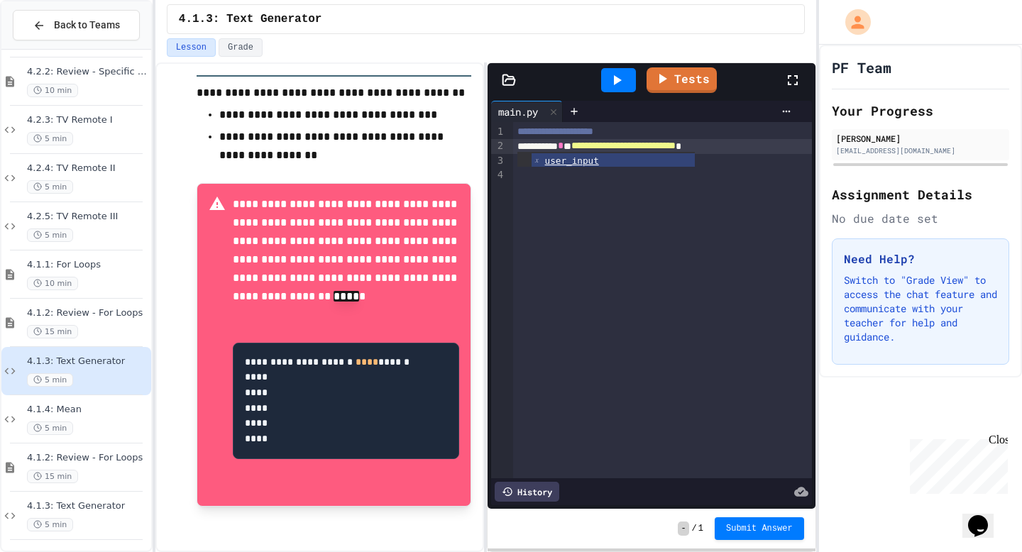
click at [789, 148] on div "**********" at bounding box center [662, 146] width 299 height 14
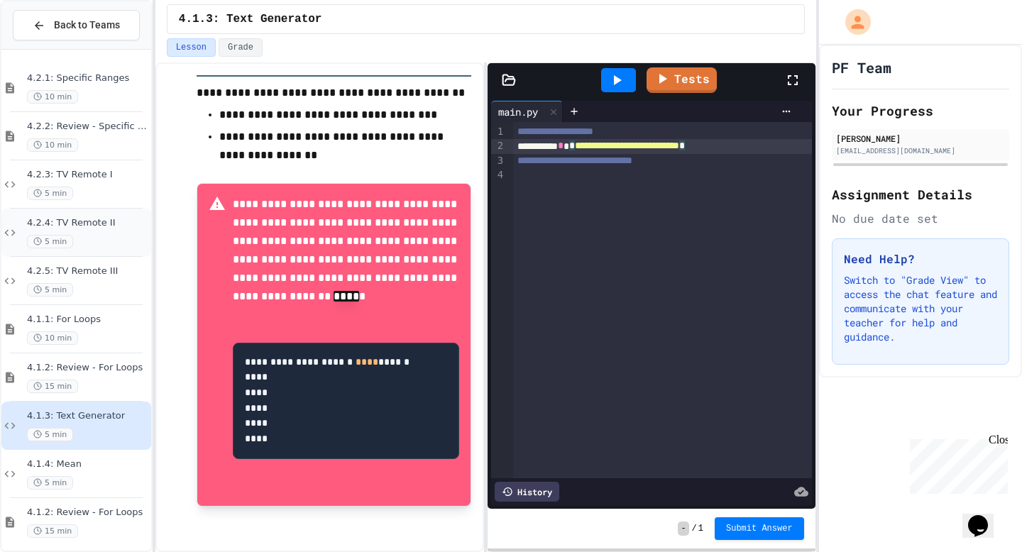
click at [111, 228] on span "4.2.4: TV Remote II" at bounding box center [87, 223] width 121 height 12
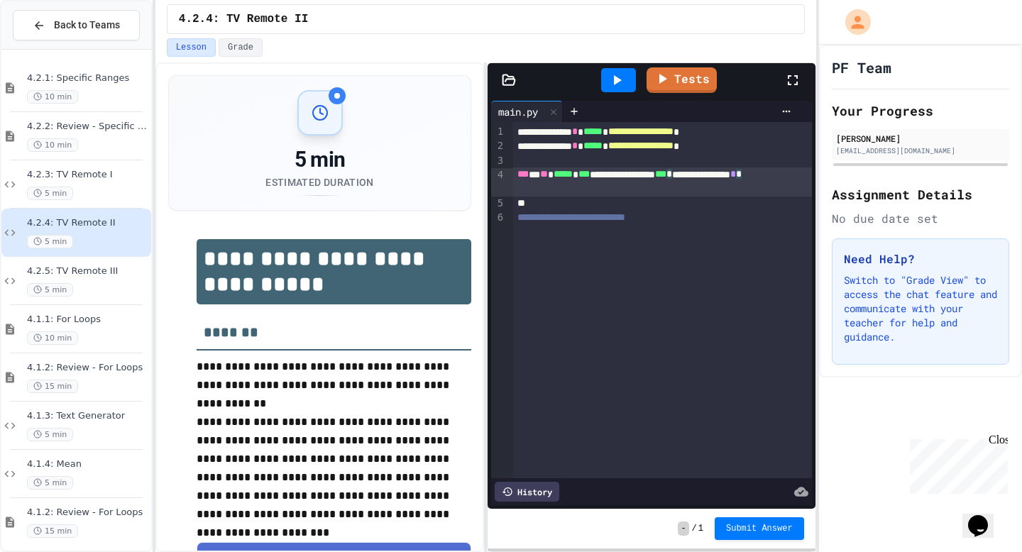
click at [660, 186] on div "**********" at bounding box center [662, 182] width 299 height 29
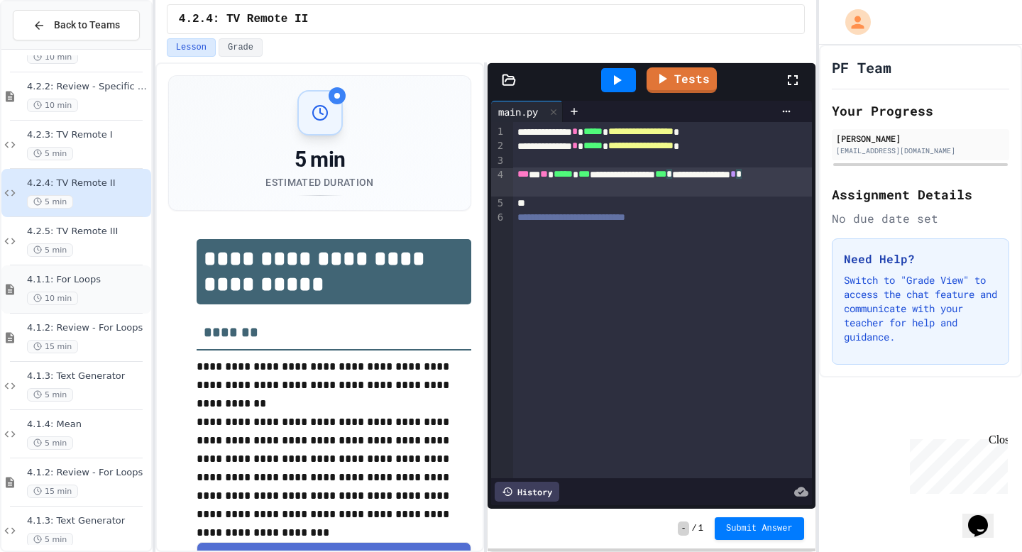
scroll to position [56, 0]
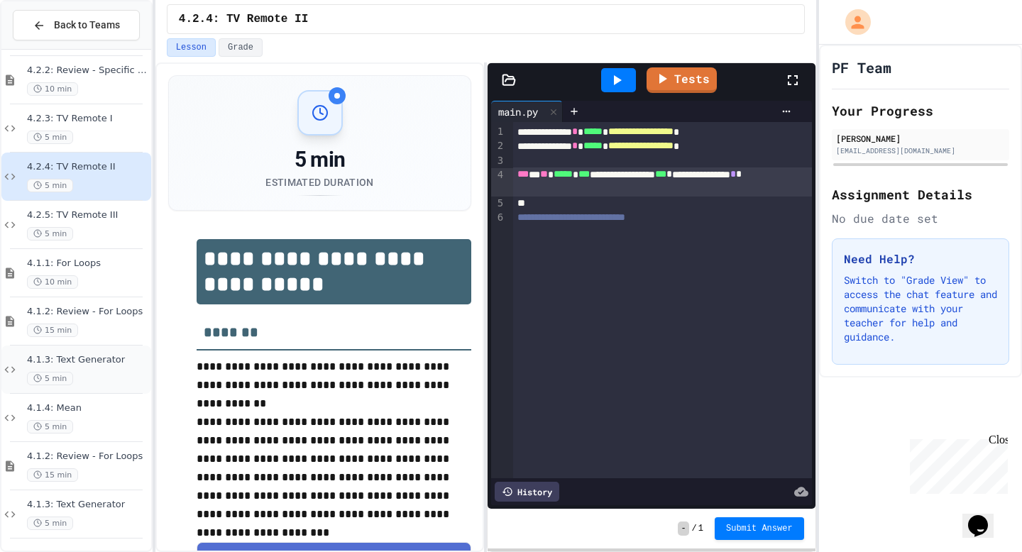
click at [94, 369] on div "4.1.3: Text Generator 5 min" at bounding box center [87, 369] width 121 height 31
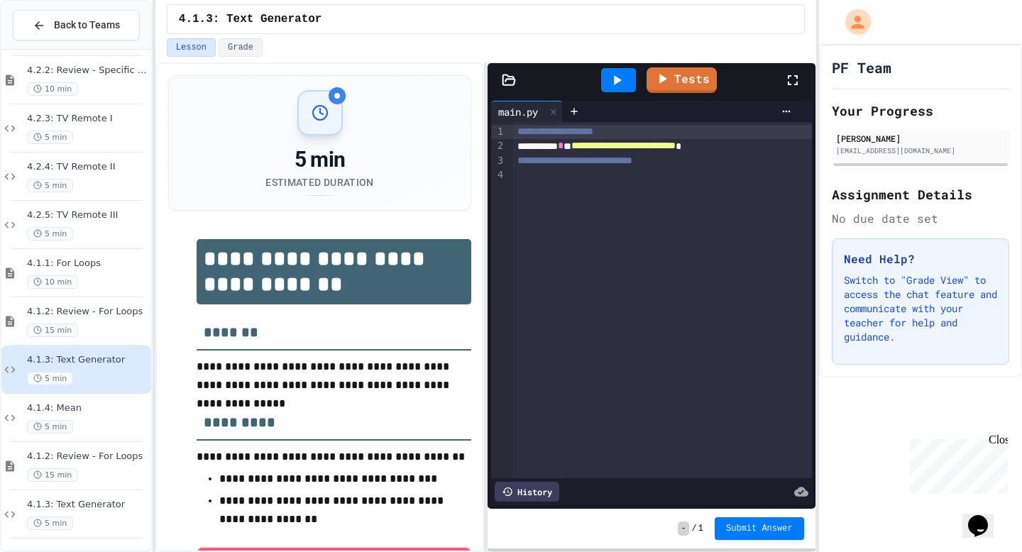
click at [596, 146] on div "**********" at bounding box center [662, 146] width 299 height 14
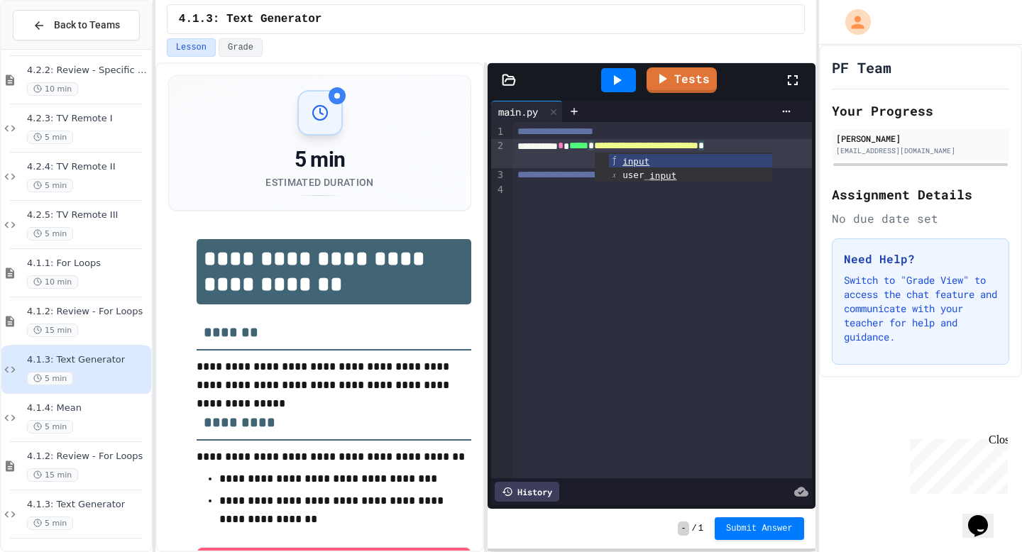
click at [579, 158] on div "**********" at bounding box center [662, 153] width 299 height 29
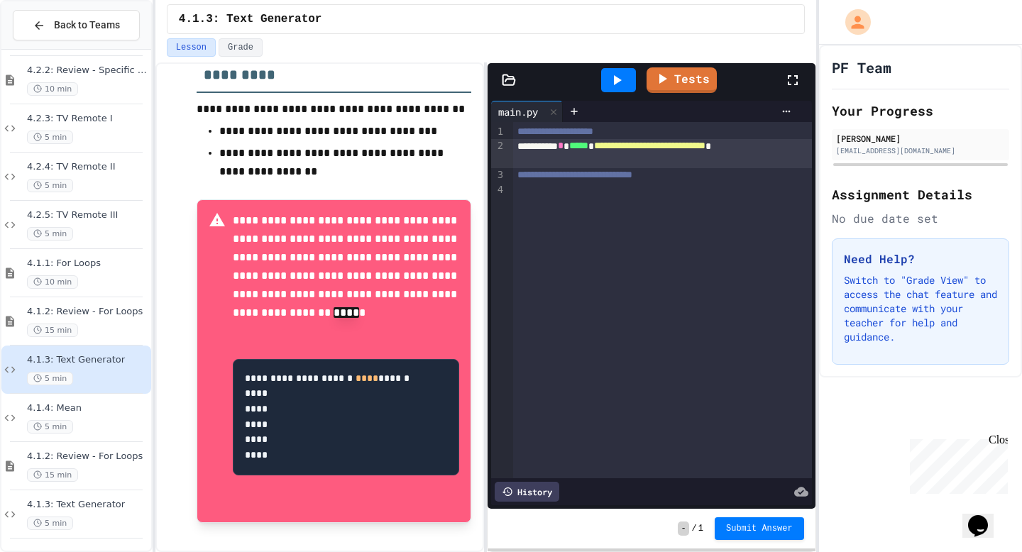
scroll to position [346, 0]
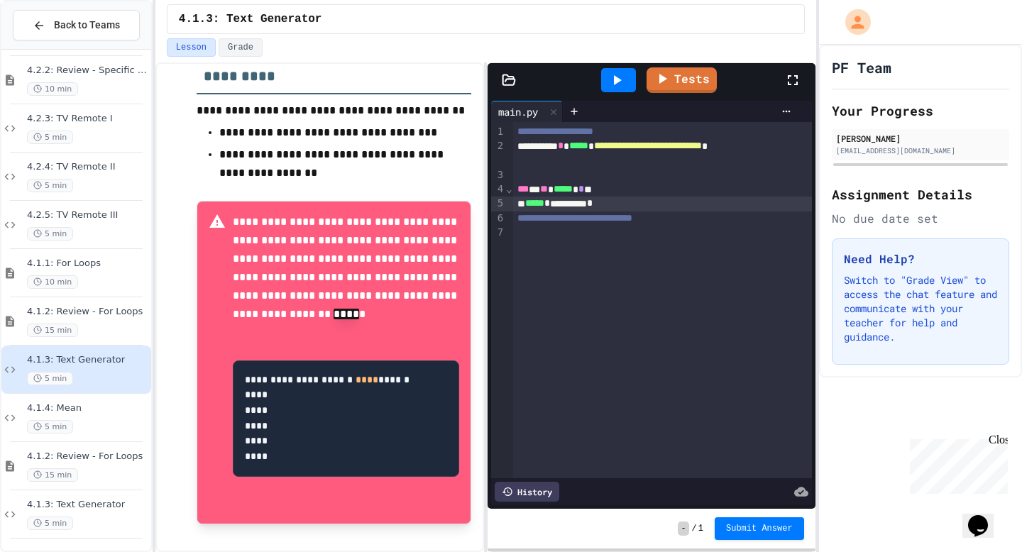
click at [615, 83] on icon at bounding box center [618, 80] width 8 height 10
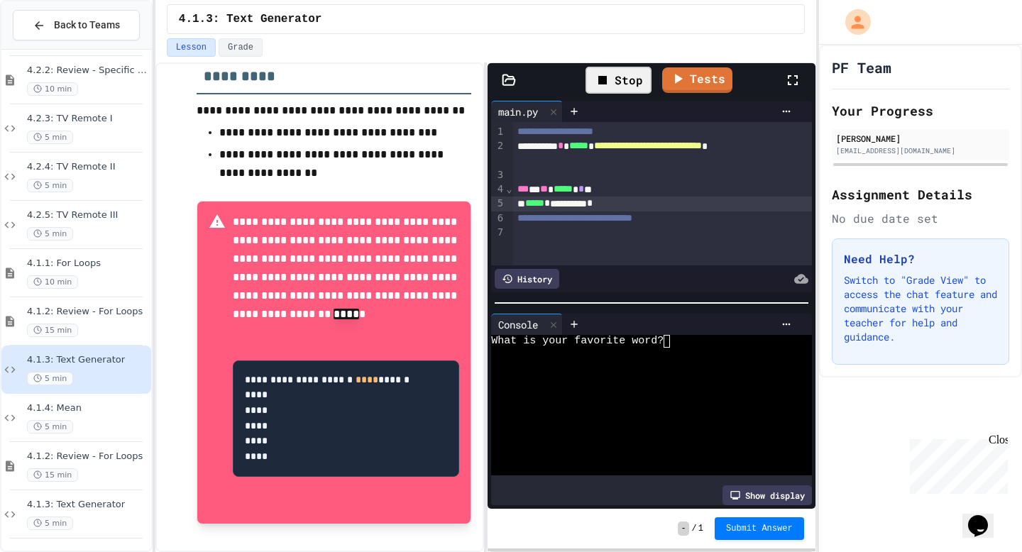
click at [672, 342] on textarea "Terminal input" at bounding box center [673, 341] width 6 height 13
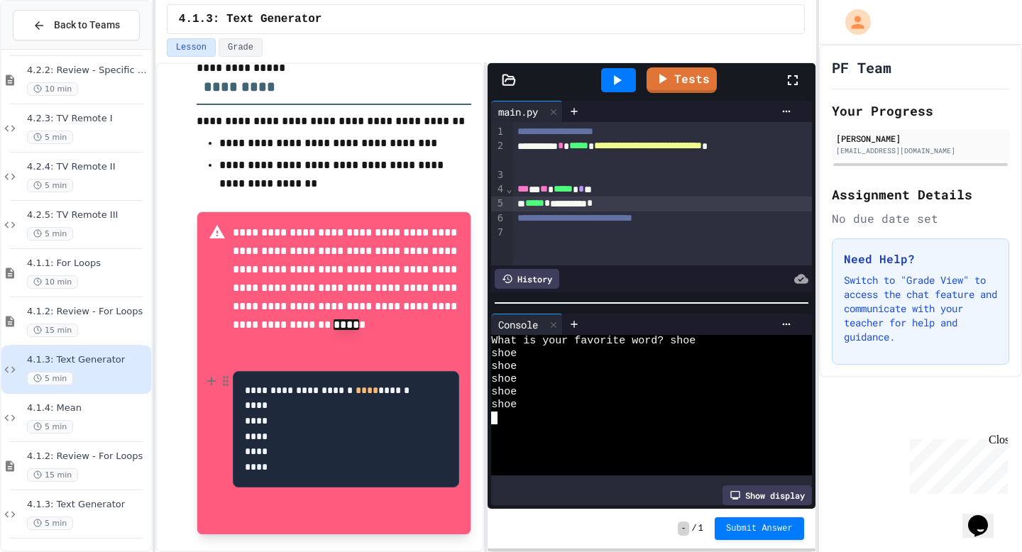
scroll to position [369, 0]
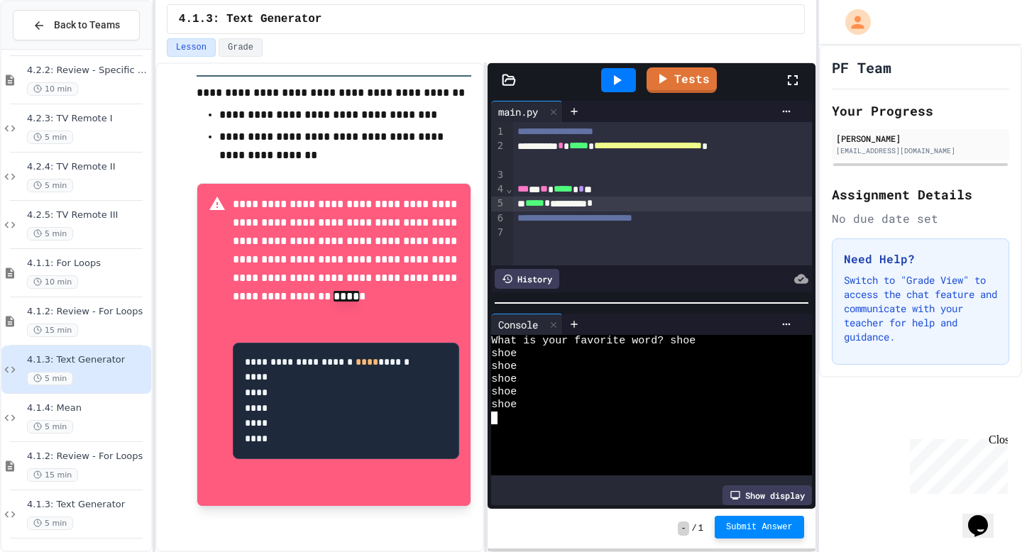
click at [756, 451] on span "Submit Answer" at bounding box center [759, 527] width 67 height 11
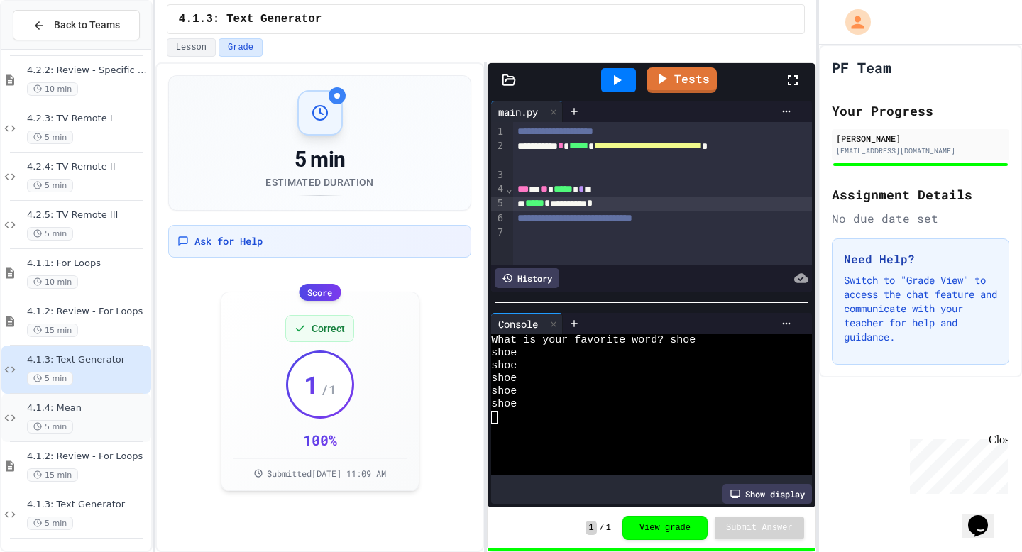
click at [53, 422] on span "5 min" at bounding box center [50, 426] width 46 height 13
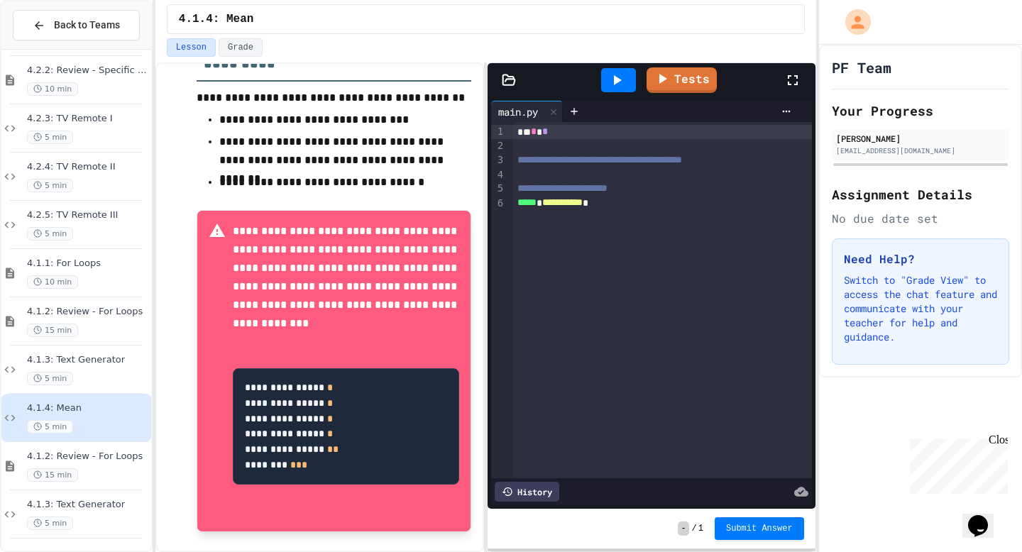
scroll to position [621, 0]
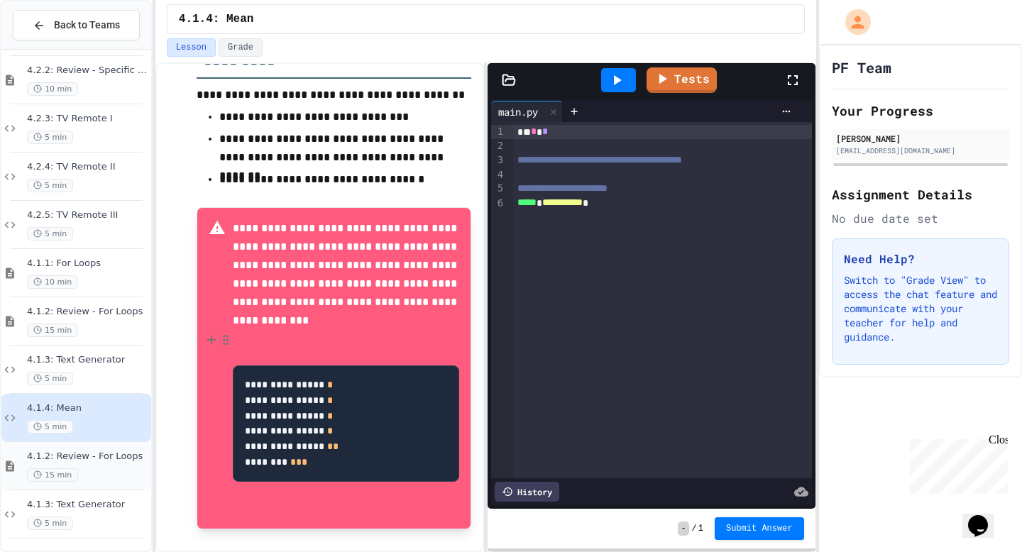
click at [91, 449] on div "4.1.2: Review - For Loops 15 min" at bounding box center [76, 466] width 150 height 48
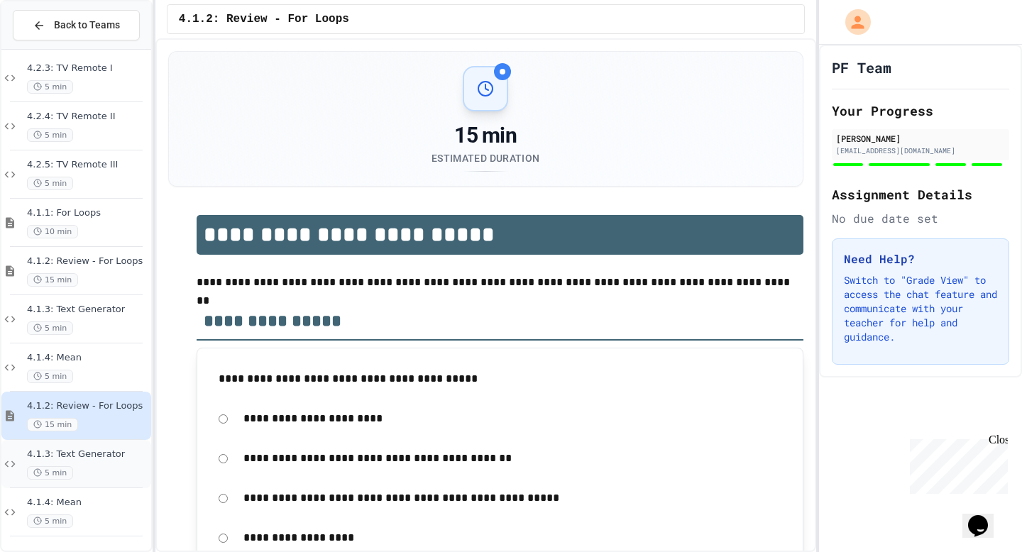
click at [108, 451] on span "4.1.3: Text Generator" at bounding box center [87, 455] width 121 height 12
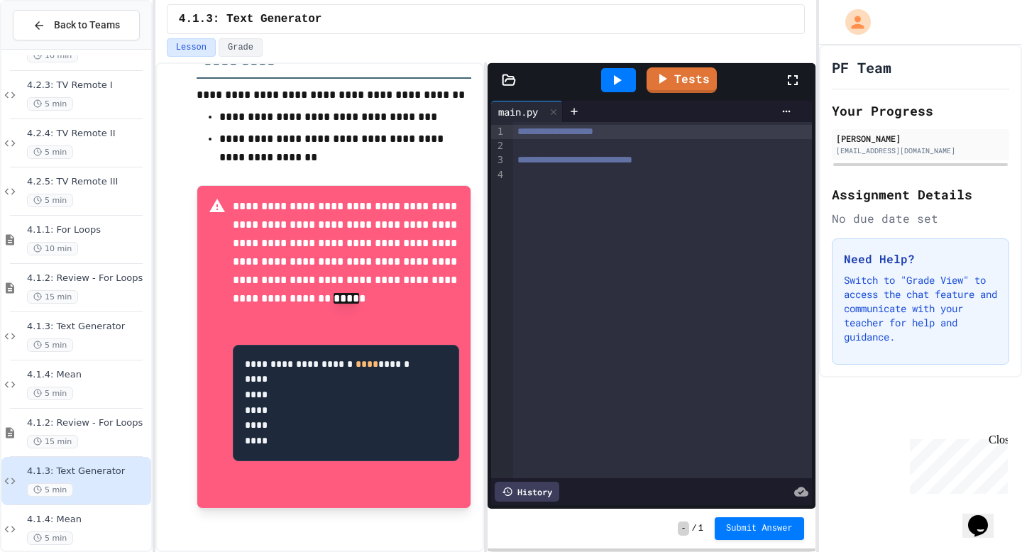
scroll to position [360, 0]
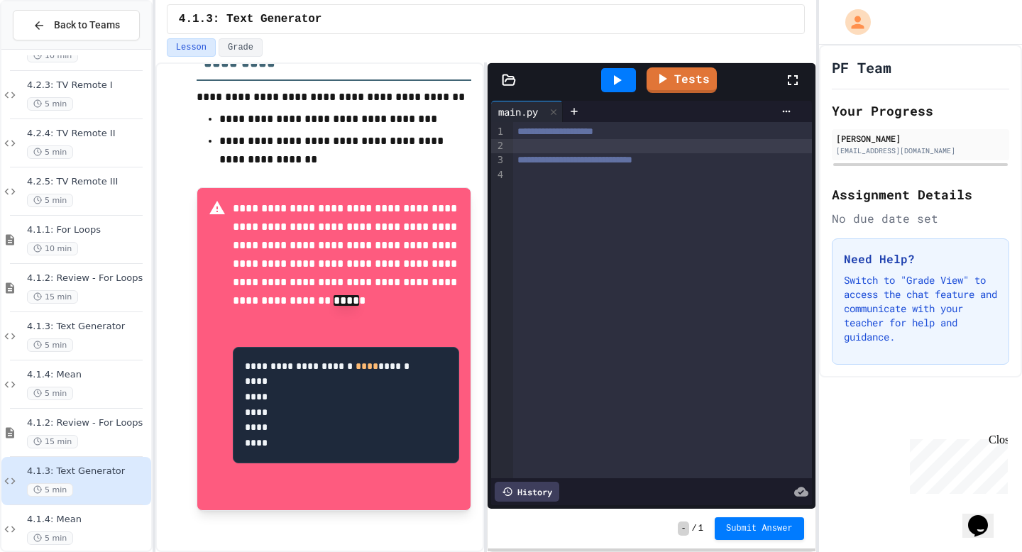
click at [580, 147] on div at bounding box center [662, 146] width 299 height 14
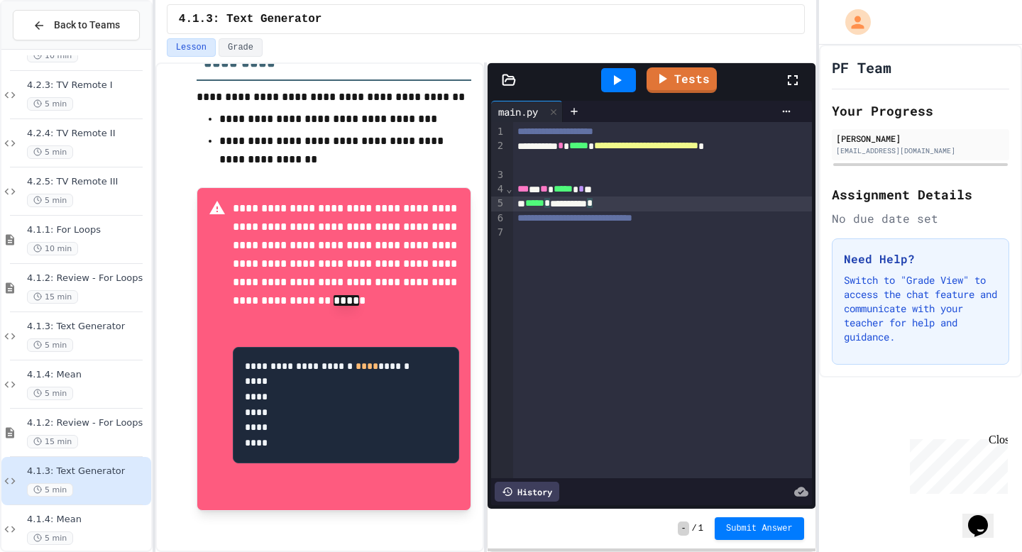
click at [627, 87] on div at bounding box center [618, 80] width 35 height 24
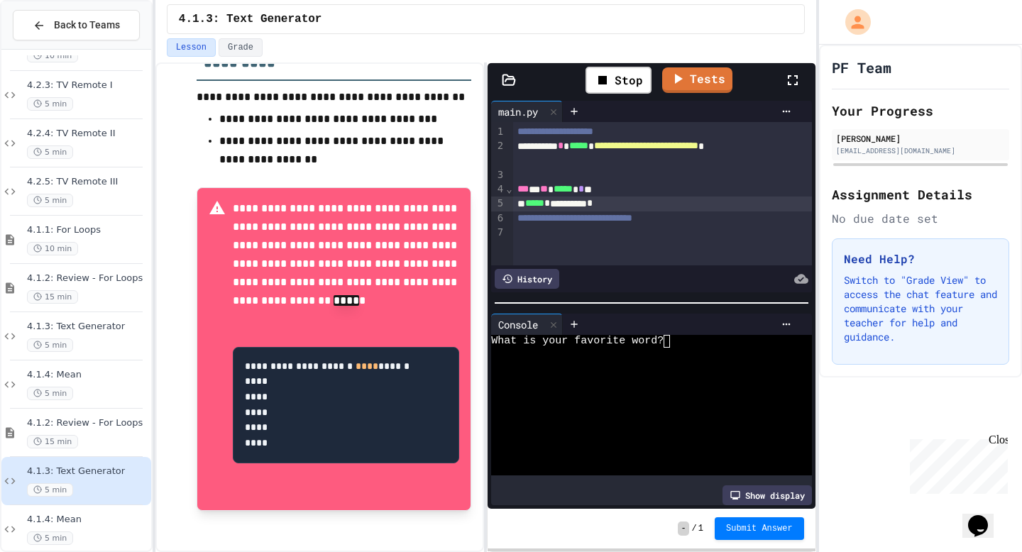
click at [679, 342] on div "What is your favorite word?" at bounding box center [644, 341] width 307 height 13
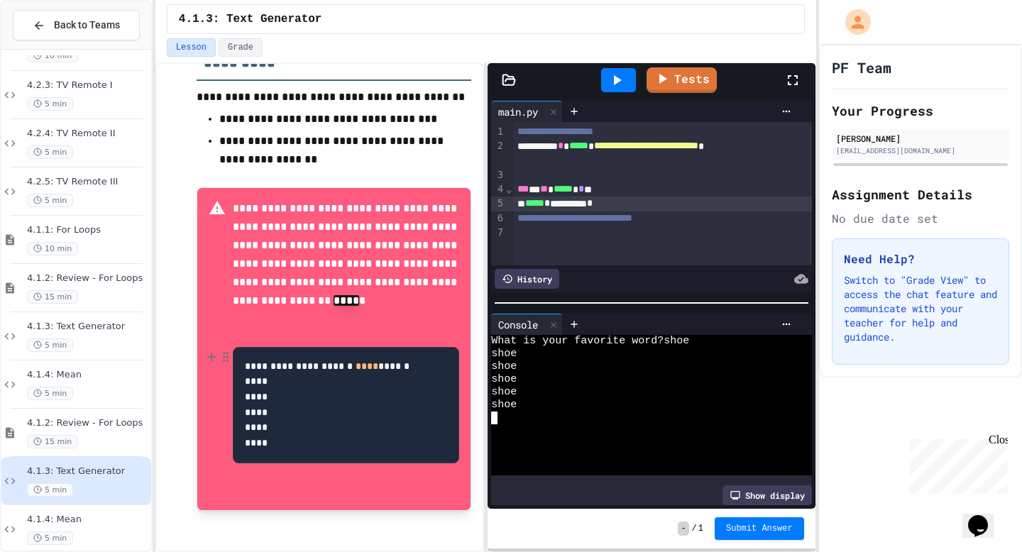
scroll to position [369, 0]
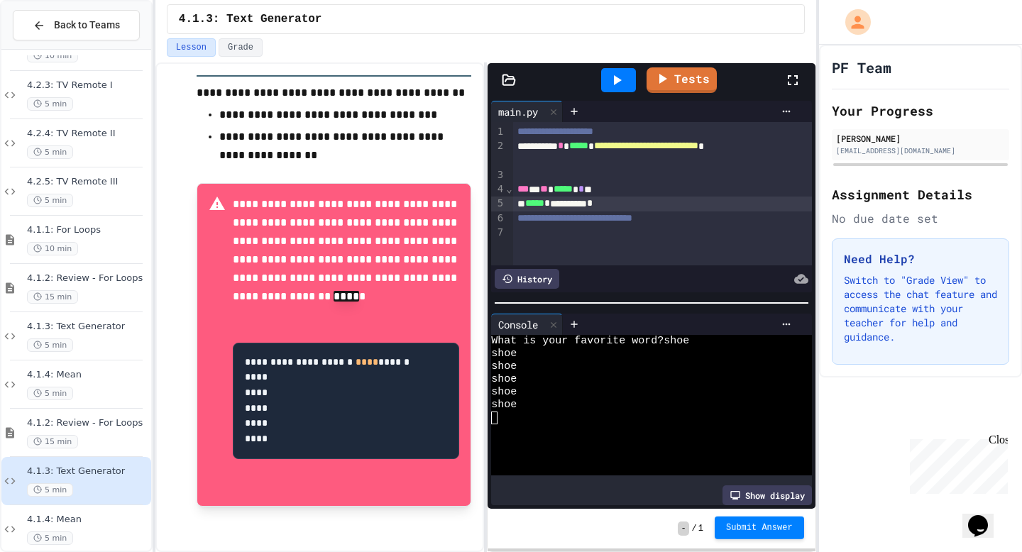
click at [732, 451] on span "Submit Answer" at bounding box center [759, 528] width 67 height 11
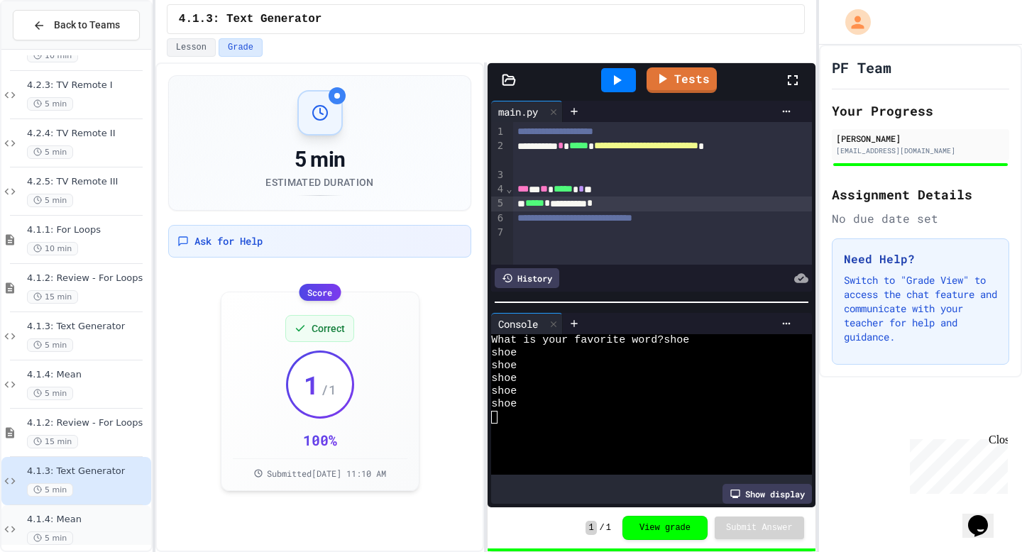
click at [109, 451] on span "4.1.4: Mean" at bounding box center [87, 520] width 121 height 12
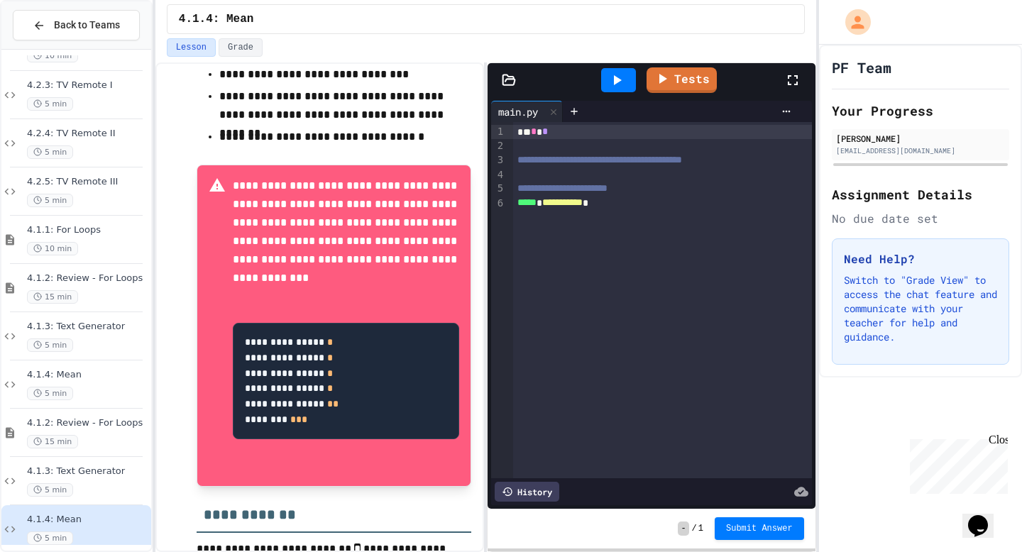
scroll to position [741, 0]
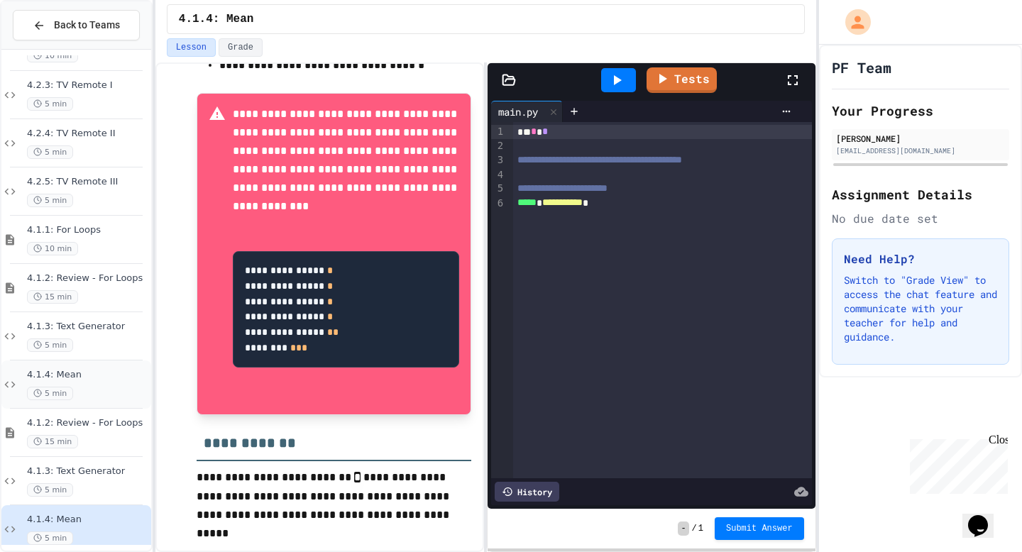
click at [107, 376] on span "4.1.4: Mean" at bounding box center [87, 375] width 121 height 12
